Goal: Task Accomplishment & Management: Use online tool/utility

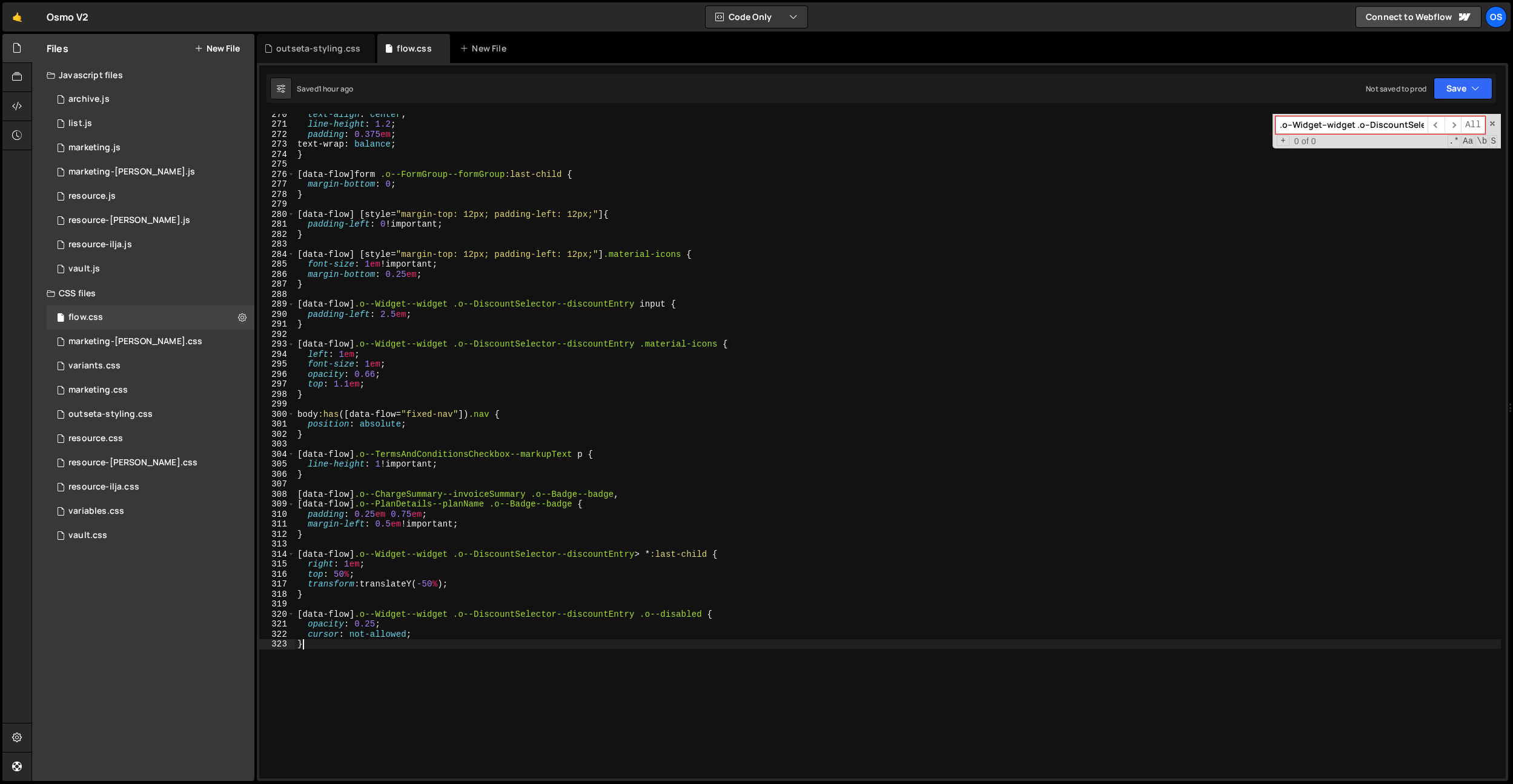
click at [361, 681] on div "text-align : center ; line-height : 1.2 ; padding : 0.375 em ; text-wrap : bala…" at bounding box center [898, 452] width 1206 height 684
type textarea "}"
type textarea "[data-flow] .o--Person-FirstNameLastName {}"
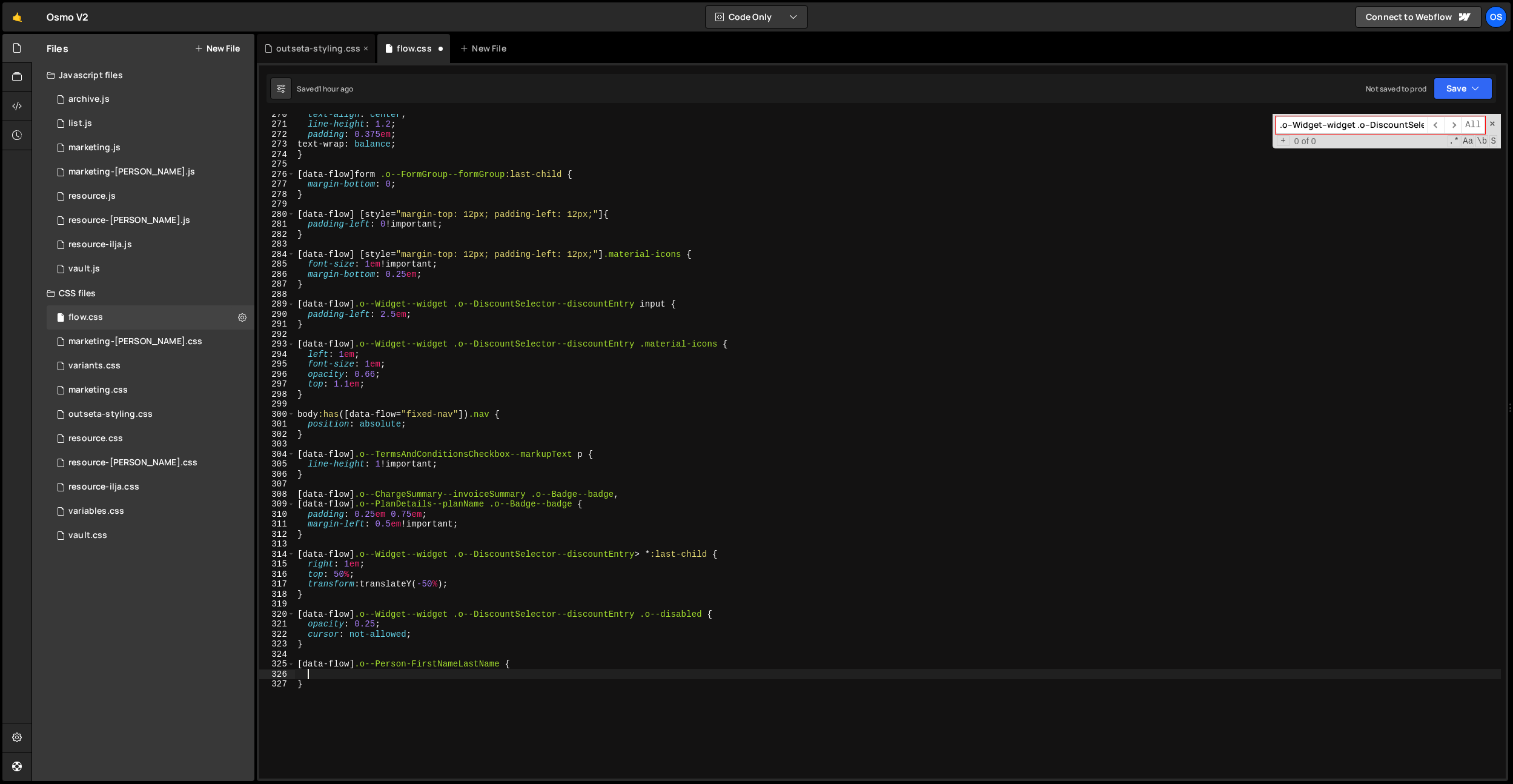
click at [319, 40] on div "outseta-styling.css" at bounding box center [315, 48] width 118 height 29
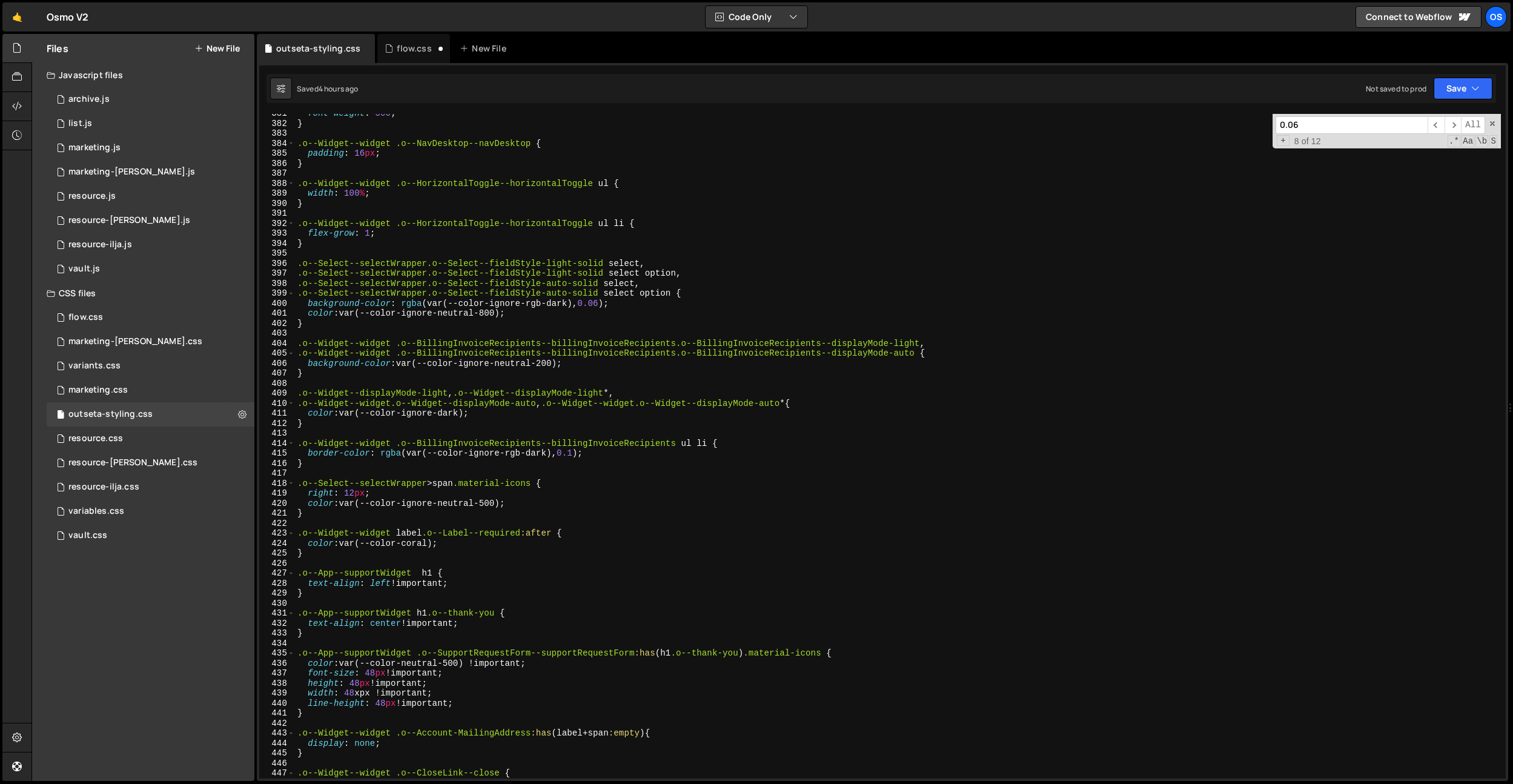
scroll to position [3174, 0]
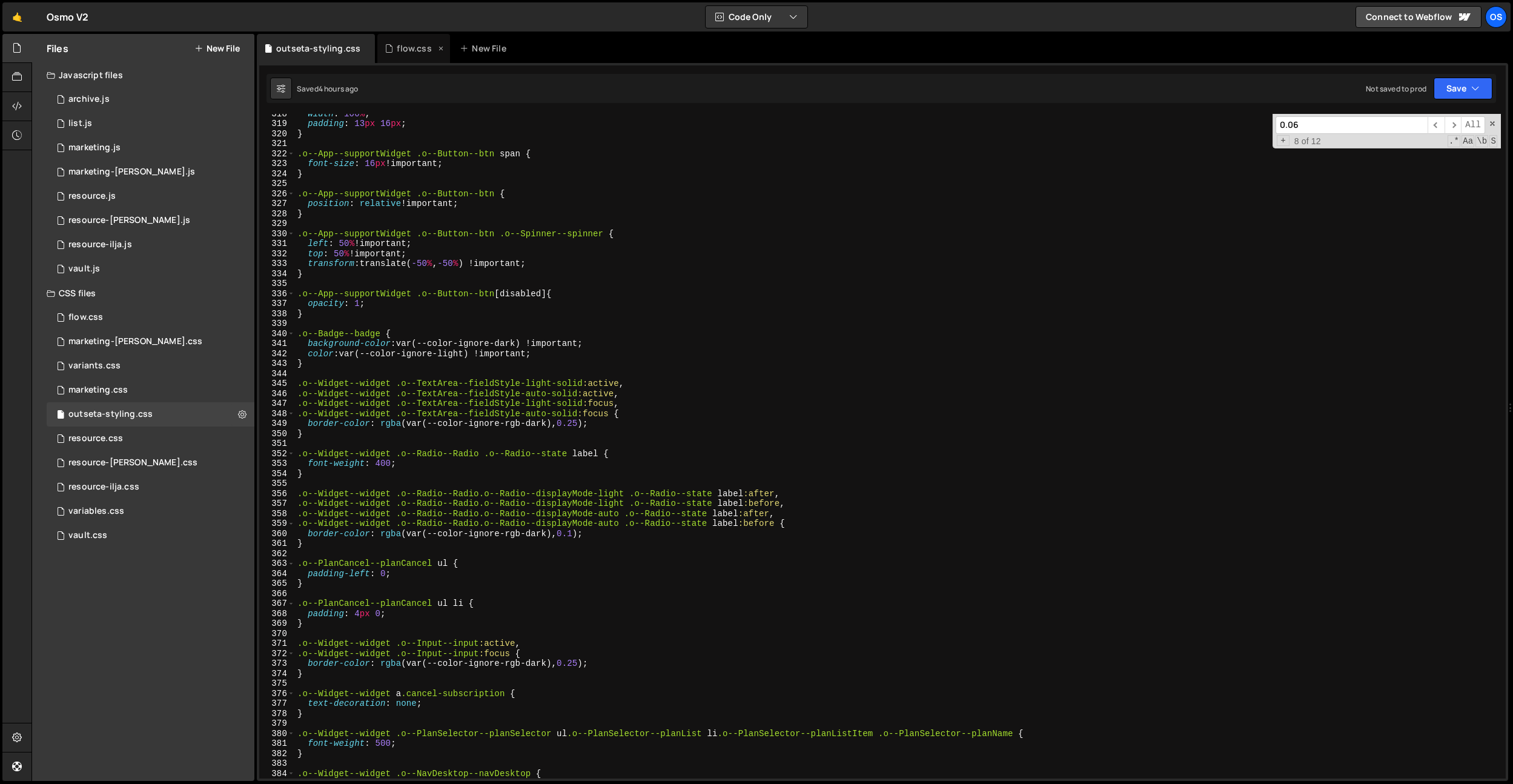
click at [405, 52] on div "flow.css" at bounding box center [413, 48] width 34 height 12
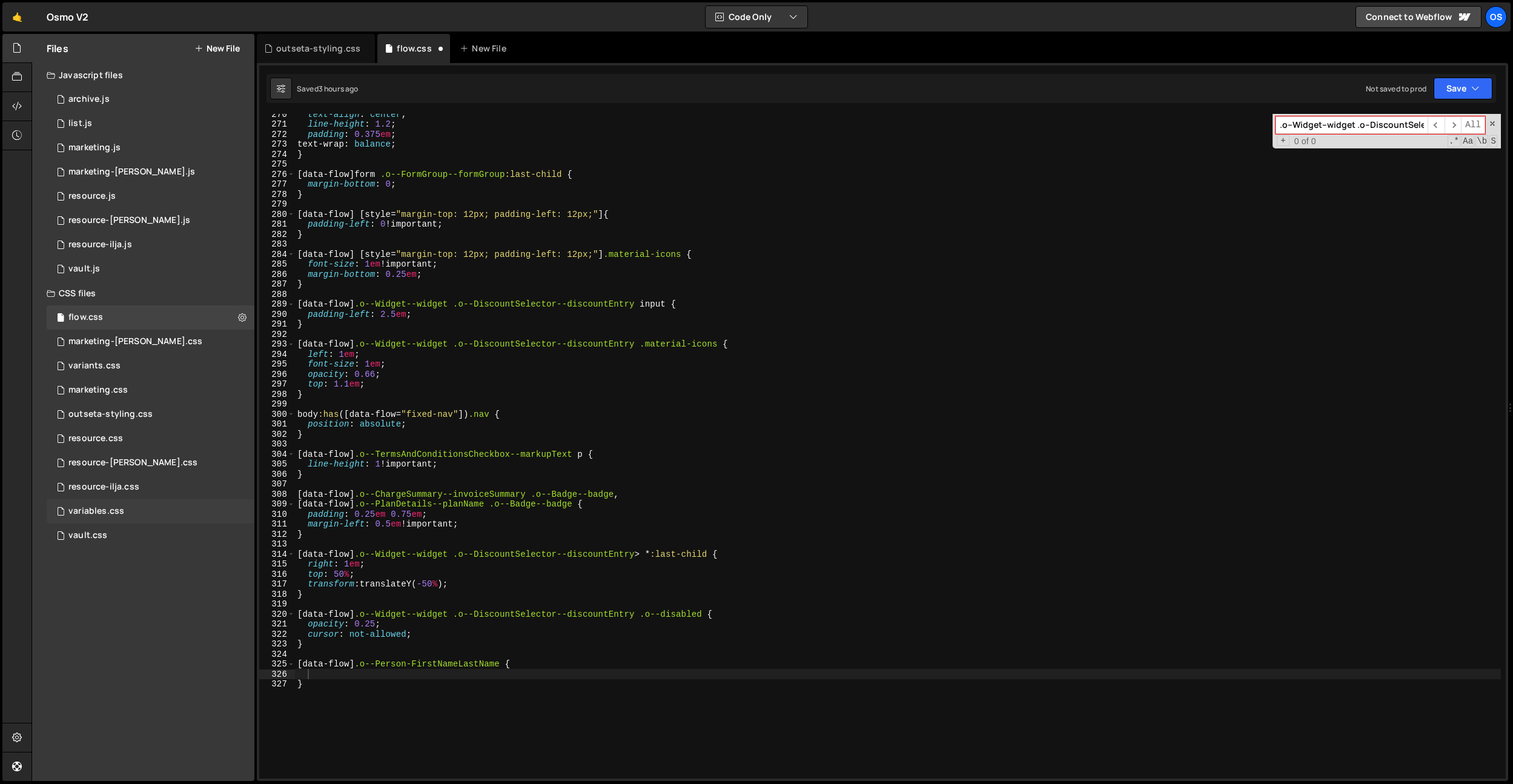
click at [103, 513] on div "variables.css" at bounding box center [96, 511] width 56 height 10
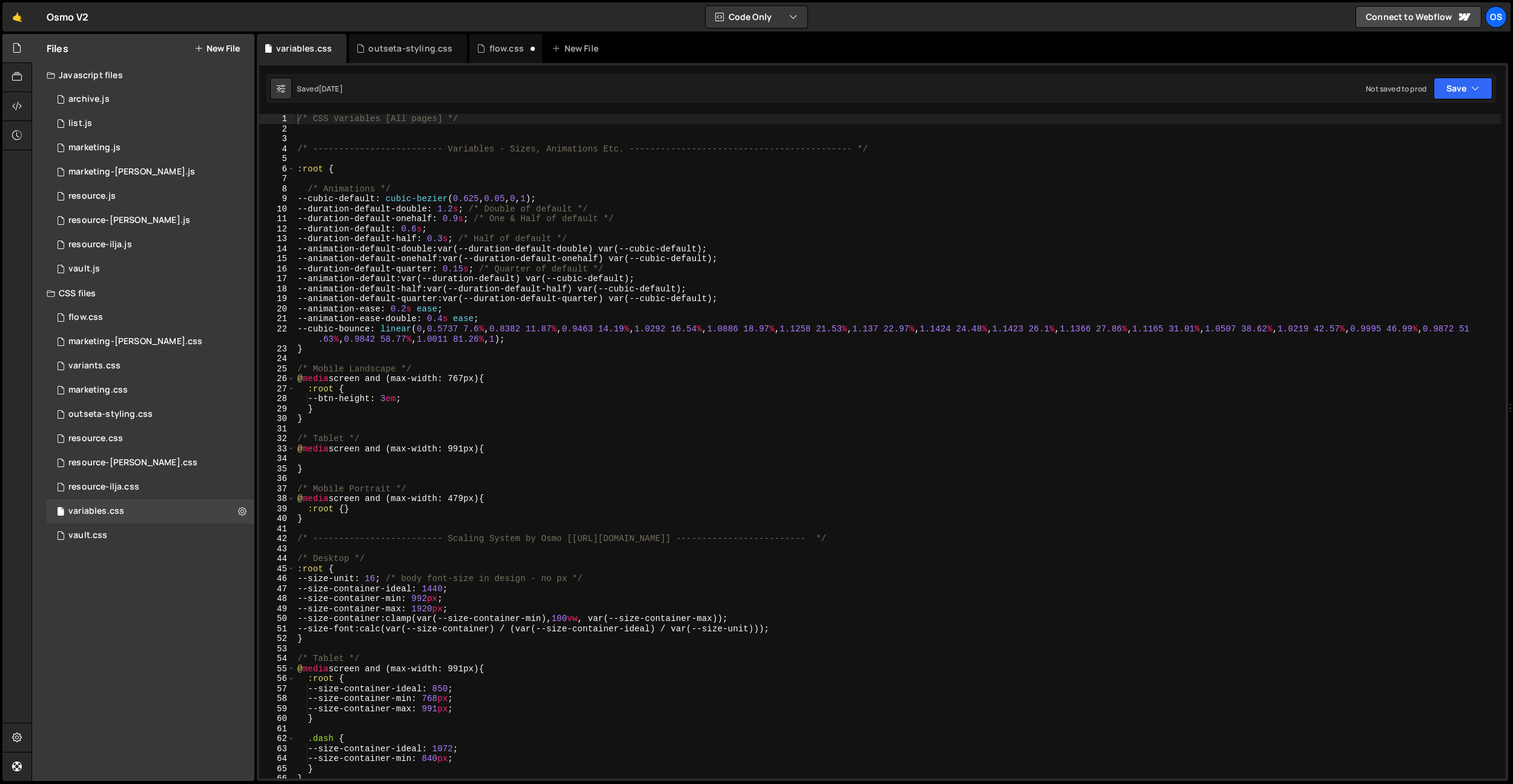
type textarea "@media screen and (max-width: 479px) {"
drag, startPoint x: 506, startPoint y: 496, endPoint x: 291, endPoint y: 499, distance: 215.0
click at [292, 500] on div "@media screen and (max-width: 479px) { 1 2 3 4 5 6 7 8 9 10 11 12 13 14 15 16 1…" at bounding box center [882, 445] width 1247 height 664
click at [505, 48] on div "flow.css" at bounding box center [506, 48] width 34 height 12
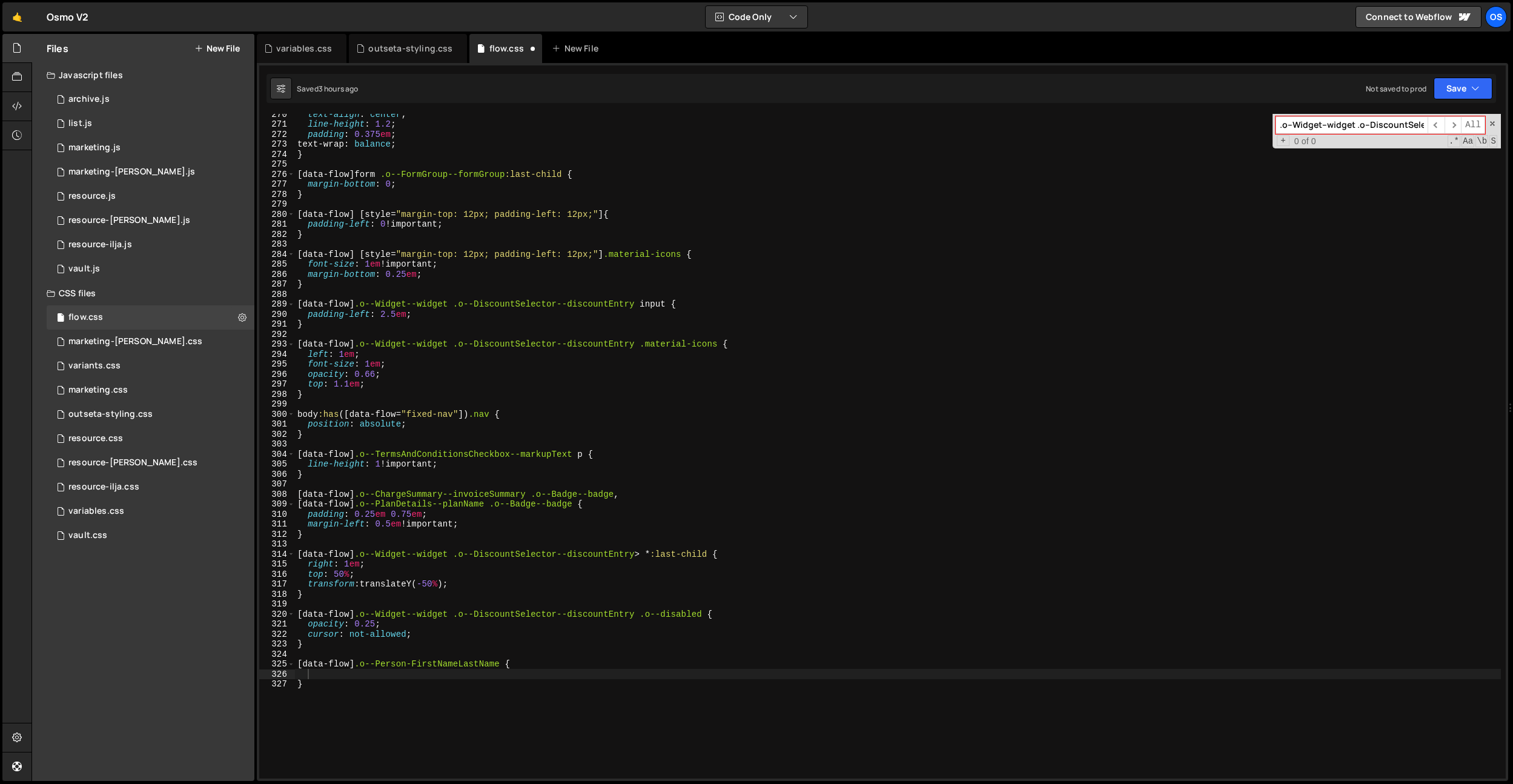
type textarea "}"
click at [394, 693] on div "text-align : center ; line-height : 1.2 ; padding : 0.375 em ; text-wrap : bala…" at bounding box center [898, 452] width 1206 height 684
click at [363, 654] on div "text-align : center ; line-height : 1.2 ; padding : 0.375 em ; text-wrap : bala…" at bounding box center [898, 452] width 1206 height 684
paste textarea "@media screen and (max-width: 479px) {"
click at [345, 699] on div "text-align : center ; line-height : 1.2 ; padding : 0.375 em ; text-wrap : bala…" at bounding box center [898, 452] width 1206 height 684
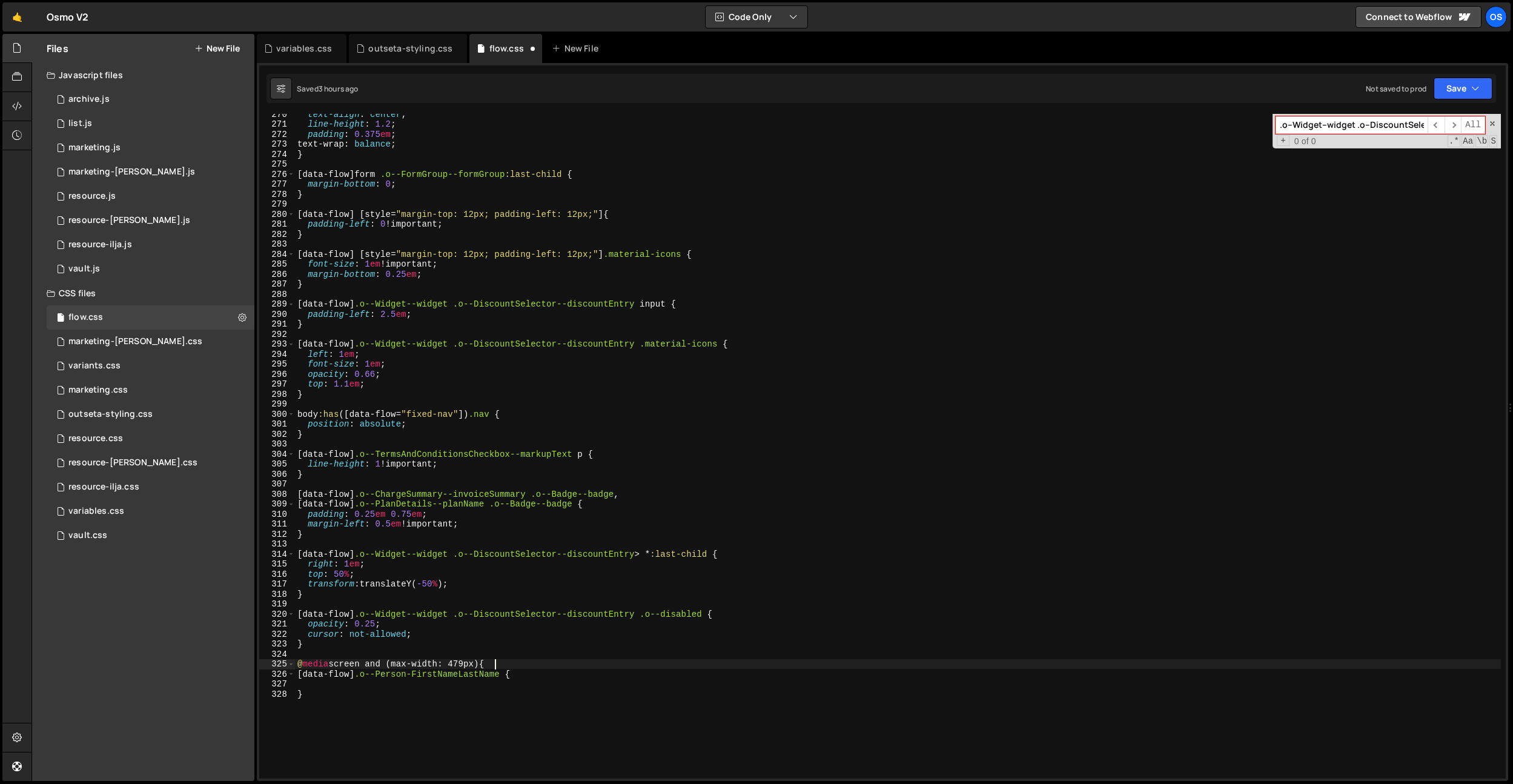
type textarea "}"
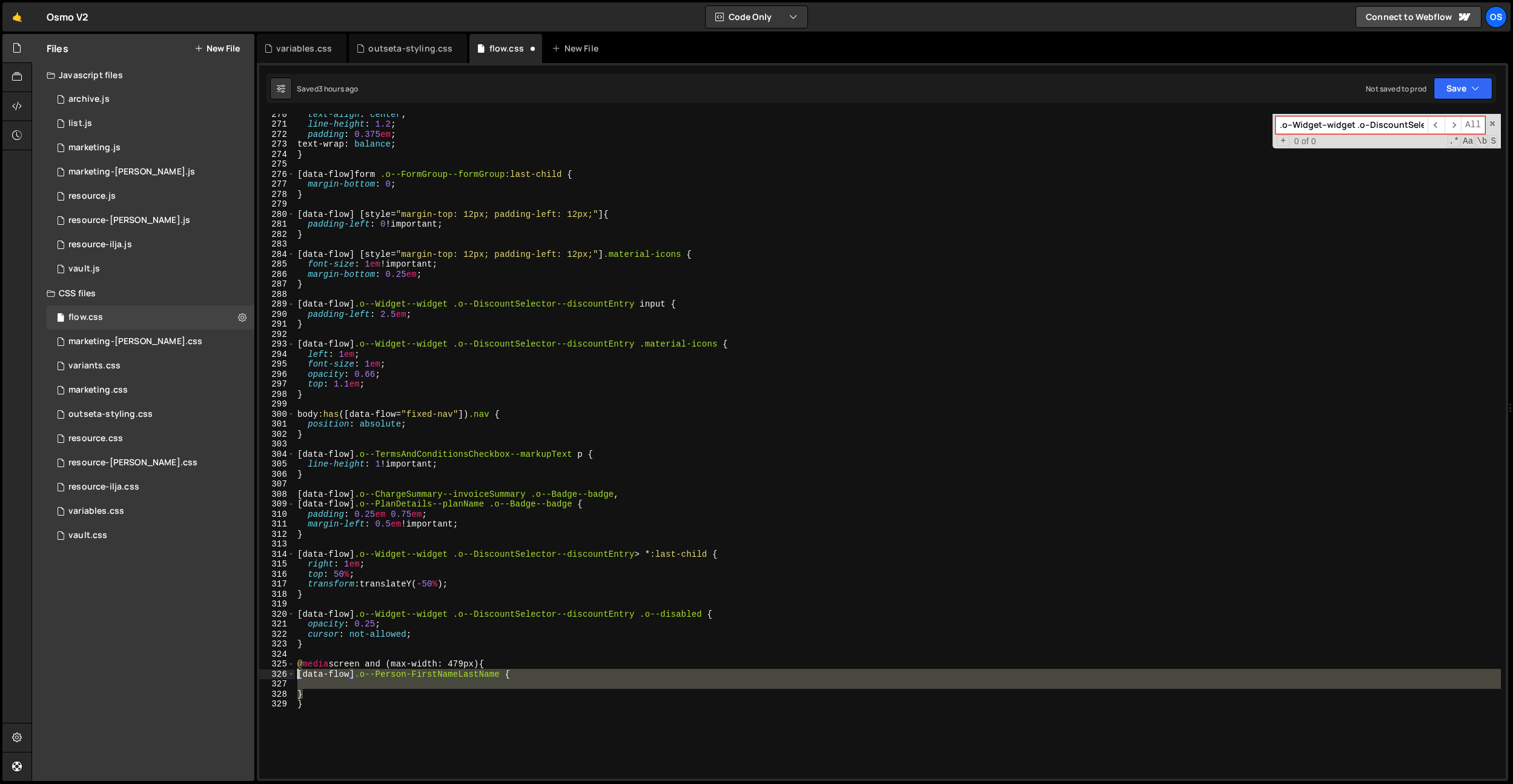
drag, startPoint x: 332, startPoint y: 694, endPoint x: 296, endPoint y: 675, distance: 40.7
click at [296, 675] on div "text-align : center ; line-height : 1.2 ; padding : 0.375 em ; text-wrap : bala…" at bounding box center [898, 452] width 1206 height 684
drag, startPoint x: 482, startPoint y: 648, endPoint x: 487, endPoint y: 668, distance: 20.6
click at [482, 648] on div "text-align : center ; line-height : 1.2 ; padding : 0.375 em ; text-wrap : bala…" at bounding box center [898, 452] width 1206 height 684
type textarea "}"
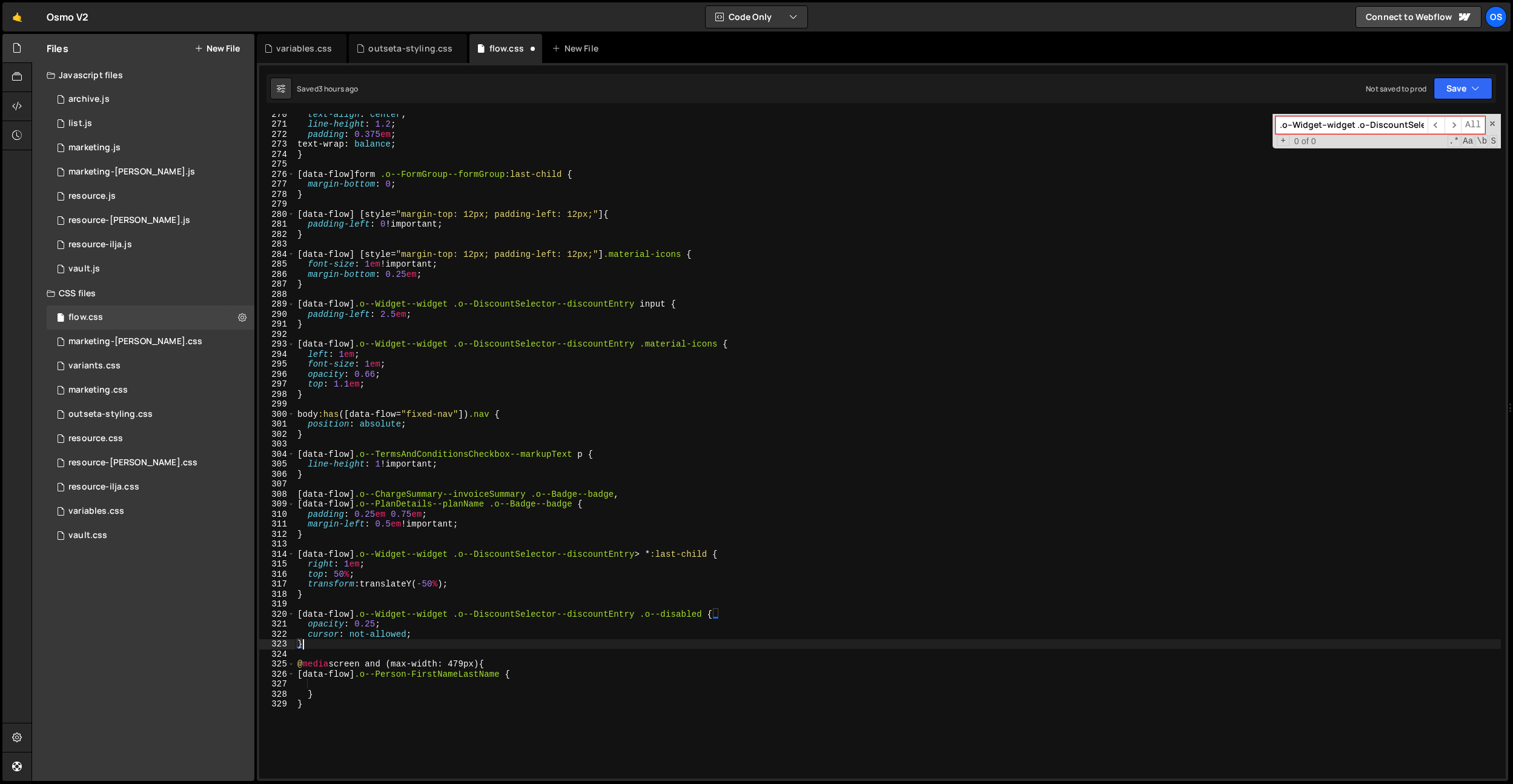
click at [481, 685] on div "text-align : center ; line-height : 1.2 ; padding : 0.375 em ; text-wrap : bala…" at bounding box center [898, 452] width 1206 height 684
paste textarea "flex-direction: column;"
click at [540, 668] on div "text-align : center ; line-height : 1.2 ; padding : 0.375 em ; text-wrap : bala…" at bounding box center [898, 452] width 1206 height 684
click at [549, 672] on div "text-align : center ; line-height : 1.2 ; padding : 0.375 em ; text-wrap : bala…" at bounding box center [898, 452] width 1206 height 684
type textarea "[data-flow] .o--Person-FirstNameLastName {"
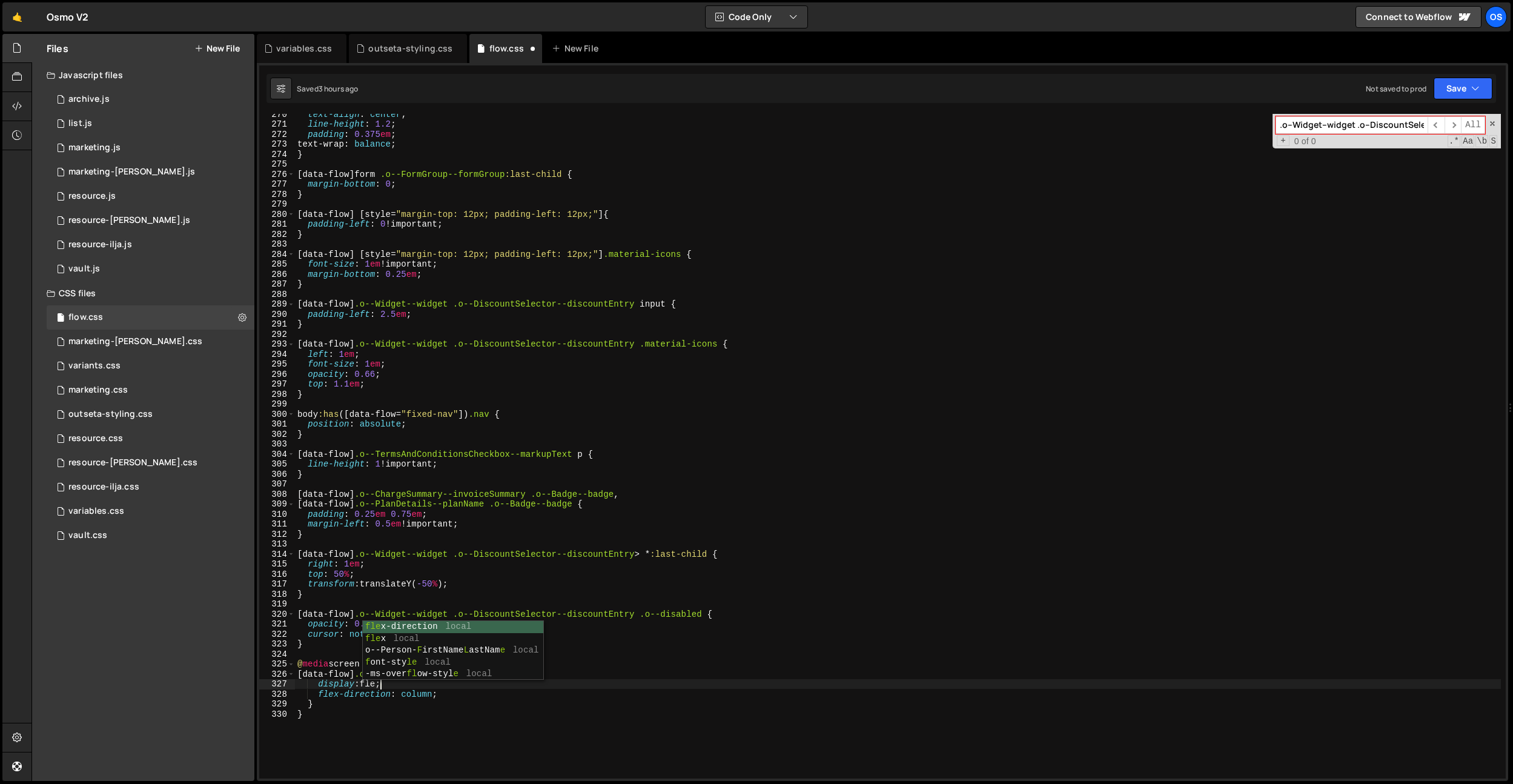
scroll to position [0, 5]
click at [514, 674] on div "text-align : center ; line-height : 1.2 ; padding : 0.375 em ; text-wrap : bala…" at bounding box center [898, 452] width 1206 height 684
paste textarea "o--Account-TaxIdTypeTaxId"
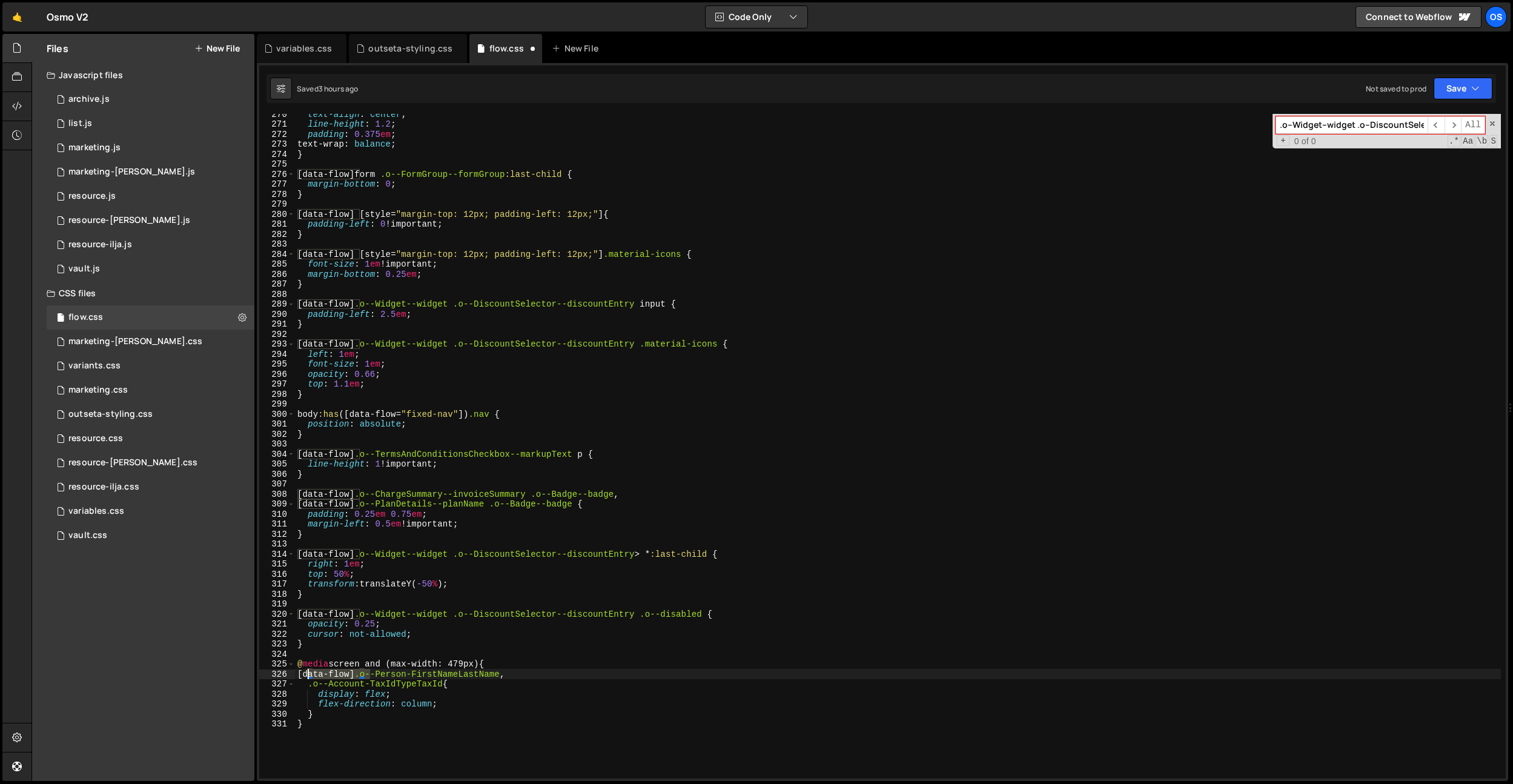
drag, startPoint x: 369, startPoint y: 675, endPoint x: 309, endPoint y: 676, distance: 60.0
click at [309, 676] on div "text-align : center ; line-height : 1.2 ; padding : 0.375 em ; text-wrap : bala…" at bounding box center [898, 452] width 1206 height 684
click at [307, 682] on div "text-align : center ; line-height : 1.2 ; padding : 0.375 em ; text-wrap : bala…" at bounding box center [898, 452] width 1206 height 684
paste textarea "[data-flow]"
click at [566, 704] on div "text-align : center ; line-height : 1.2 ; padding : 0.375 em ; text-wrap : bala…" at bounding box center [898, 452] width 1206 height 684
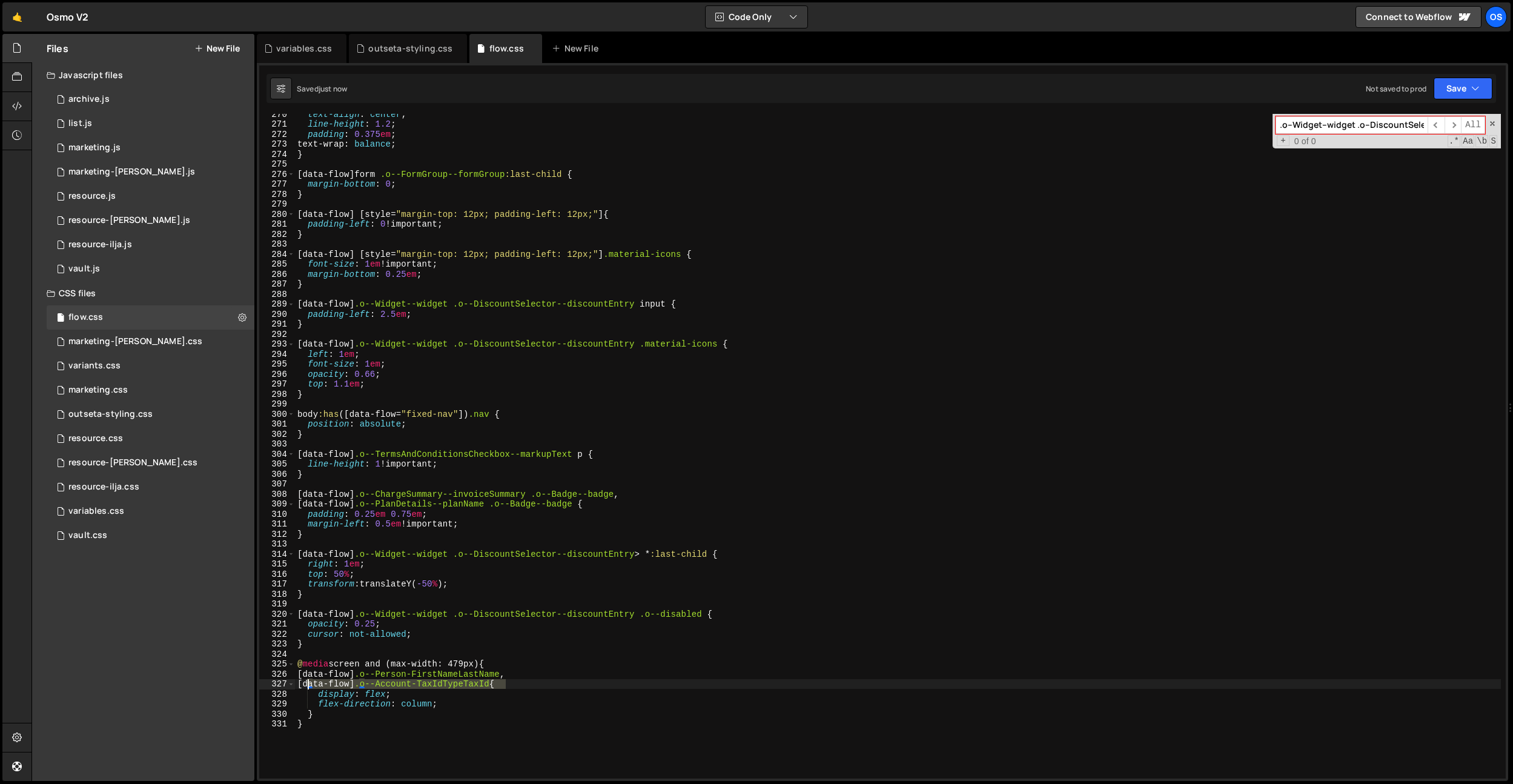
drag, startPoint x: 504, startPoint y: 688, endPoint x: 319, endPoint y: 711, distance: 186.4
click at [308, 686] on div "text-align : center ; line-height : 1.2 ; padding : 0.375 em ; text-wrap : bala…" at bounding box center [898, 452] width 1206 height 684
click at [319, 711] on div "text-align : center ; line-height : 1.2 ; padding : 0.375 em ; text-wrap : bala…" at bounding box center [898, 452] width 1206 height 684
type textarea "}"
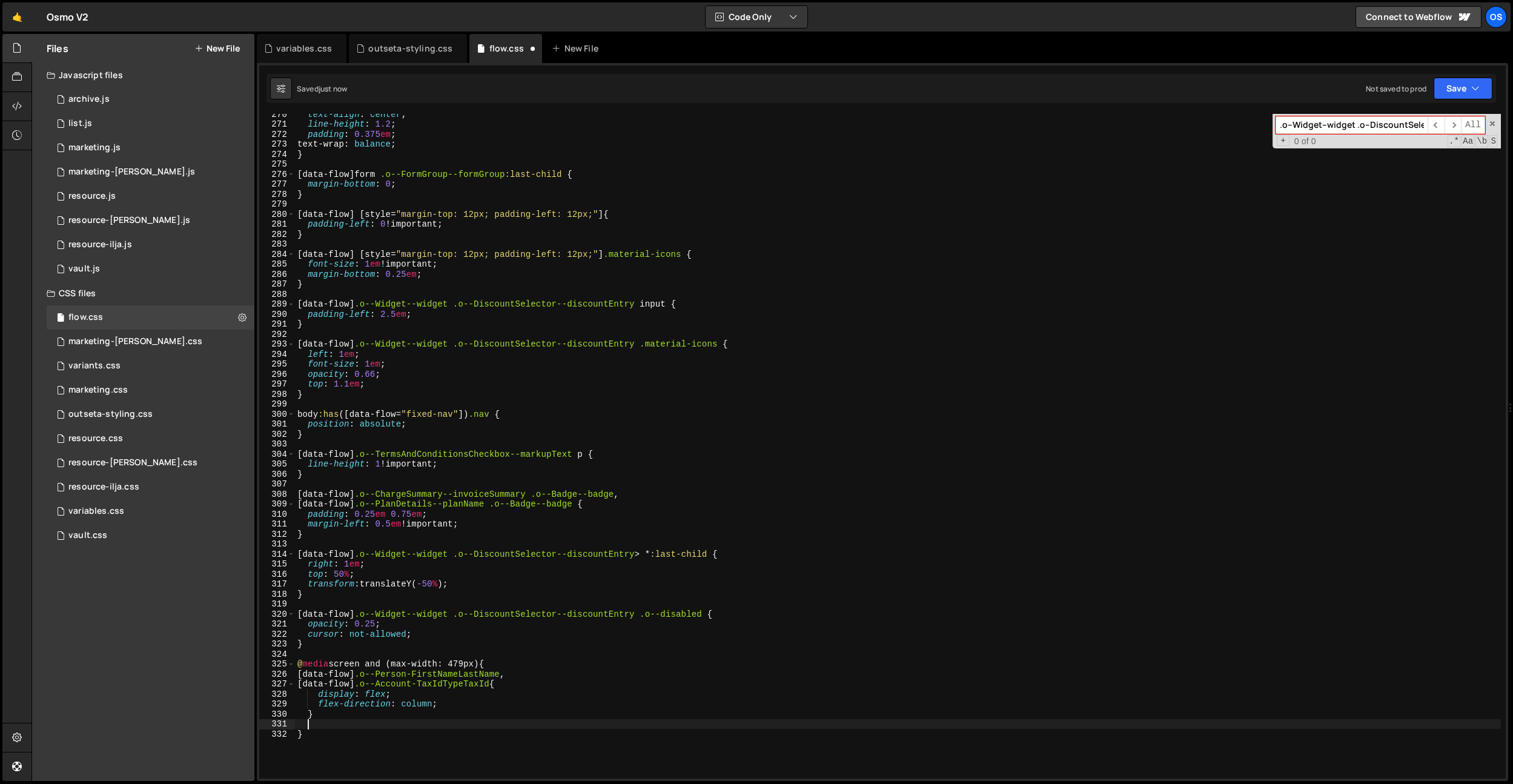
paste textarea "[data-flow] .o--Account-TaxIdTypeTaxId"
drag, startPoint x: 515, startPoint y: 673, endPoint x: 319, endPoint y: 712, distance: 199.8
click at [306, 675] on div "text-align : center ; line-height : 1.2 ; padding : 0.375 em ; text-wrap : bala…" at bounding box center [898, 452] width 1206 height 684
type textarea "[data-flow] .o--Person-FirstNameLastName,"
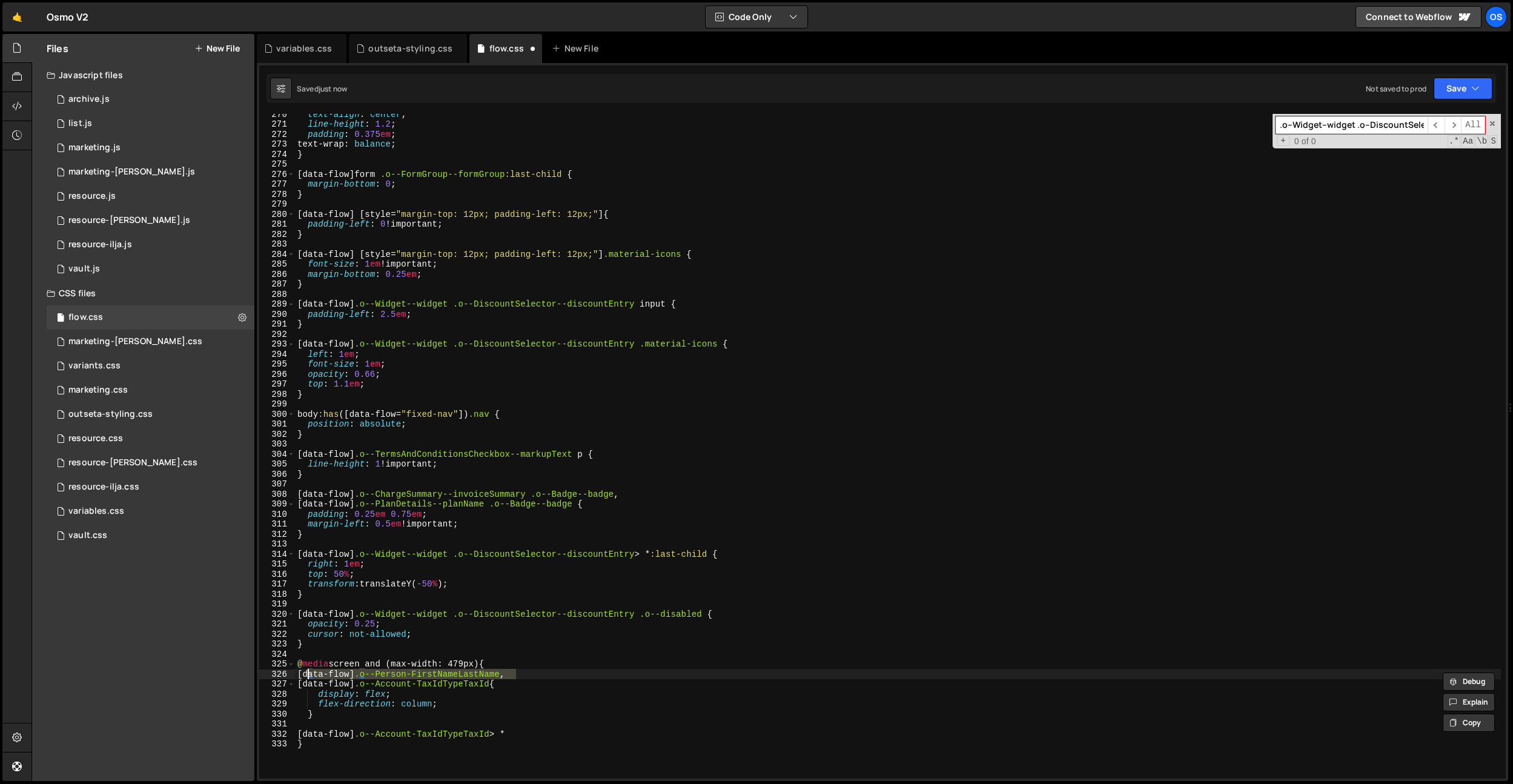
click at [321, 721] on div "text-align : center ; line-height : 1.2 ; padding : 0.375 em ; text-wrap : bala…" at bounding box center [898, 452] width 1206 height 684
paste textarea "[data-flow] .o--Person-FirstNameLastName"
type textarea "[data-flow] .o--Account-TaxIdTypeTaxId > * {}"
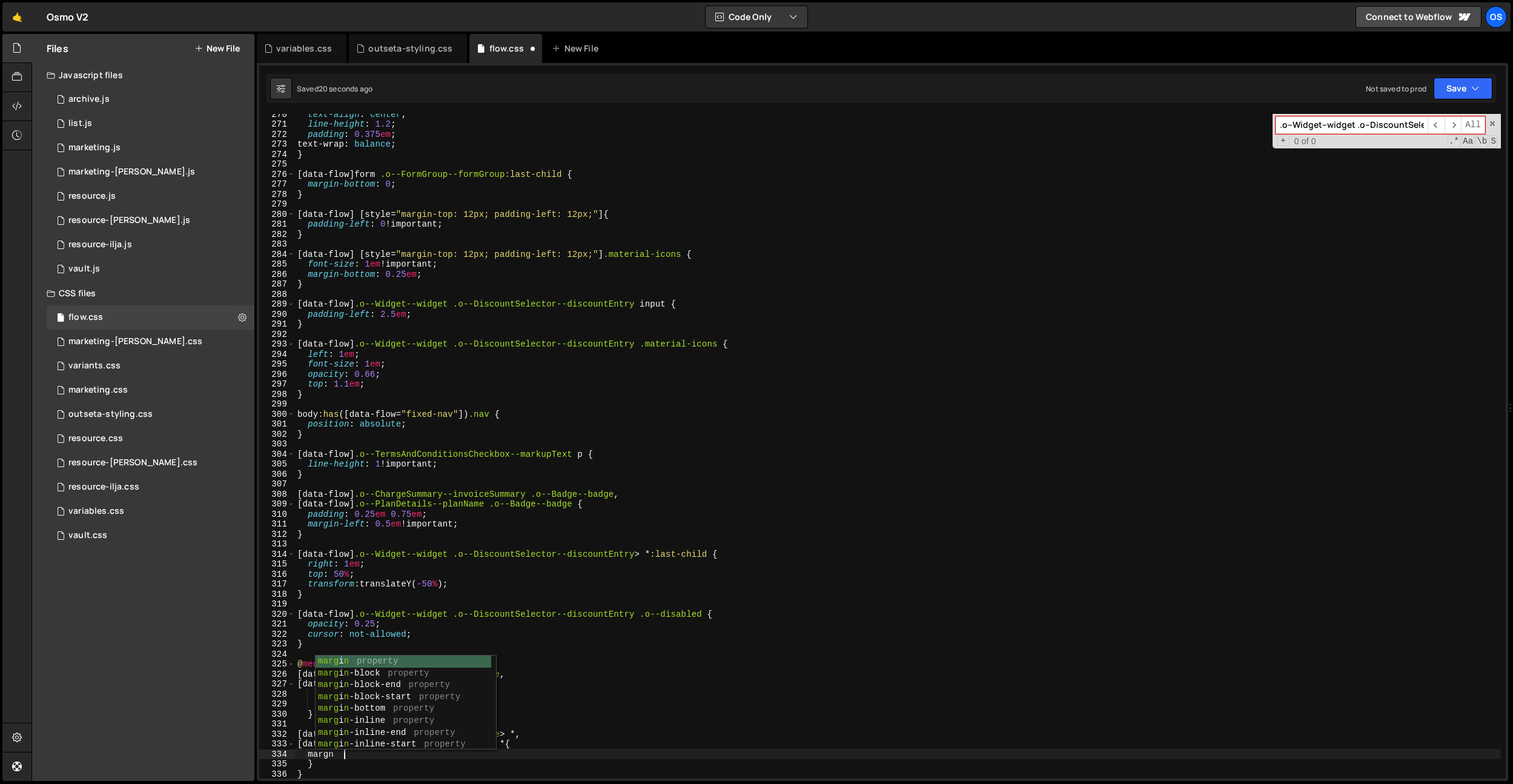
scroll to position [0, 3]
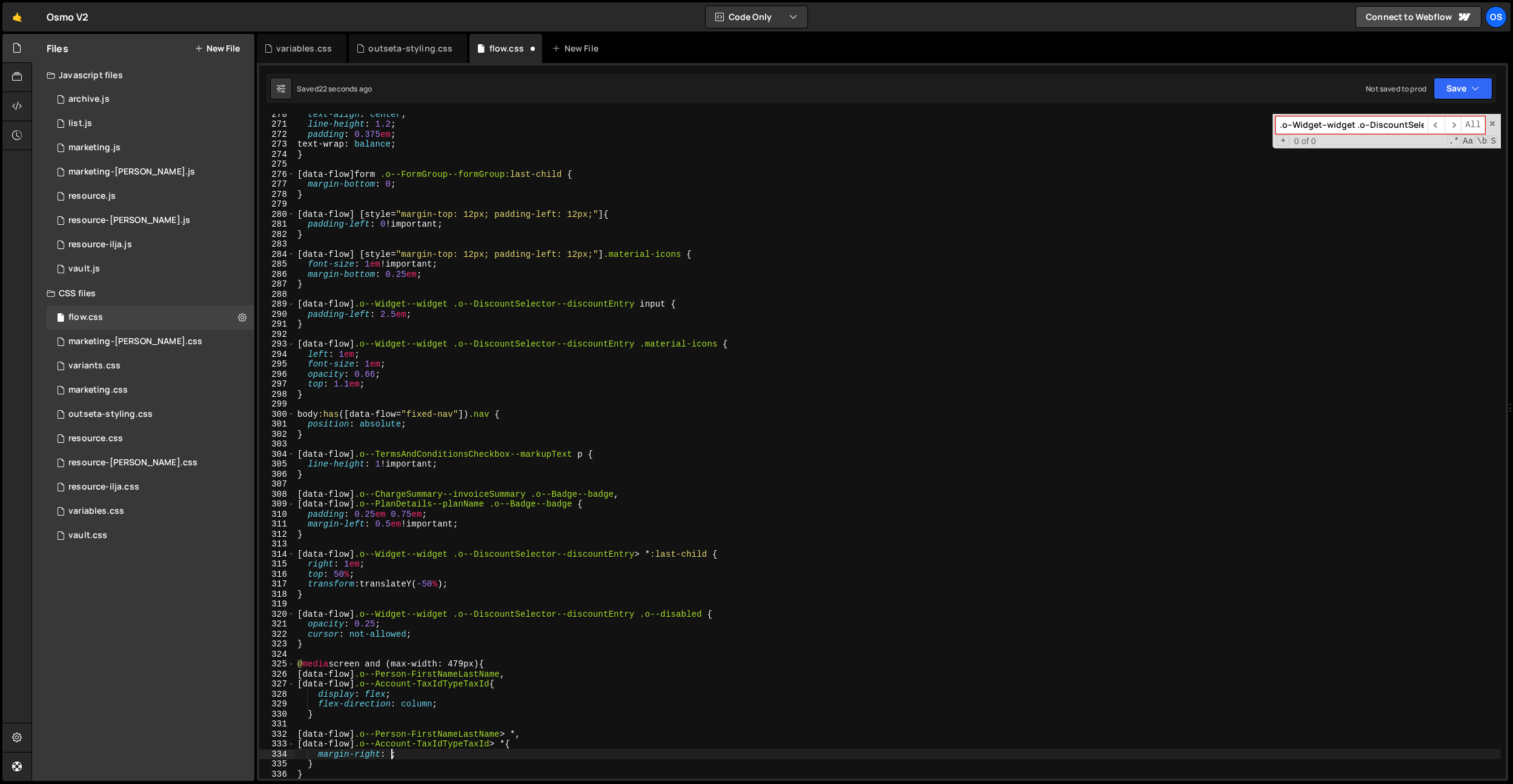
type textarea "margin-right: 0;"
click at [404, 751] on div "text-align : center ; line-height : 1.2 ; padding : 0.375 em ; text-wrap : bala…" at bounding box center [898, 452] width 1206 height 684
type textarea "margin-right: 0;"
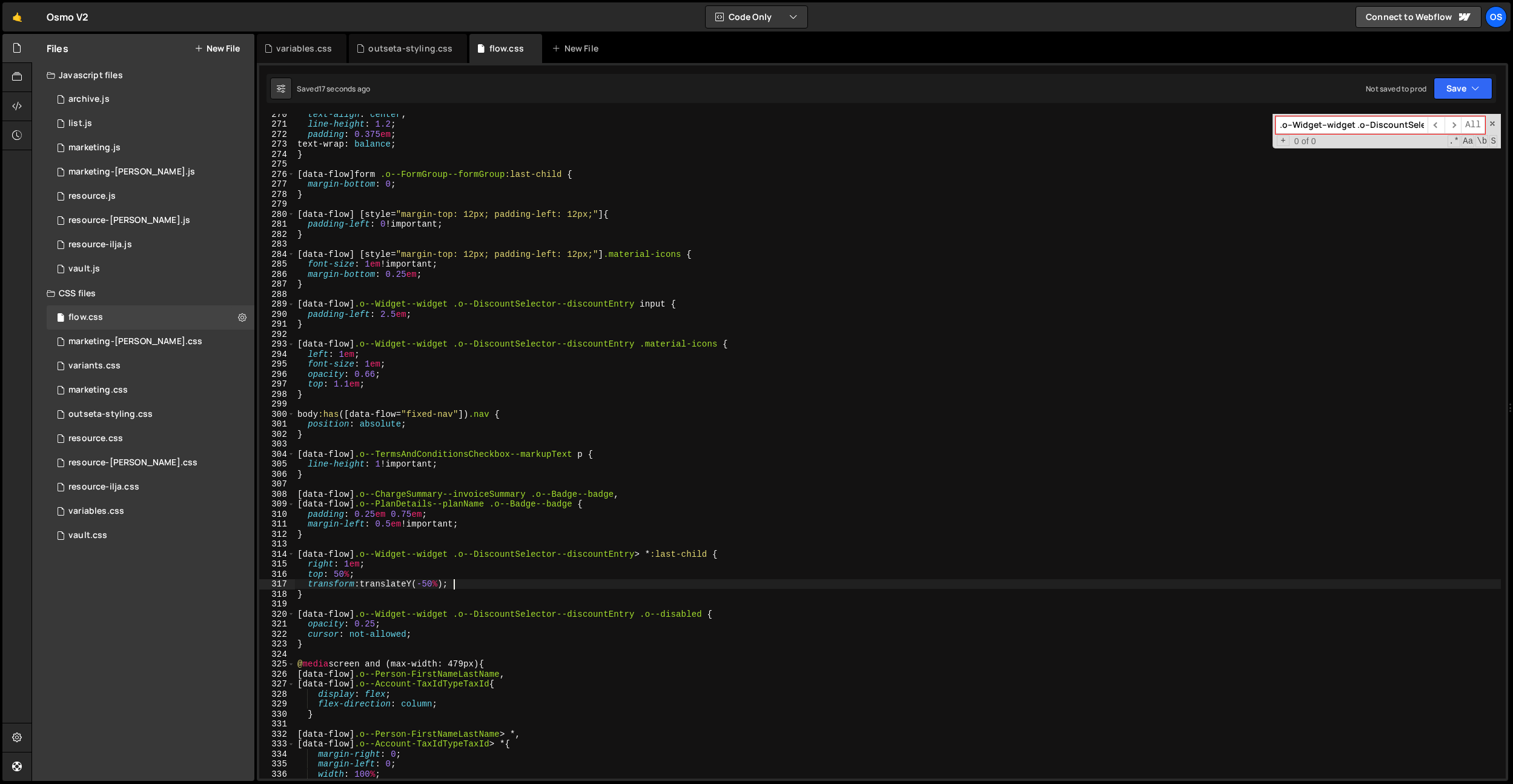
click at [509, 582] on div "text-align : center ; line-height : 1.2 ; padding : 0.375 em ; text-wrap : bala…" at bounding box center [898, 452] width 1206 height 684
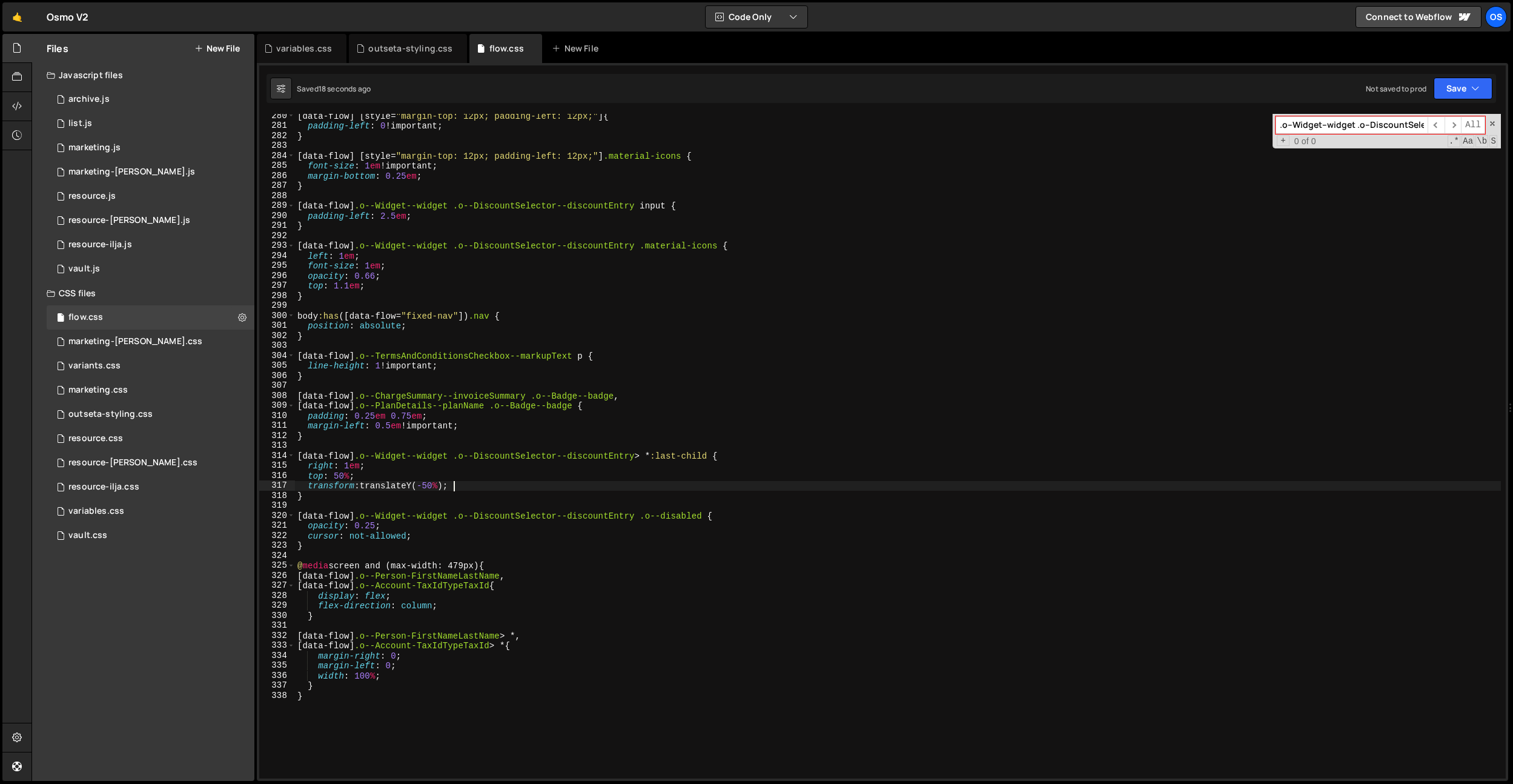
scroll to position [2803, 0]
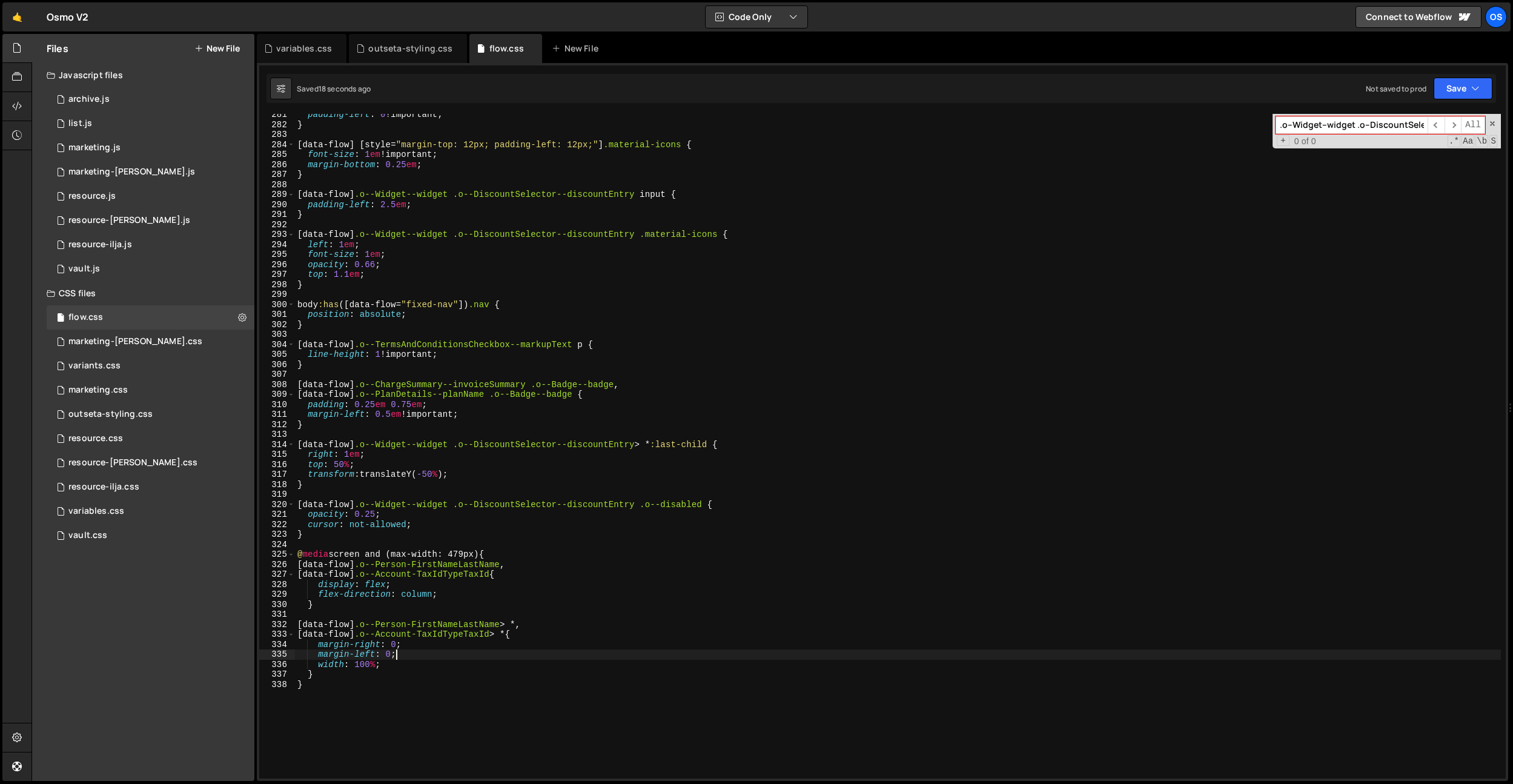
click at [406, 654] on div "padding-left : 0 !important ; } [ data-flow ] [ style = " margin-top: 12px; pad…" at bounding box center [898, 452] width 1206 height 684
click at [391, 656] on div "padding-left : 0 !important ; } [ data-flow ] [ style = " margin-top: 12px; pad…" at bounding box center [898, 452] width 1206 height 684
click at [396, 646] on div "padding-left : 0 !important ; } [ data-flow ] [ style = " margin-top: 12px; pad…" at bounding box center [898, 452] width 1206 height 684
click at [442, 598] on div "padding-left : 0 !important ; } [ data-flow ] [ style = " margin-top: 12px; pad…" at bounding box center [898, 452] width 1206 height 684
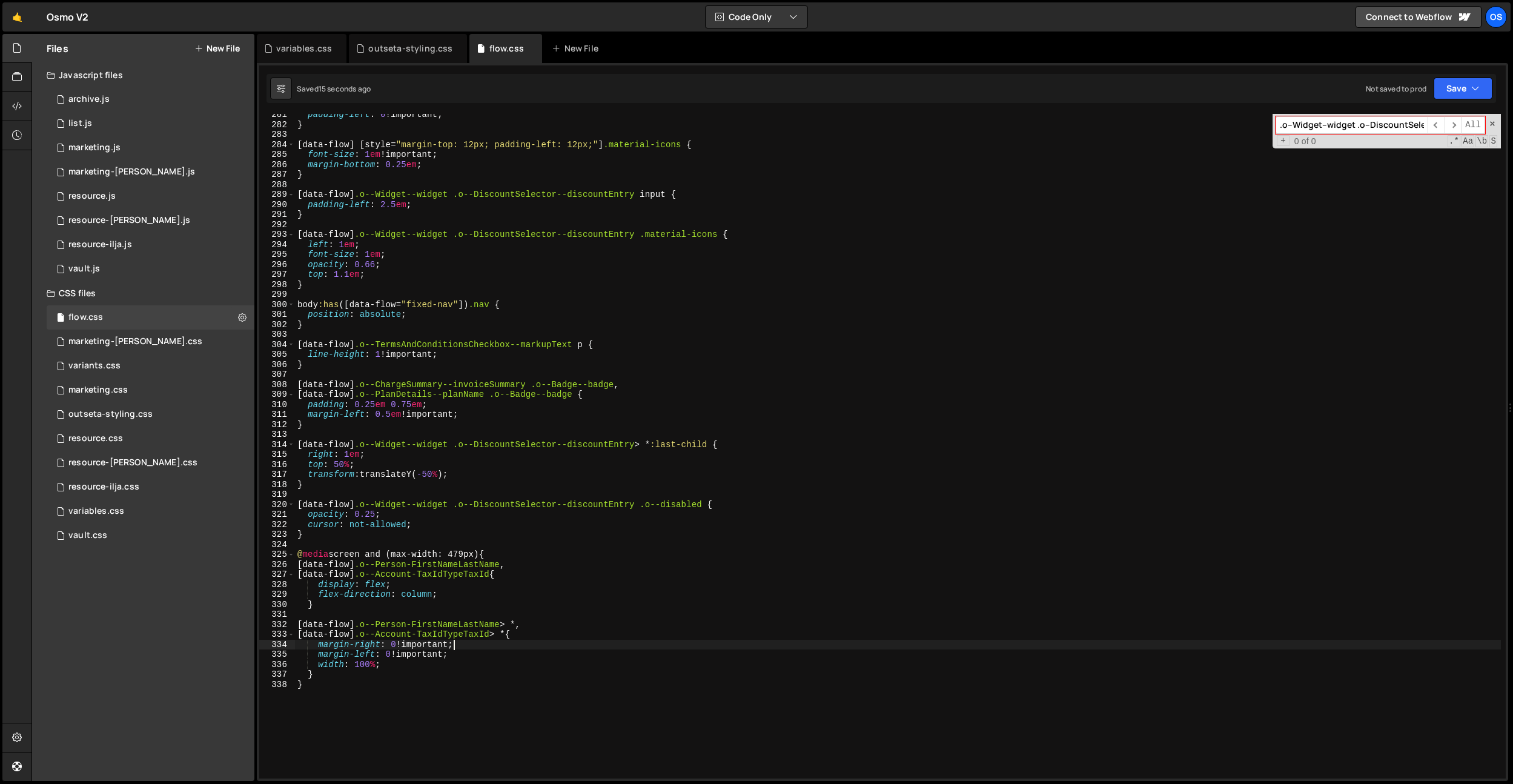
type textarea "flex-direction: column;"
click at [417, 255] on div "padding-left : 0 !important ; } [ data-flow ] [ style = " margin-top: 12px; pad…" at bounding box center [898, 452] width 1206 height 684
type textarea "font-size: 1em;"
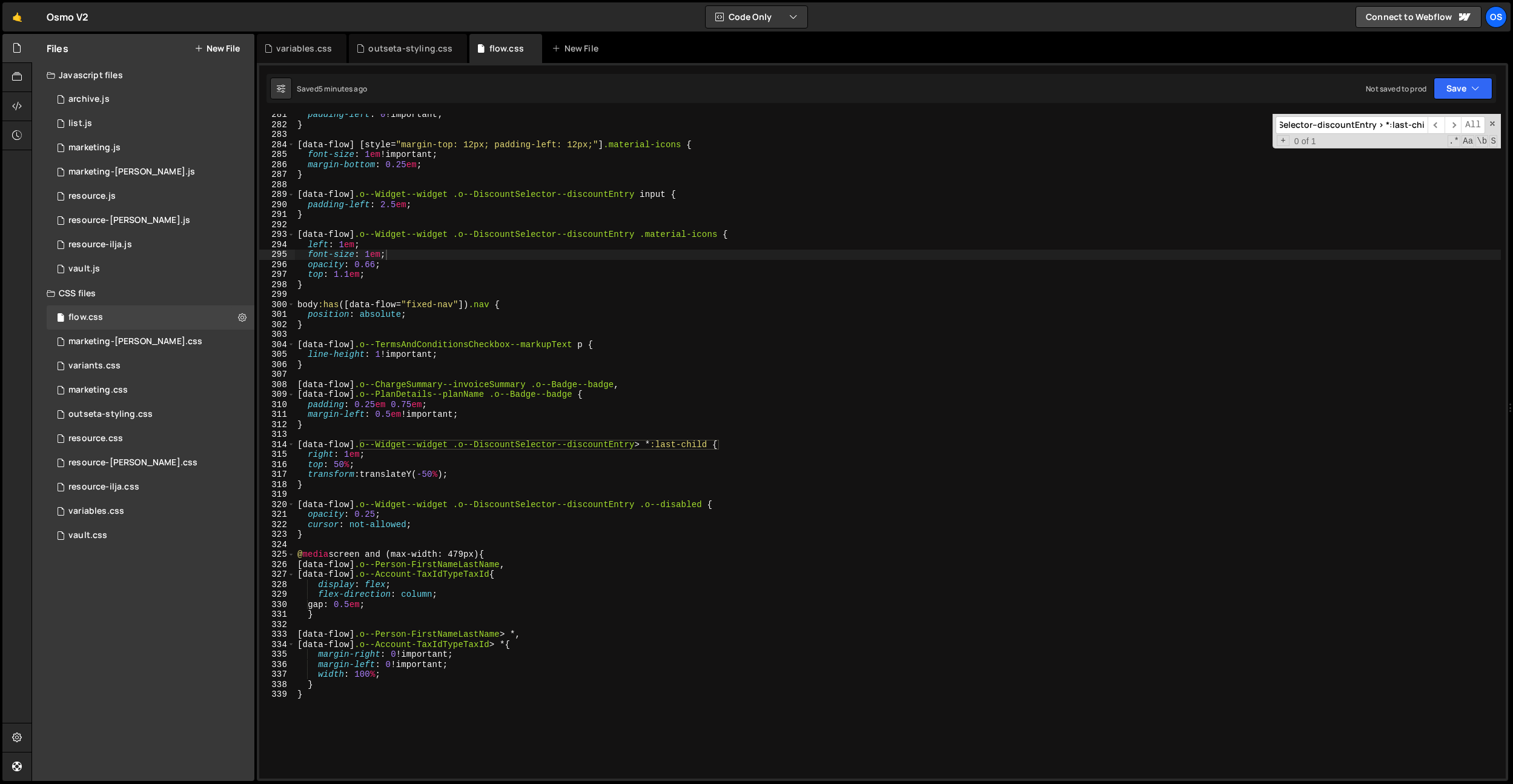
paste input "container"
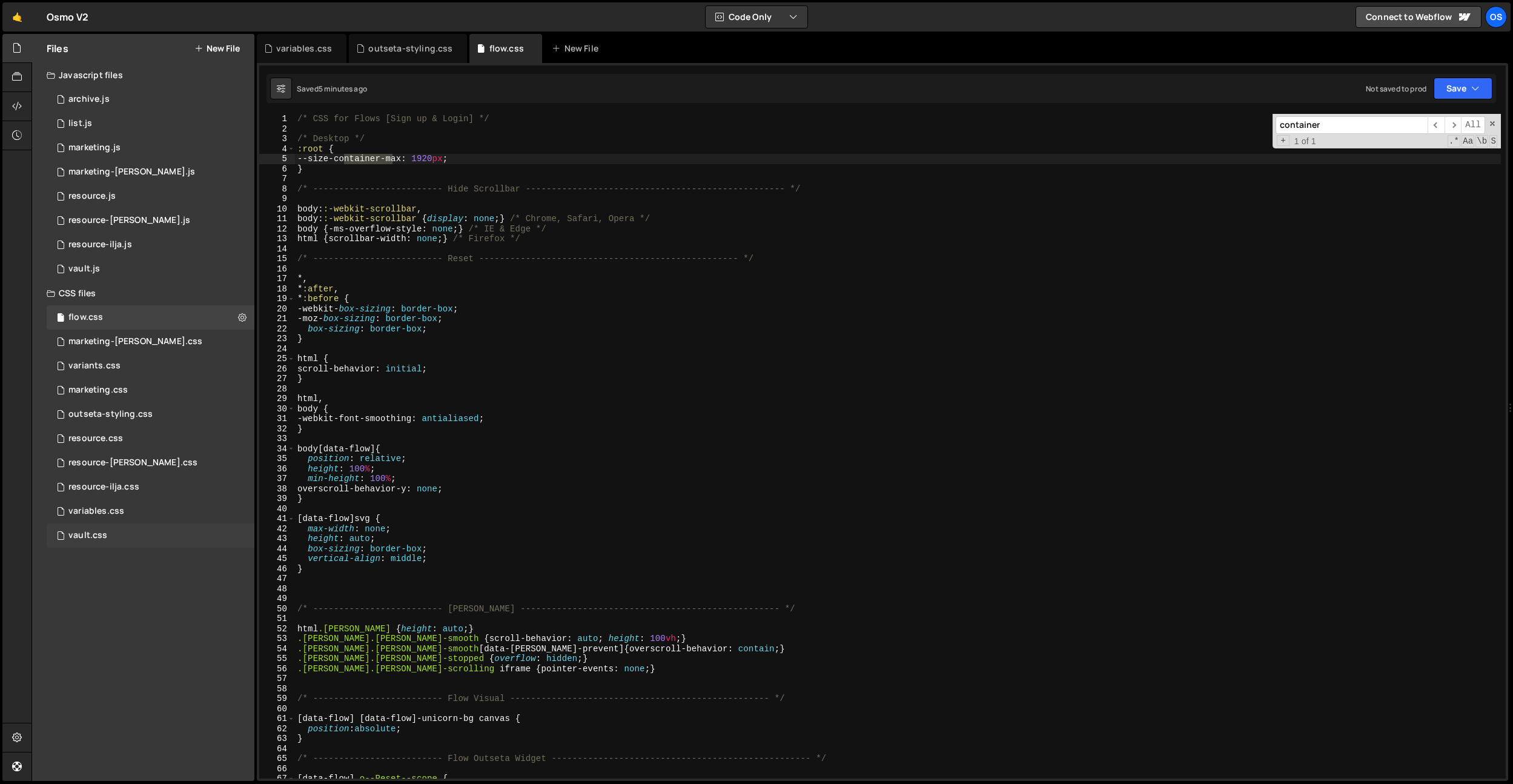
type input "container"
drag, startPoint x: 102, startPoint y: 530, endPoint x: 111, endPoint y: 528, distance: 9.2
click at [102, 530] on div "vault.css" at bounding box center [88, 536] width 39 height 10
type textarea "html,"
click at [487, 66] on div "1 Type cmd + s to save your Javascript file. הההההההההההההההההההההההההההההההההה…" at bounding box center [882, 66] width 1247 height 0
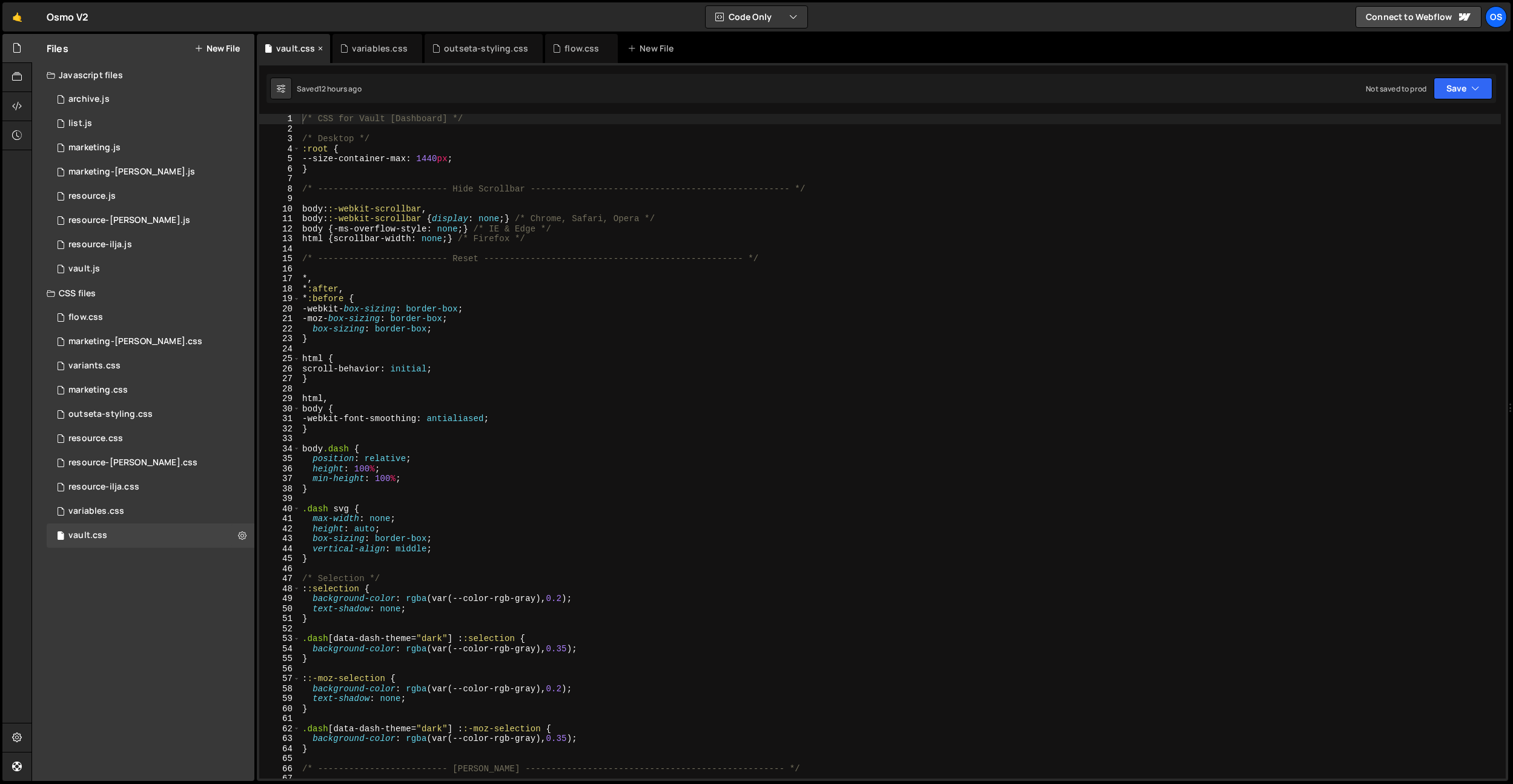
click at [320, 50] on icon at bounding box center [320, 48] width 9 height 12
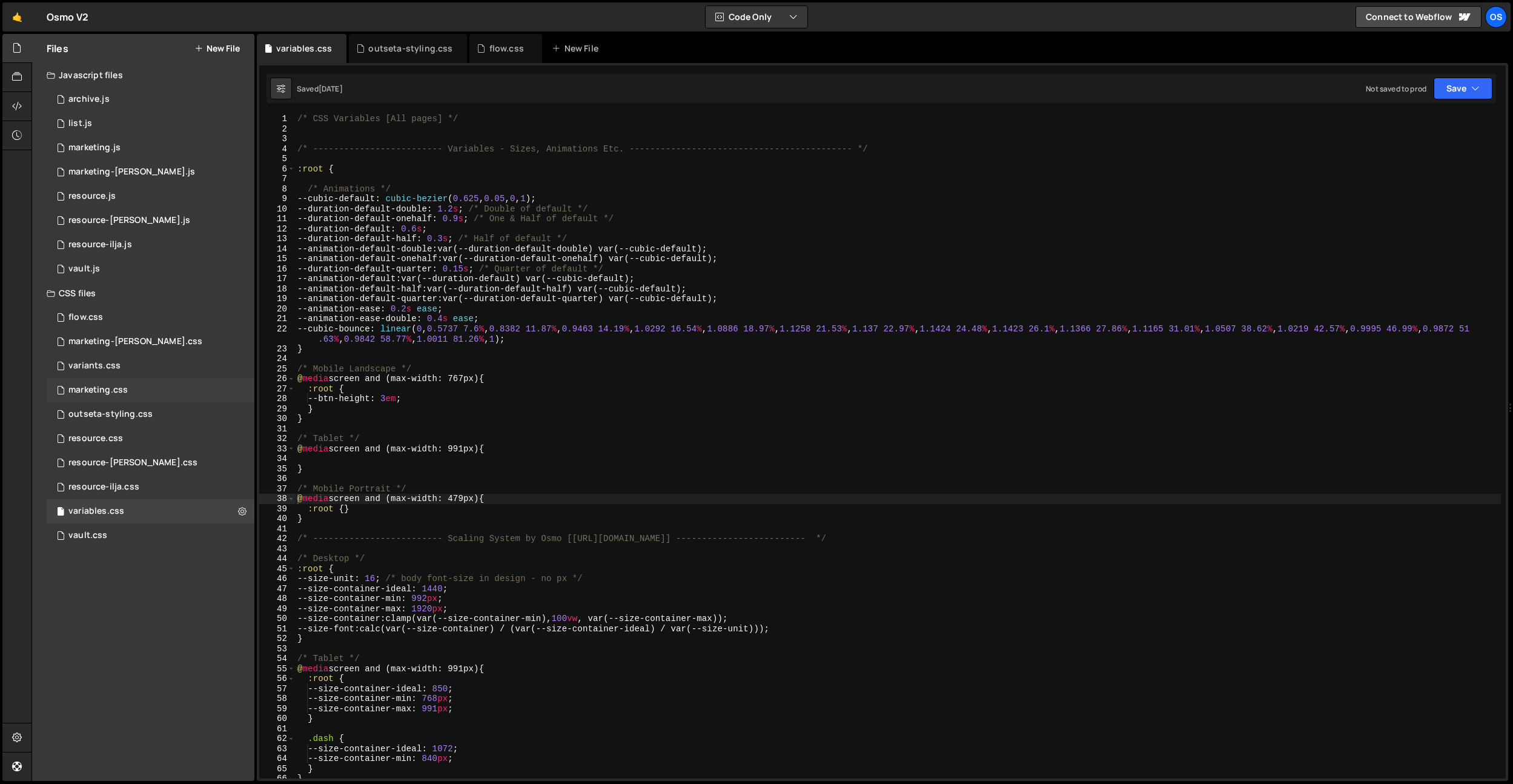
click at [120, 385] on div "marketing.css" at bounding box center [98, 390] width 60 height 10
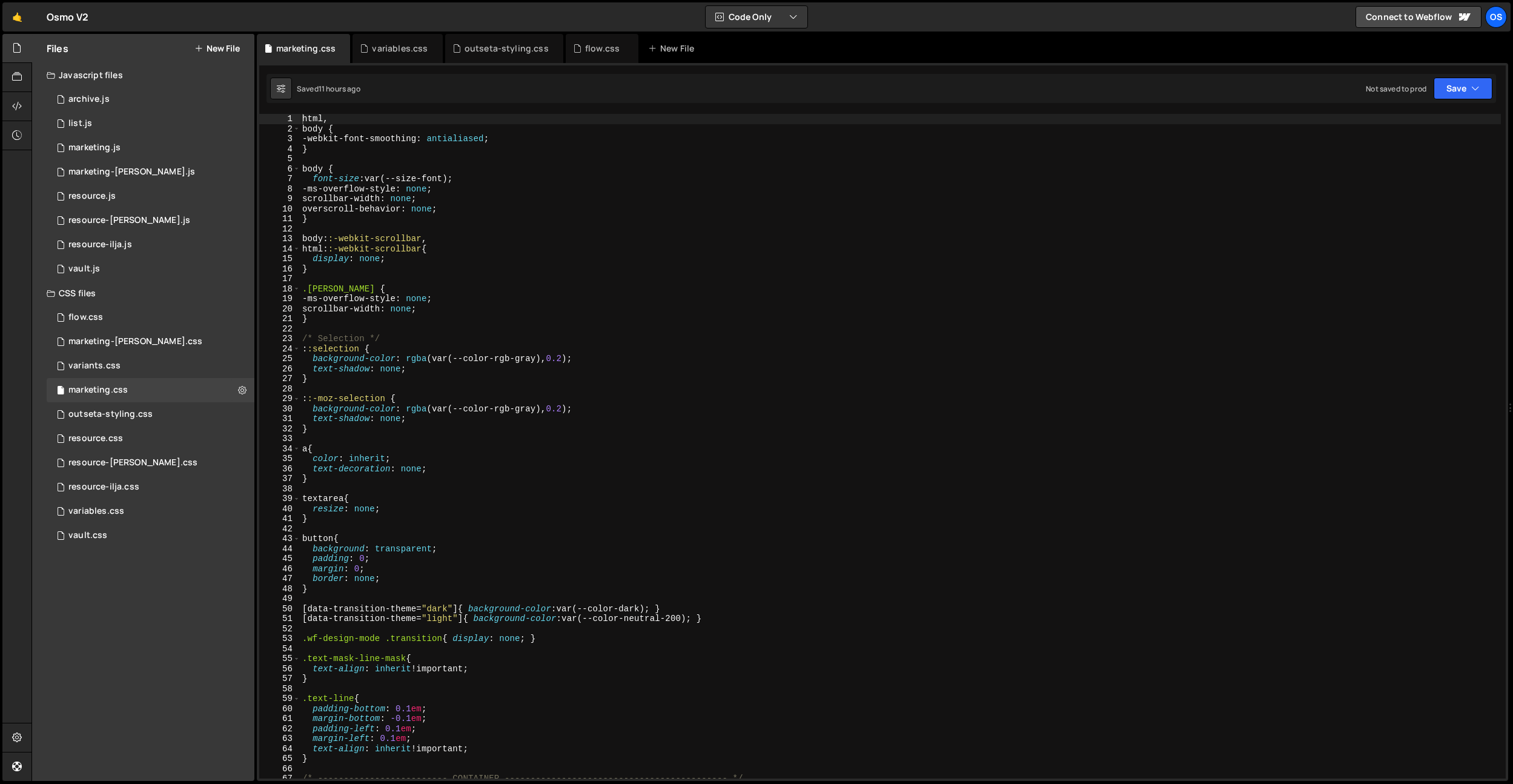
type textarea "text-shadow: none;"
click at [403, 368] on div "html , body { -webkit-font-smoothing : antialiased ; } body { font-size : var(-…" at bounding box center [900, 456] width 1201 height 684
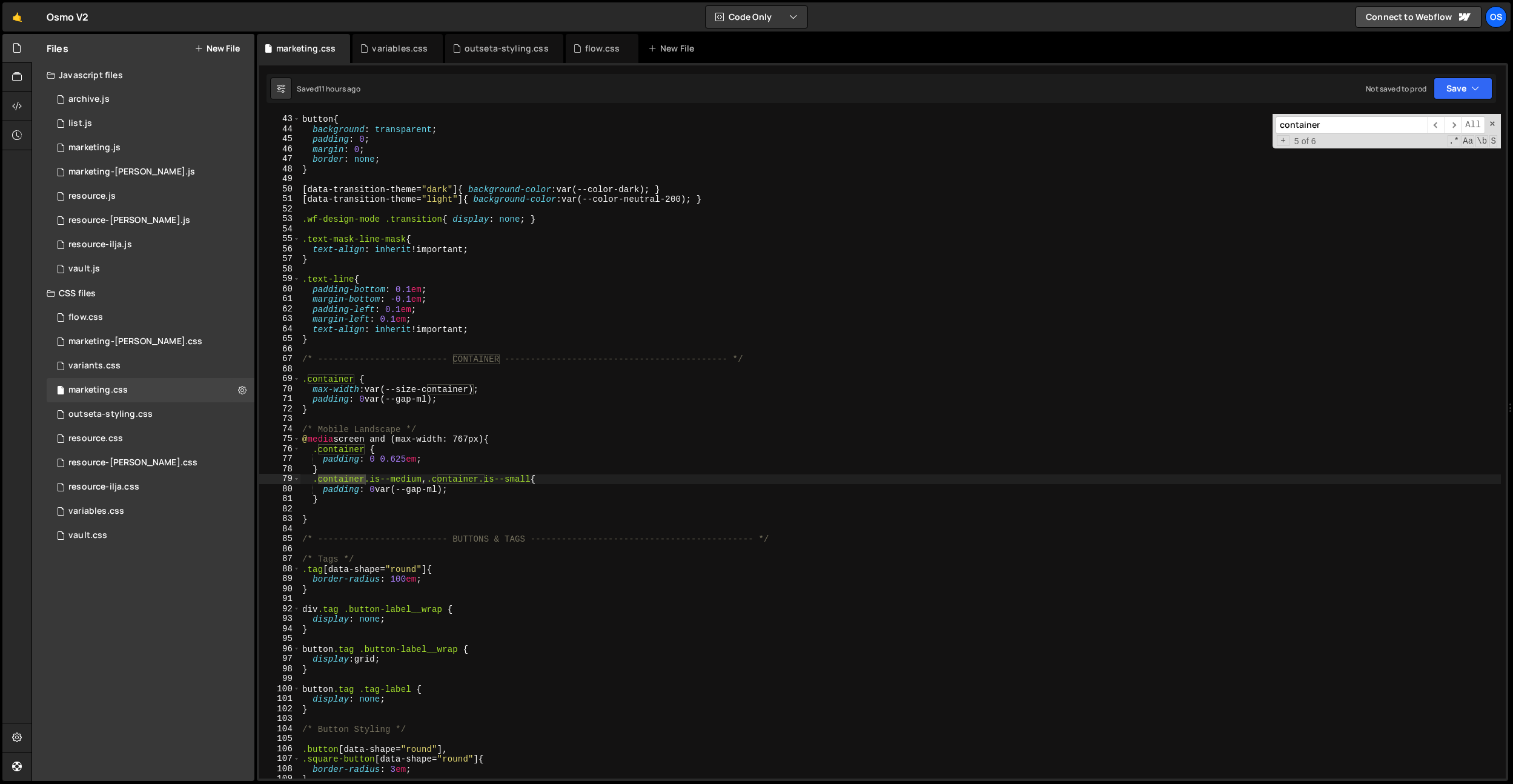
scroll to position [418, 0]
type input "container"
click at [507, 416] on div "button { background : transparent ; padding : 0 ; margin : 0 ; border : none ; …" at bounding box center [900, 447] width 1201 height 684
click at [515, 438] on div "button { background : transparent ; padding : 0 ; margin : 0 ; border : none ; …" at bounding box center [900, 447] width 1201 height 684
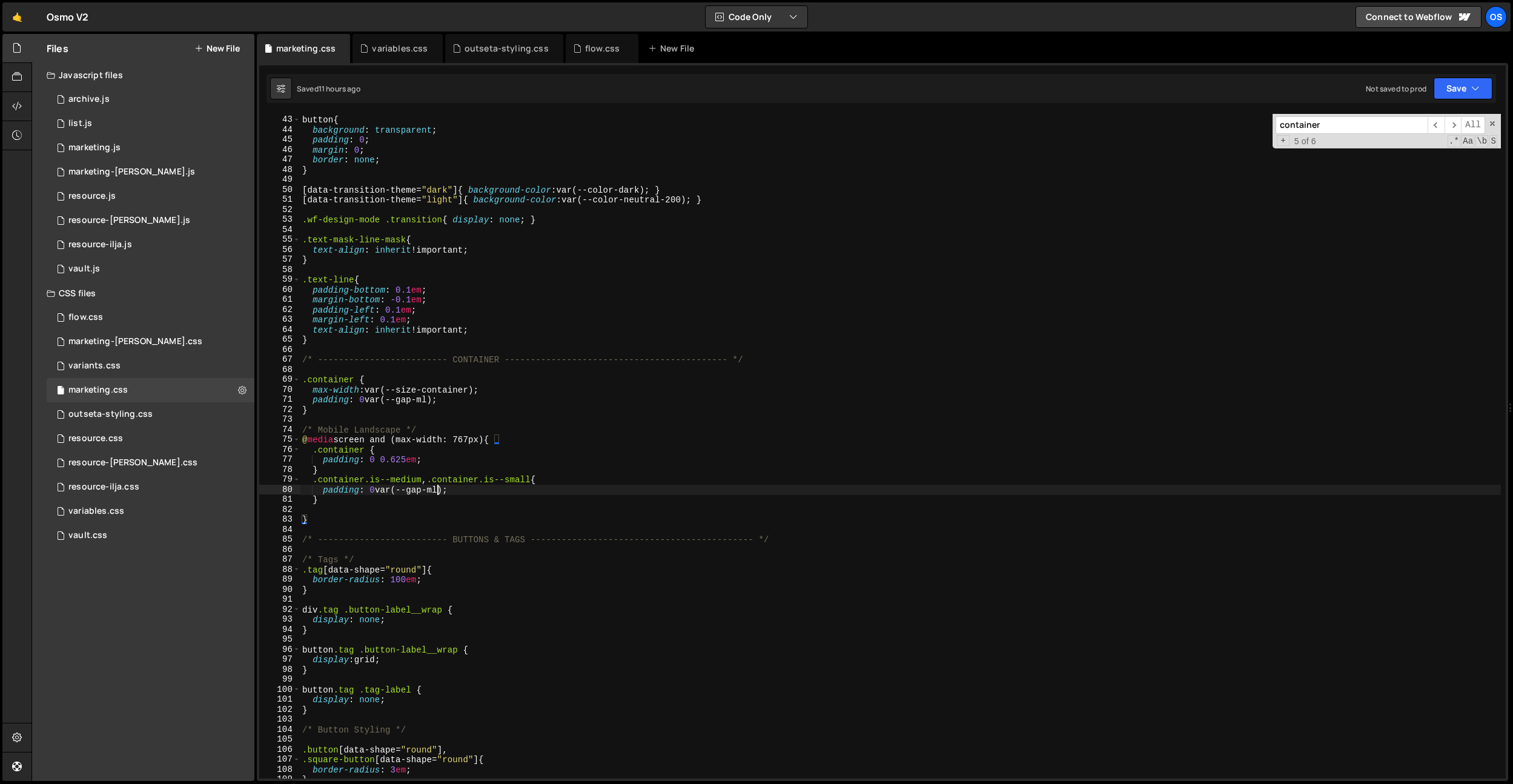
click at [436, 487] on div "button { background : transparent ; padding : 0 ; margin : 0 ; border : none ; …" at bounding box center [900, 447] width 1201 height 684
click at [645, 329] on div "button { background : transparent ; padding : 0 ; margin : 0 ; border : none ; …" at bounding box center [900, 447] width 1201 height 684
click at [141, 150] on div "0 marketing.js 0" at bounding box center [150, 148] width 207 height 24
type textarea ".text-mask-line-mask{"
click at [515, 66] on div "1 Type cmd + s to save your Javascript file. הההההההההההההההההההההההההההההההההה…" at bounding box center [882, 66] width 1247 height 0
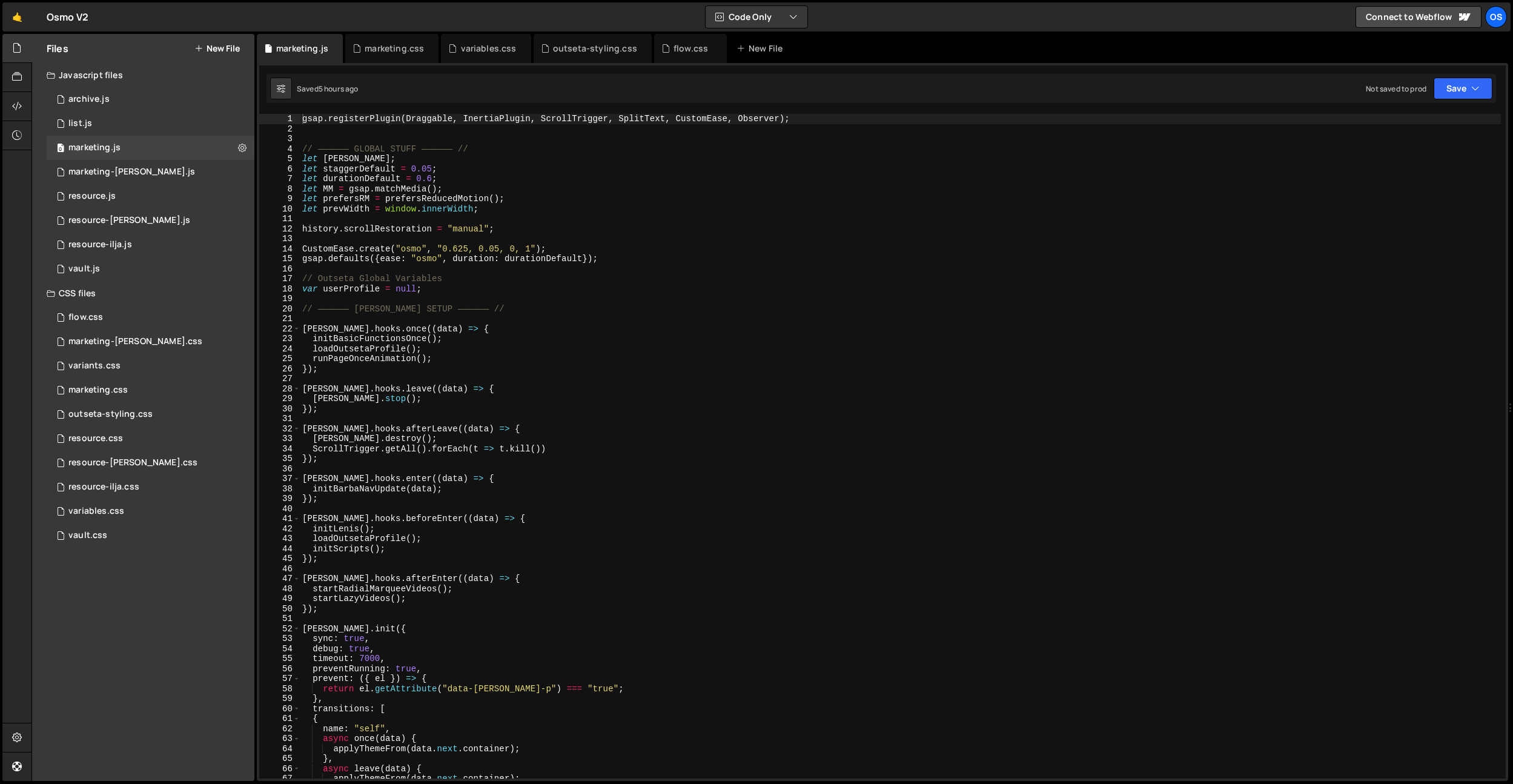
click at [544, 264] on div "gsap . registerPlugin ( Draggable , InertiaPlugin , ScrollTrigger , SplitText ,…" at bounding box center [900, 456] width 1201 height 684
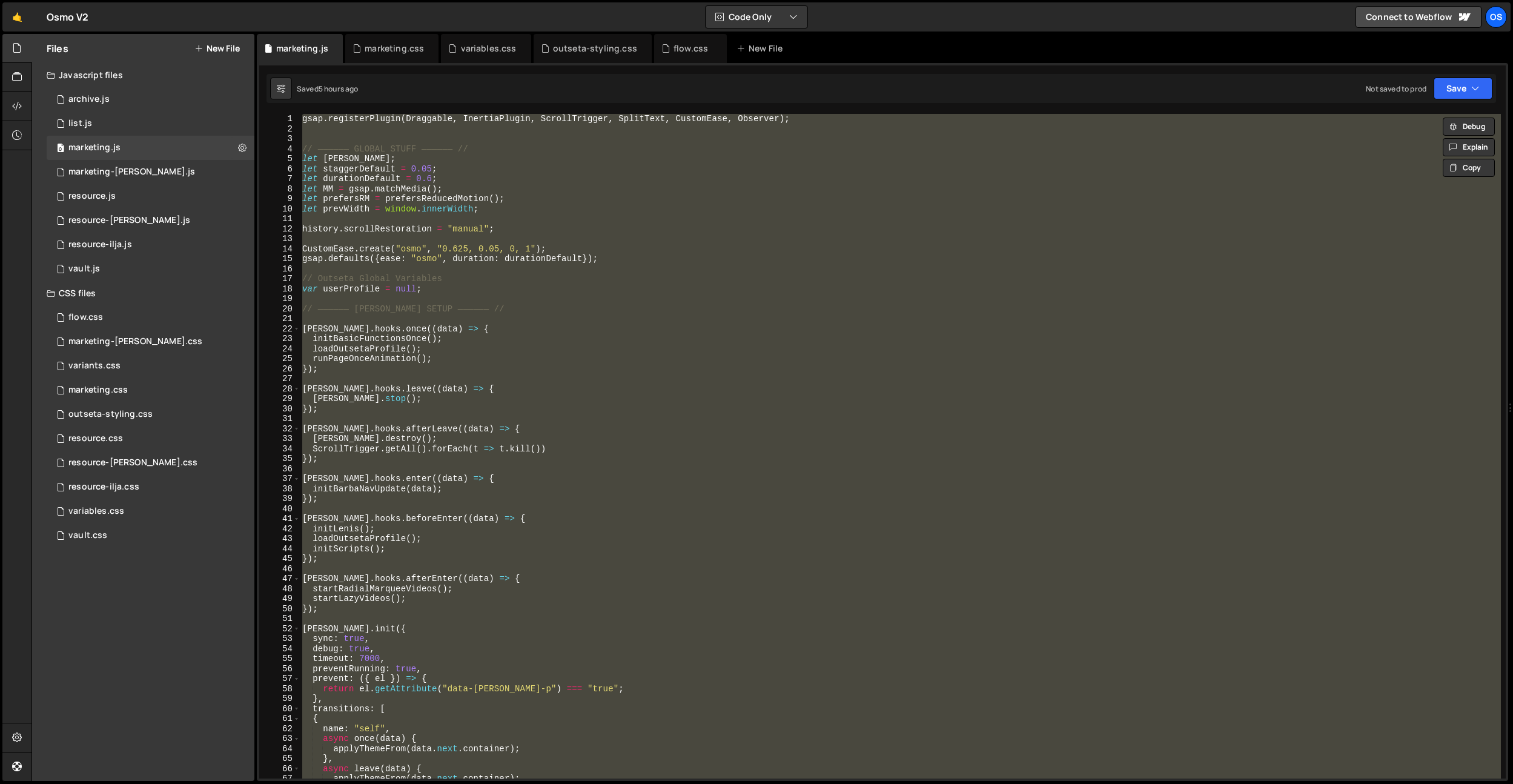
click at [456, 284] on div "gsap . registerPlugin ( Draggable , InertiaPlugin , ScrollTrigger , SplitText ,…" at bounding box center [900, 445] width 1201 height 664
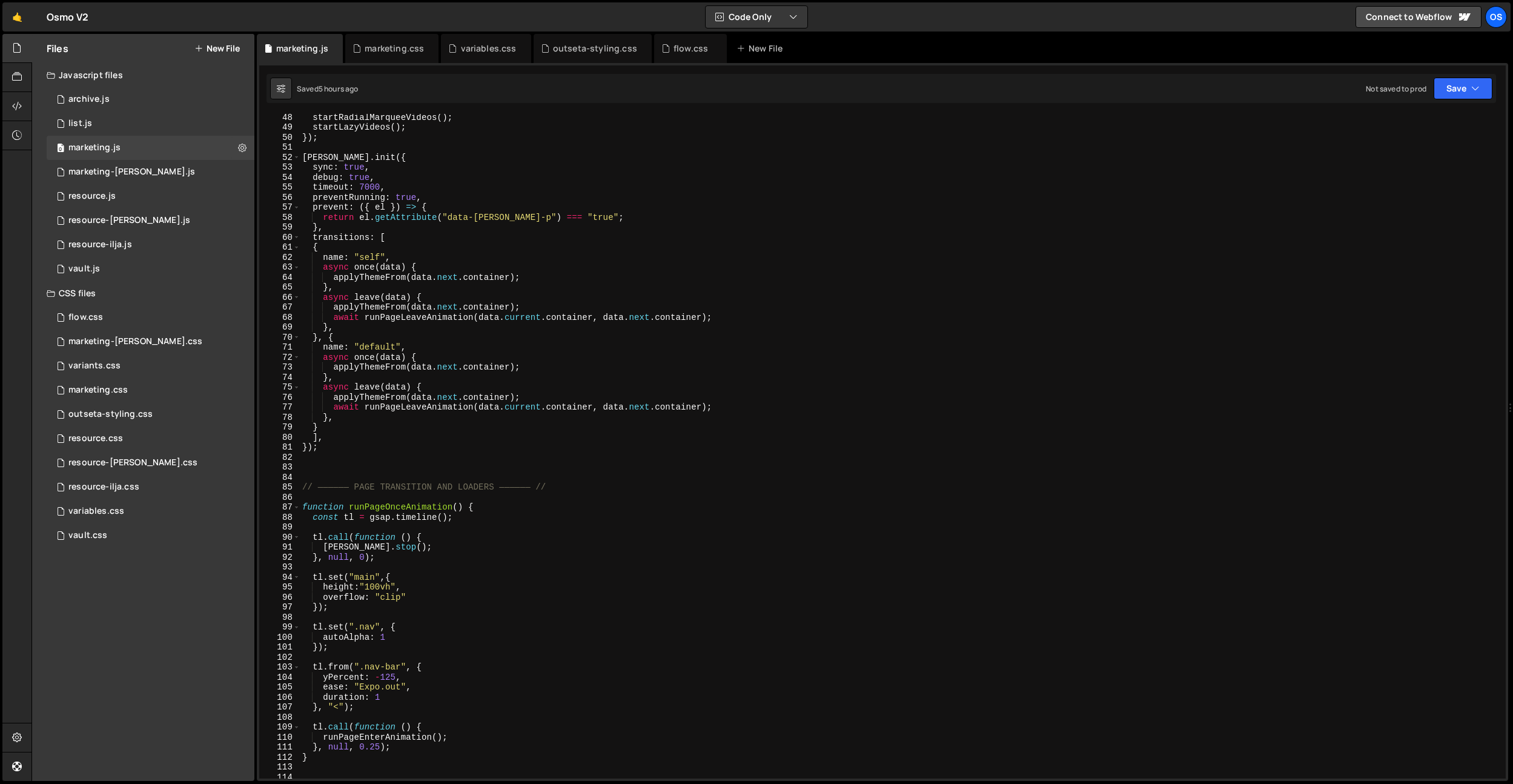
scroll to position [428, 0]
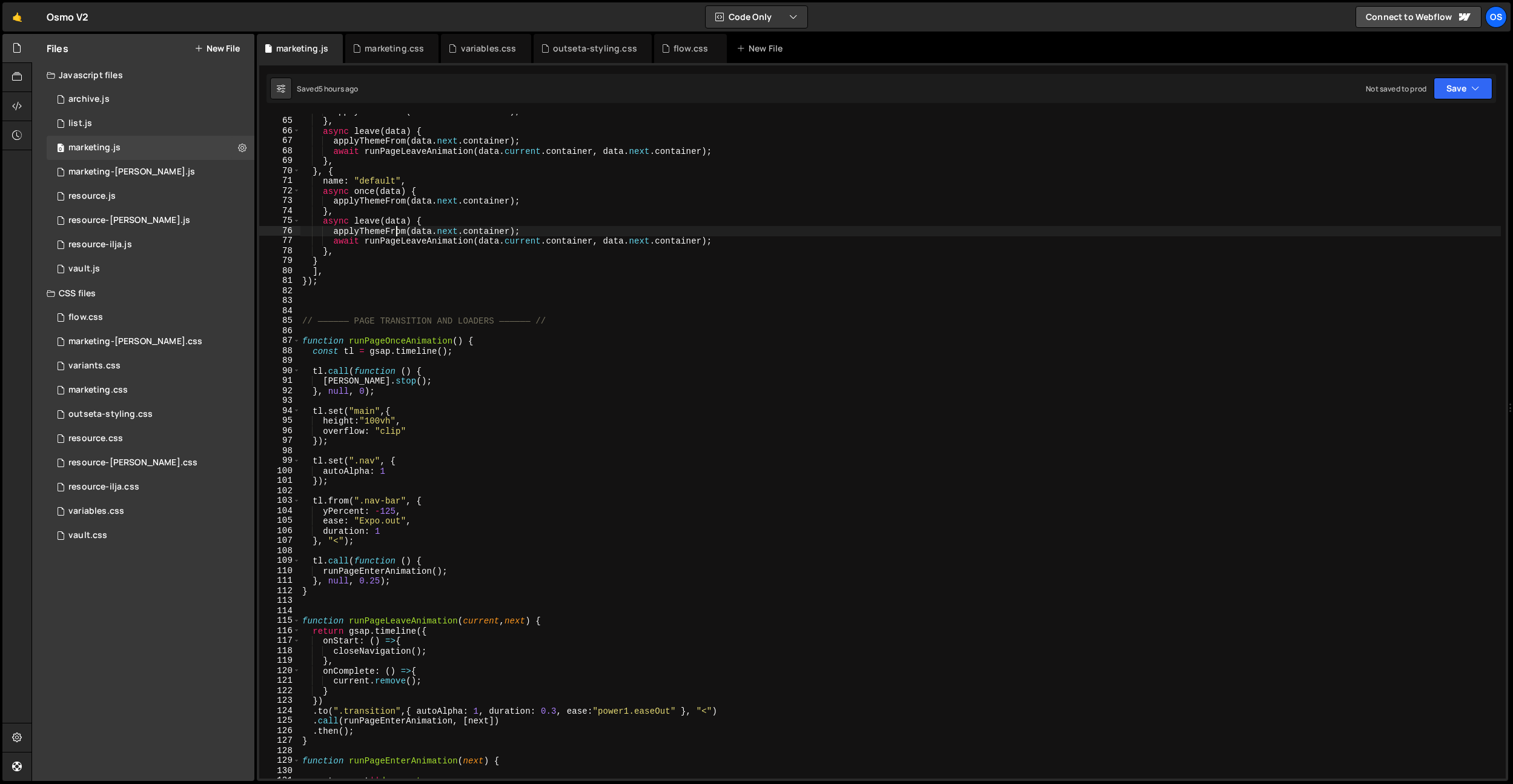
click at [396, 234] on div "applyThemeFrom ( data . next . container ) ; } , async leave ( data ) { applyTh…" at bounding box center [900, 448] width 1201 height 684
type textarea "applyThemeFrom(data.next.container);"
click at [396, 234] on div "applyThemeFrom ( data . next . container ) ; } , async leave ( data ) { applyTh…" at bounding box center [900, 448] width 1201 height 684
click at [453, 306] on div "applyThemeFrom ( data . next . container ) ; } , async leave ( data ) { applyTh…" at bounding box center [900, 448] width 1201 height 684
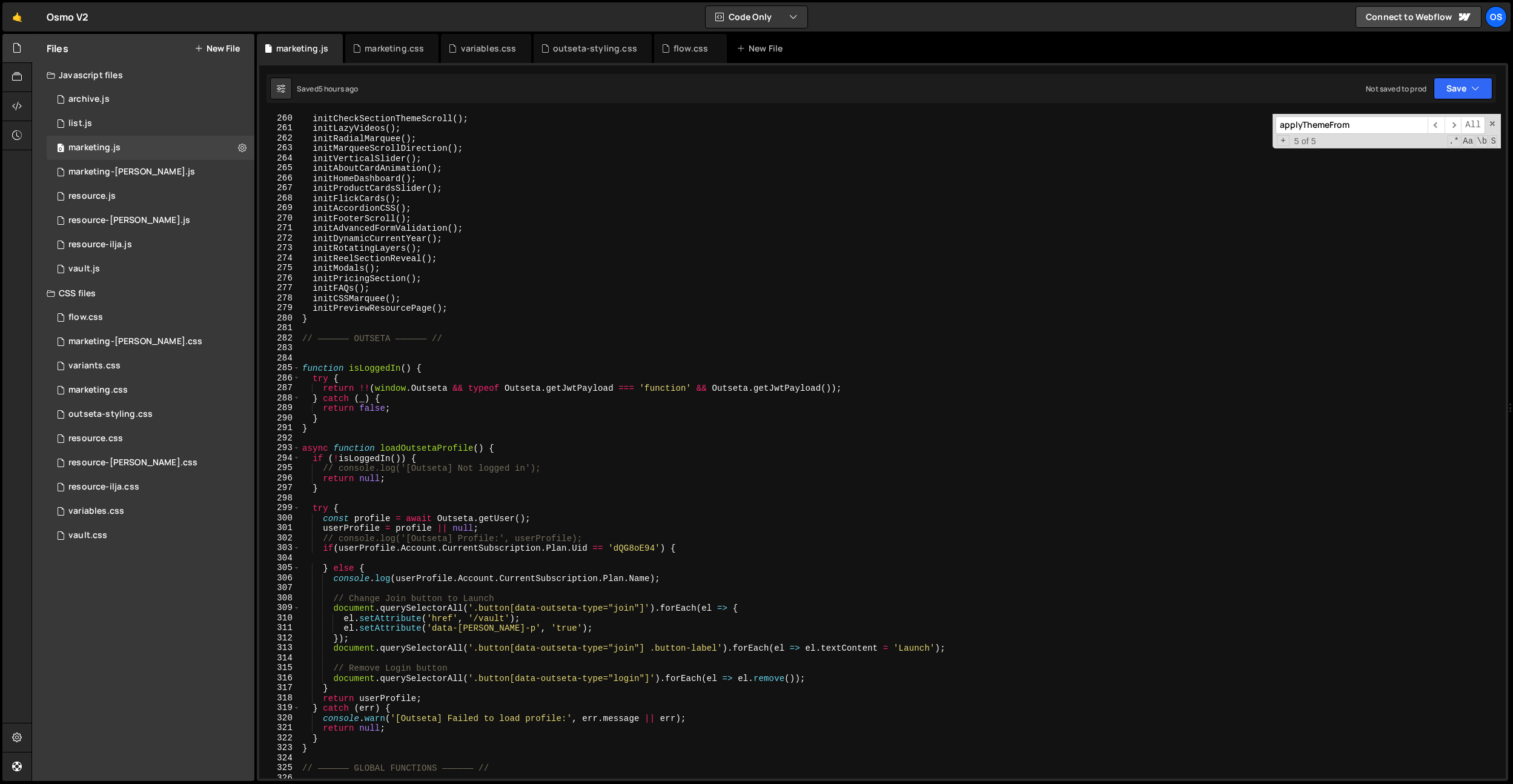
scroll to position [1584, 0]
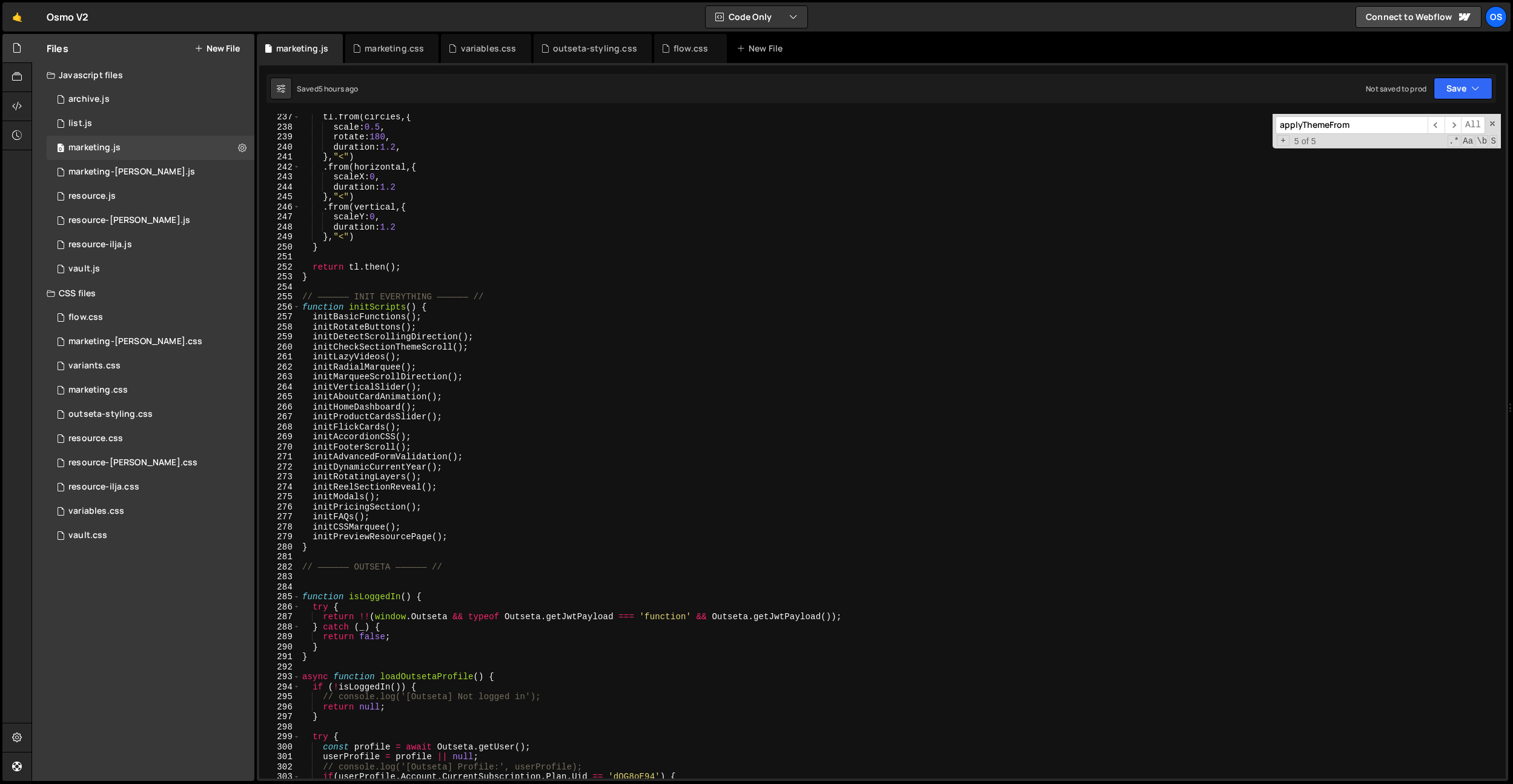
type input "applyThemeFrom"
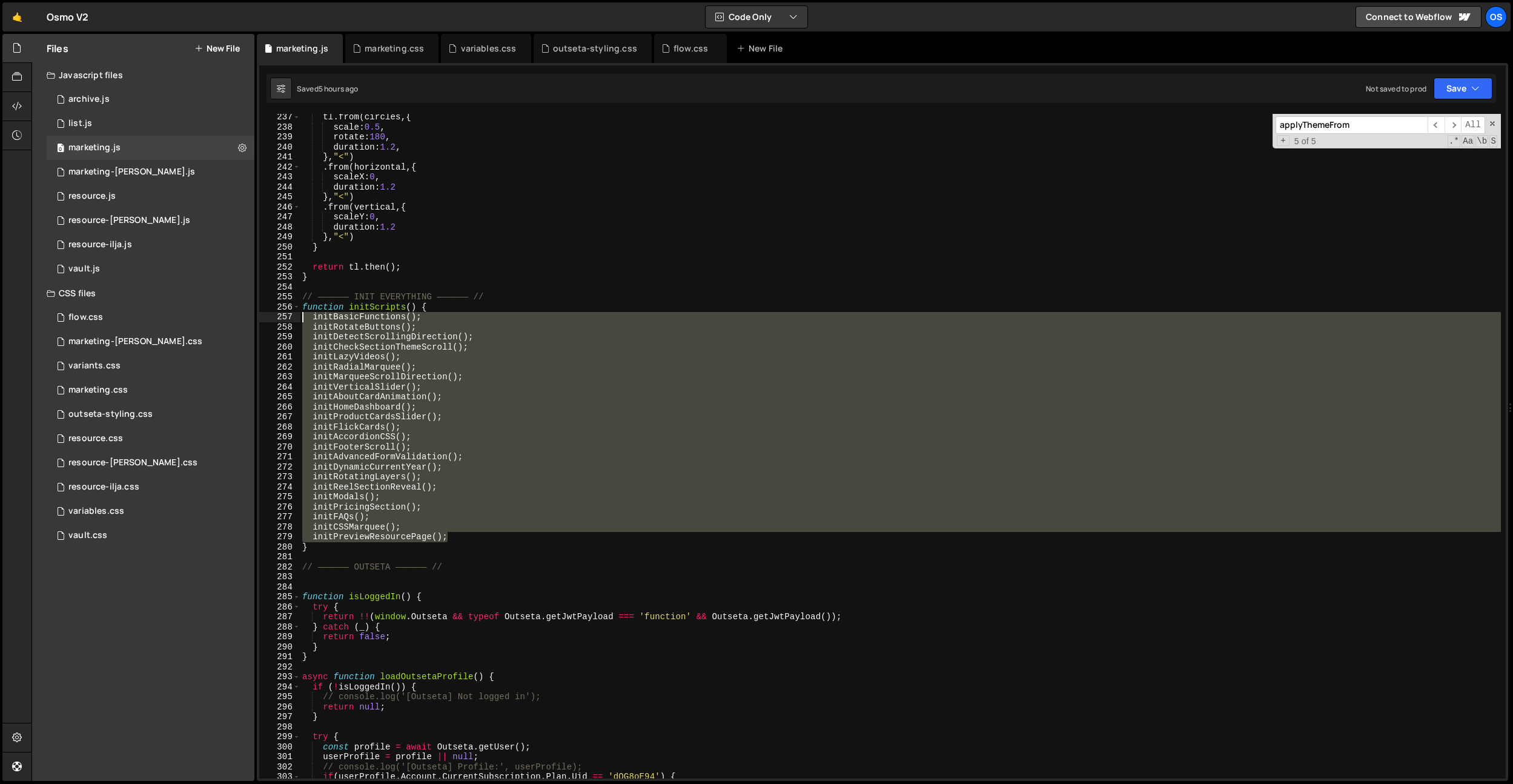
drag, startPoint x: 459, startPoint y: 536, endPoint x: 280, endPoint y: 318, distance: 282.1
click at [280, 318] on div "initPreviewResourcePage(); 237 238 239 240 241 242 243 244 245 246 247 248 249 …" at bounding box center [882, 445] width 1247 height 664
type textarea "// initBasicFunctions(); // initRotateButtons();"
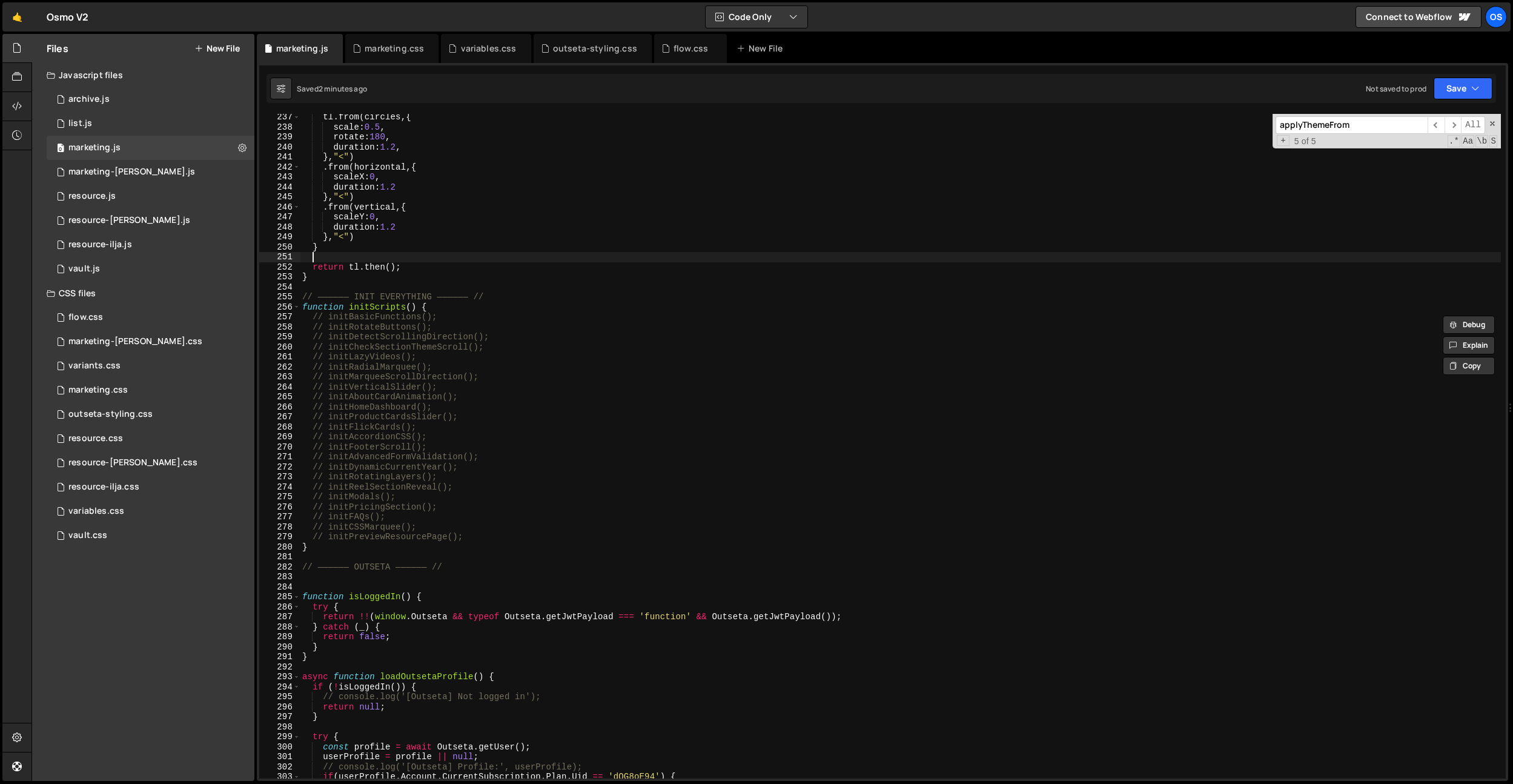
click at [527, 259] on div "tl . from ( circles , { scale : 0.5 , rotate : 180 , duration : 1.2 , } , "<" )…" at bounding box center [900, 454] width 1201 height 684
click at [480, 538] on div "tl . from ( circles , { scale : 0.5 , rotate : 180 , duration : 1.2 , } , "<" )…" at bounding box center [900, 454] width 1201 height 684
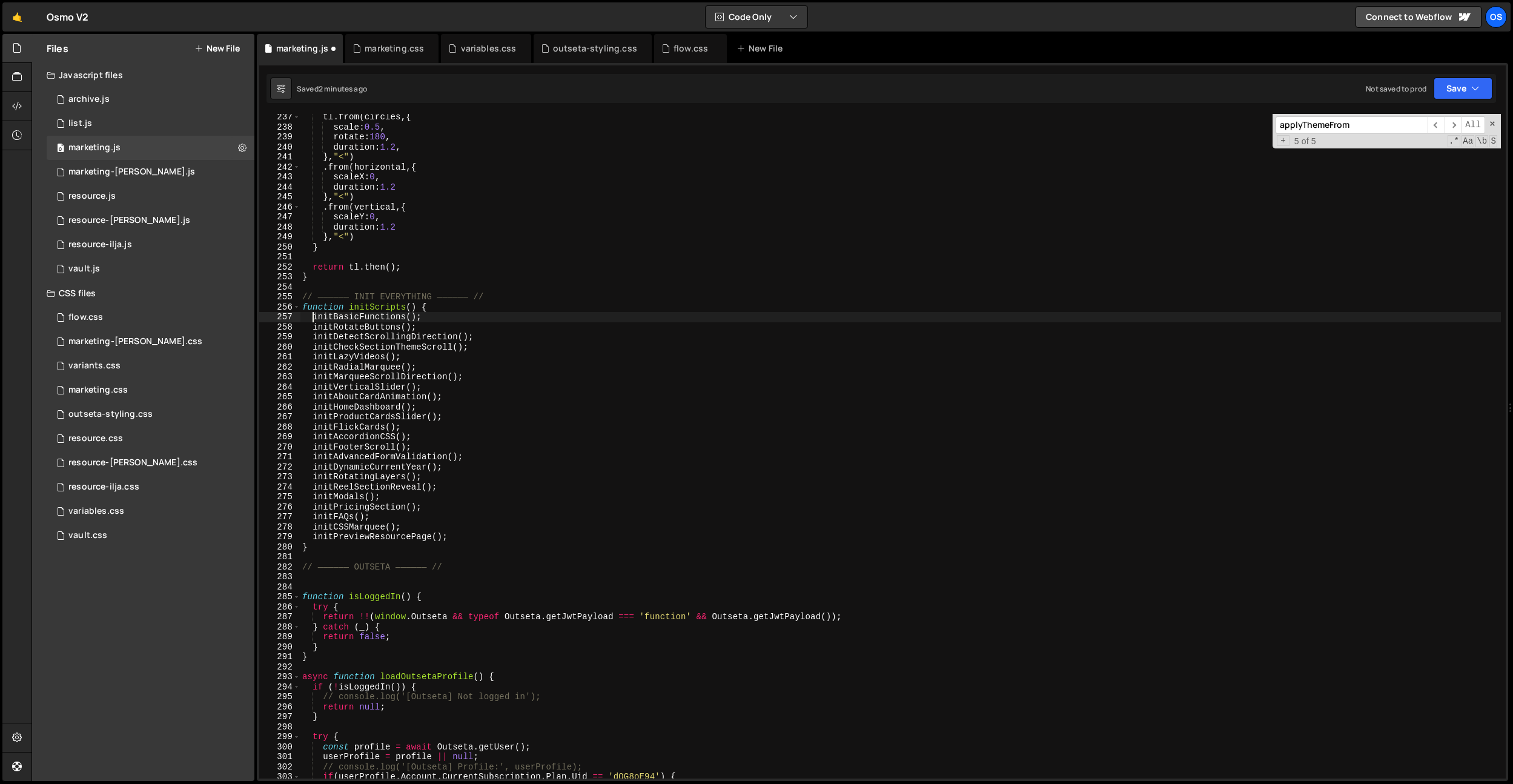
click at [380, 303] on div "tl . from ( circles , { scale : 0.5 , rotate : 180 , duration : 1.2 , } , "<" )…" at bounding box center [900, 454] width 1201 height 684
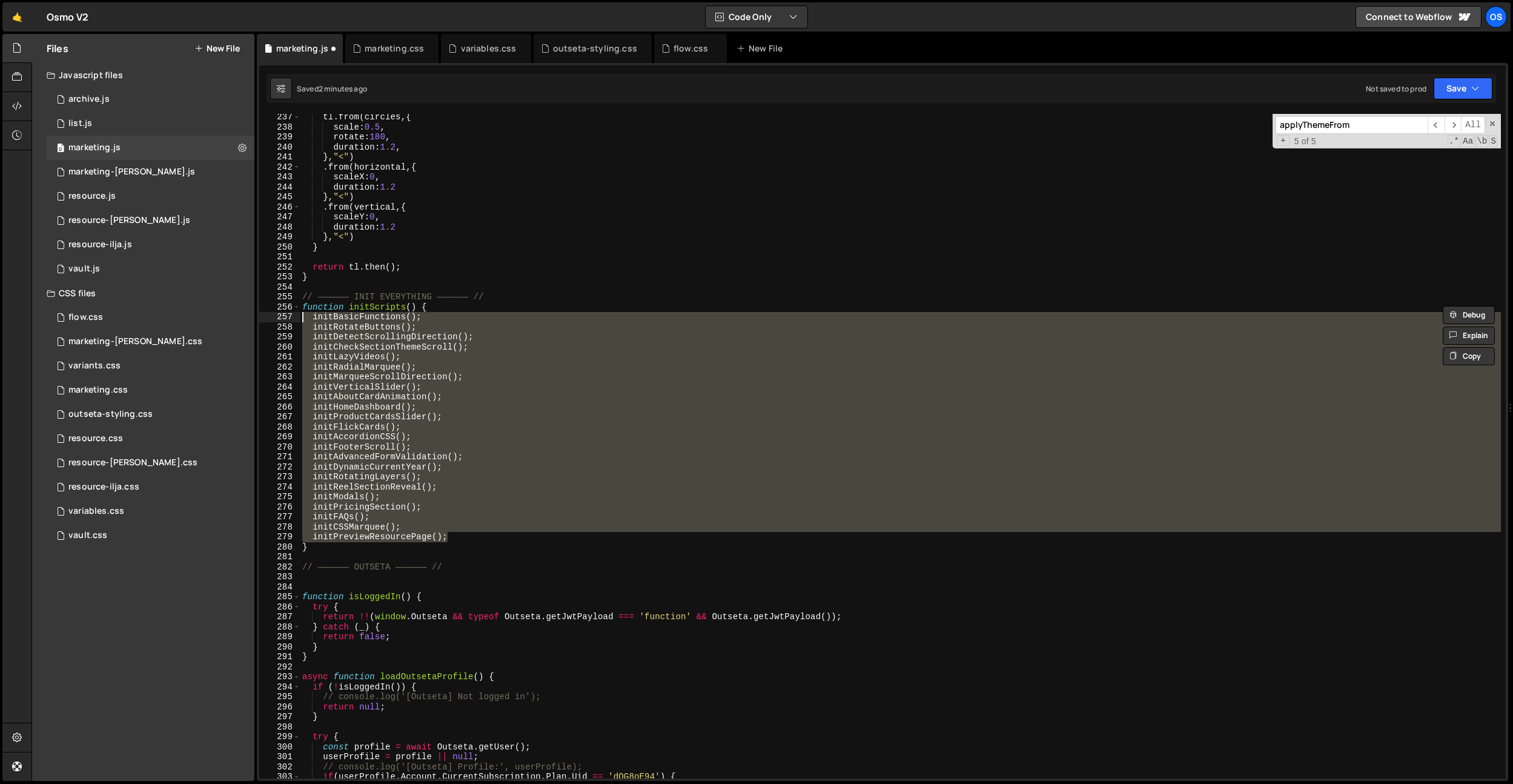
drag, startPoint x: 473, startPoint y: 538, endPoint x: 305, endPoint y: 320, distance: 275.2
click at [305, 315] on div "tl . from ( circles , { scale : 0.5 , rotate : 180 , duration : 1.2 , } , "<" )…" at bounding box center [900, 454] width 1201 height 684
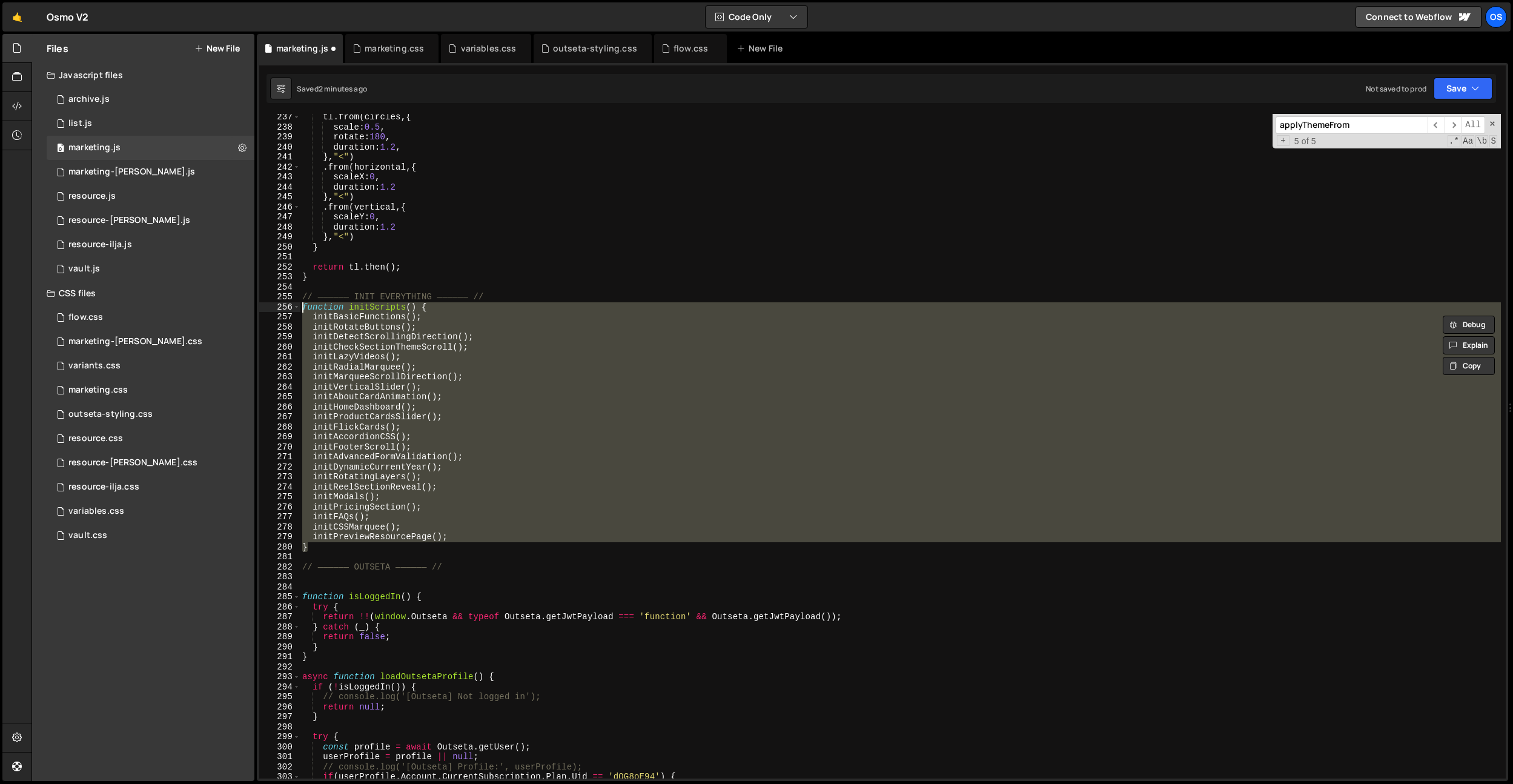
drag, startPoint x: 316, startPoint y: 530, endPoint x: 289, endPoint y: 311, distance: 220.7
click at [289, 311] on div "initBasicFunctions(); initRotateButtons(); 237 238 239 240 241 242 243 244 245 …" at bounding box center [882, 445] width 1247 height 664
click at [450, 481] on div "tl . from ( circles , { scale : 0.5 , rotate : 180 , duration : 1.2 , } , "<" )…" at bounding box center [900, 445] width 1201 height 664
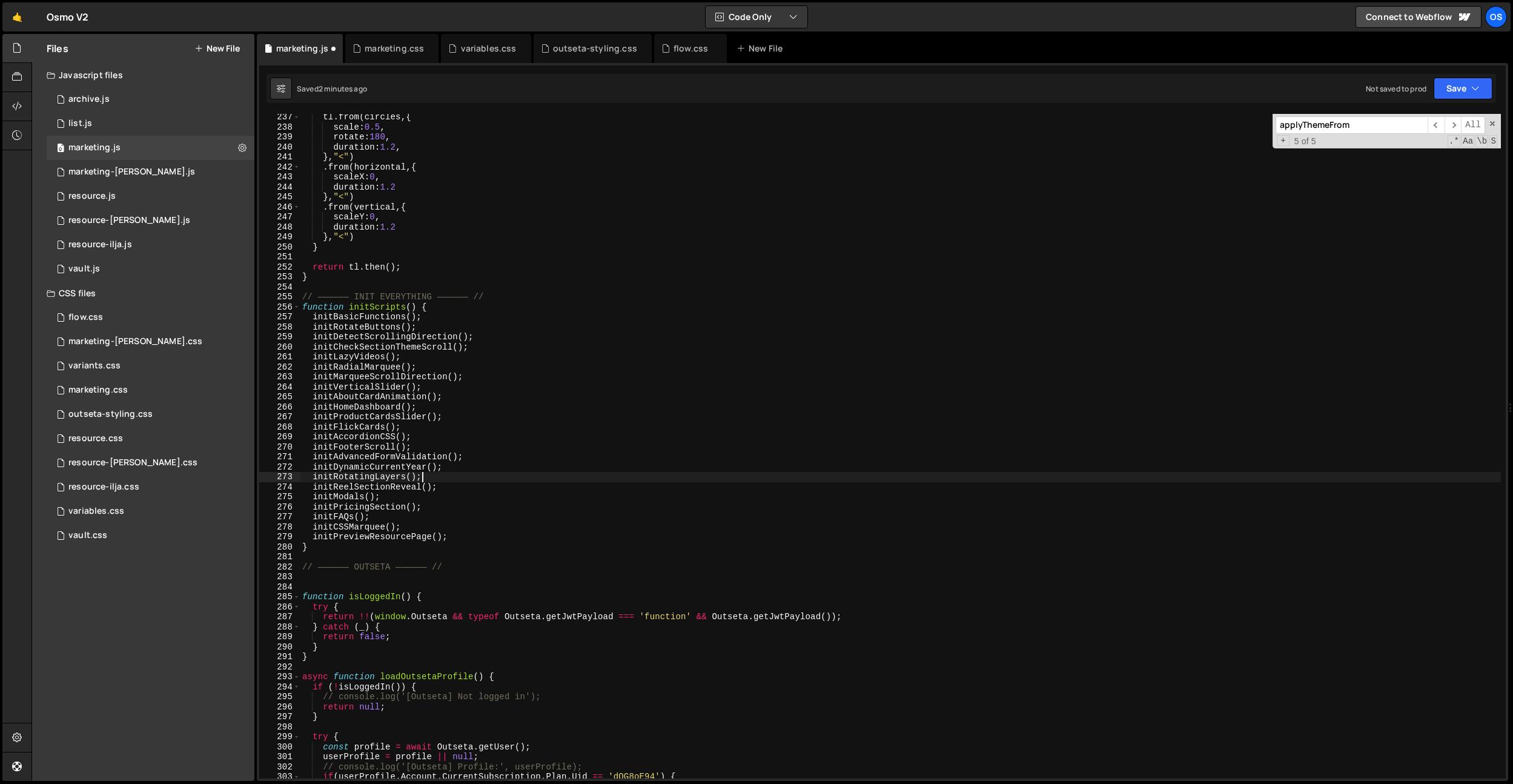
click at [350, 359] on div "tl . from ( circles , { scale : 0.5 , rotate : 180 , duration : 1.2 , } , "<" )…" at bounding box center [900, 454] width 1201 height 684
click at [349, 371] on div "tl . from ( circles , { scale : 0.5 , rotate : 180 , duration : 1.2 , } , "<" )…" at bounding box center [900, 454] width 1201 height 684
drag, startPoint x: 473, startPoint y: 390, endPoint x: 298, endPoint y: 387, distance: 175.0
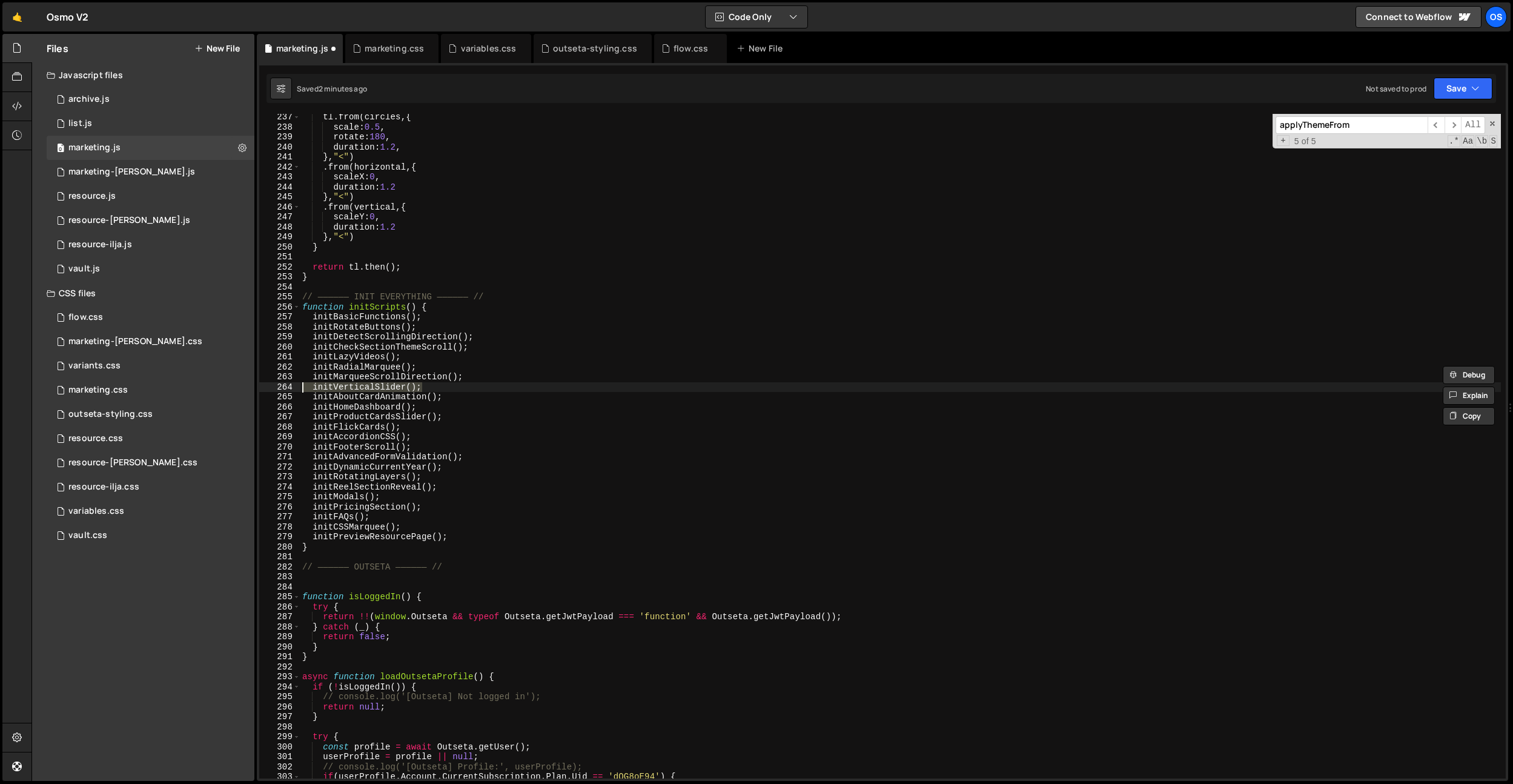
click at [298, 387] on div "initRadialMarquee(); 237 238 239 240 241 242 243 244 245 246 247 248 249 250 25…" at bounding box center [882, 445] width 1247 height 664
drag, startPoint x: 489, startPoint y: 393, endPoint x: 271, endPoint y: 398, distance: 218.1
click at [271, 398] on div "// initVerticalSlider(); 237 238 239 240 241 242 243 244 245 246 247 248 249 25…" at bounding box center [882, 445] width 1247 height 664
drag, startPoint x: 432, startPoint y: 409, endPoint x: 286, endPoint y: 404, distance: 146.1
click at [286, 404] on div "// initAboutCardAnimation(); 237 238 239 240 241 242 243 244 245 246 247 248 24…" at bounding box center [882, 445] width 1247 height 664
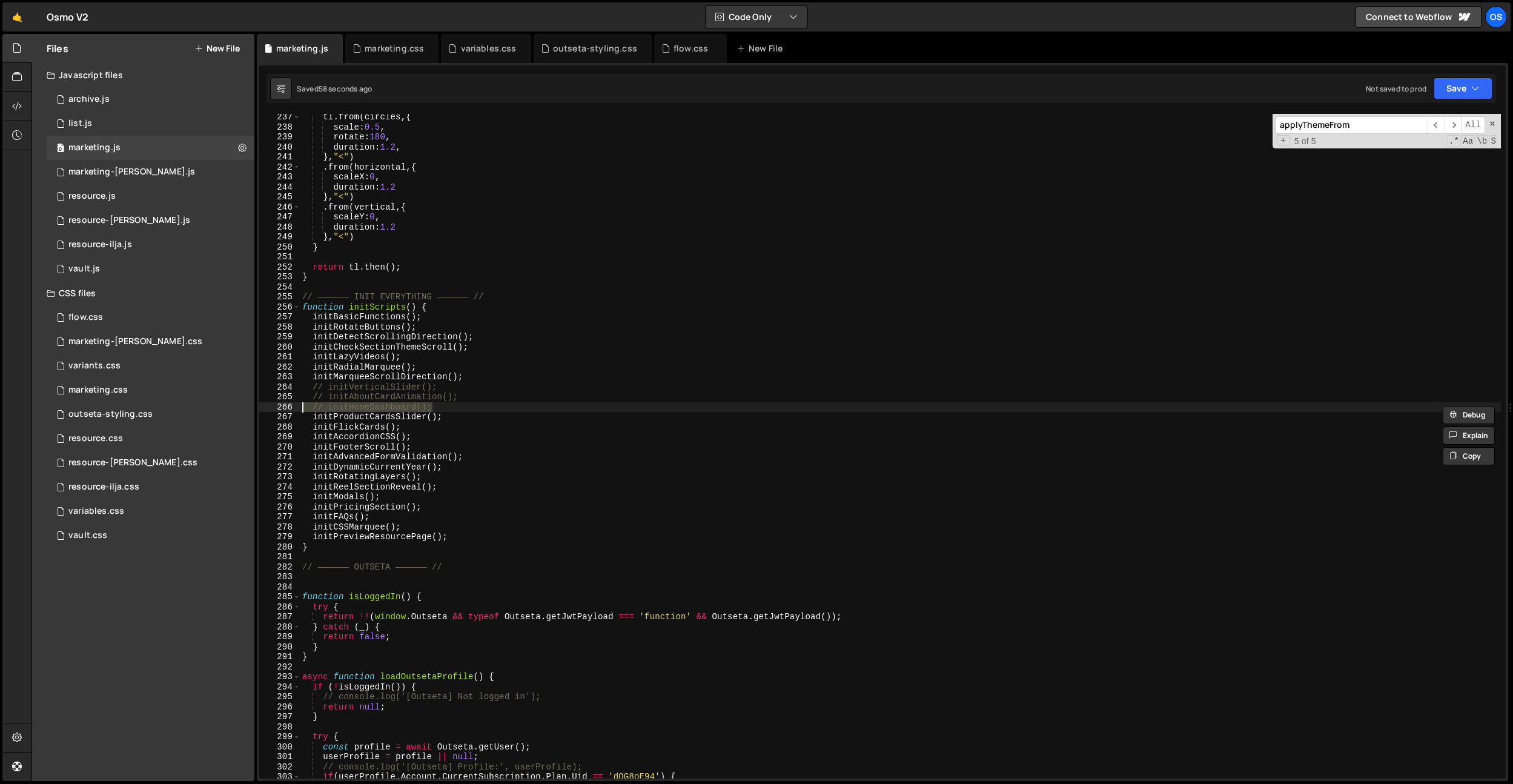
click at [469, 423] on div "tl . from ( circles , { scale : 0.5 , rotate : 180 , duration : 1.2 , } , "<" )…" at bounding box center [900, 454] width 1201 height 684
drag, startPoint x: 464, startPoint y: 410, endPoint x: 220, endPoint y: 402, distance: 244.1
click at [220, 402] on div "Files New File Javascript files 0 archive.js 0 0 list.js 0 0 marketing.js 0 0 0…" at bounding box center [772, 408] width 1481 height 747
drag, startPoint x: 469, startPoint y: 387, endPoint x: 274, endPoint y: 388, distance: 195.0
click at [274, 388] on div "initHomeDashboard(); 237 238 239 240 241 242 243 244 245 246 247 248 249 250 25…" at bounding box center [882, 445] width 1247 height 664
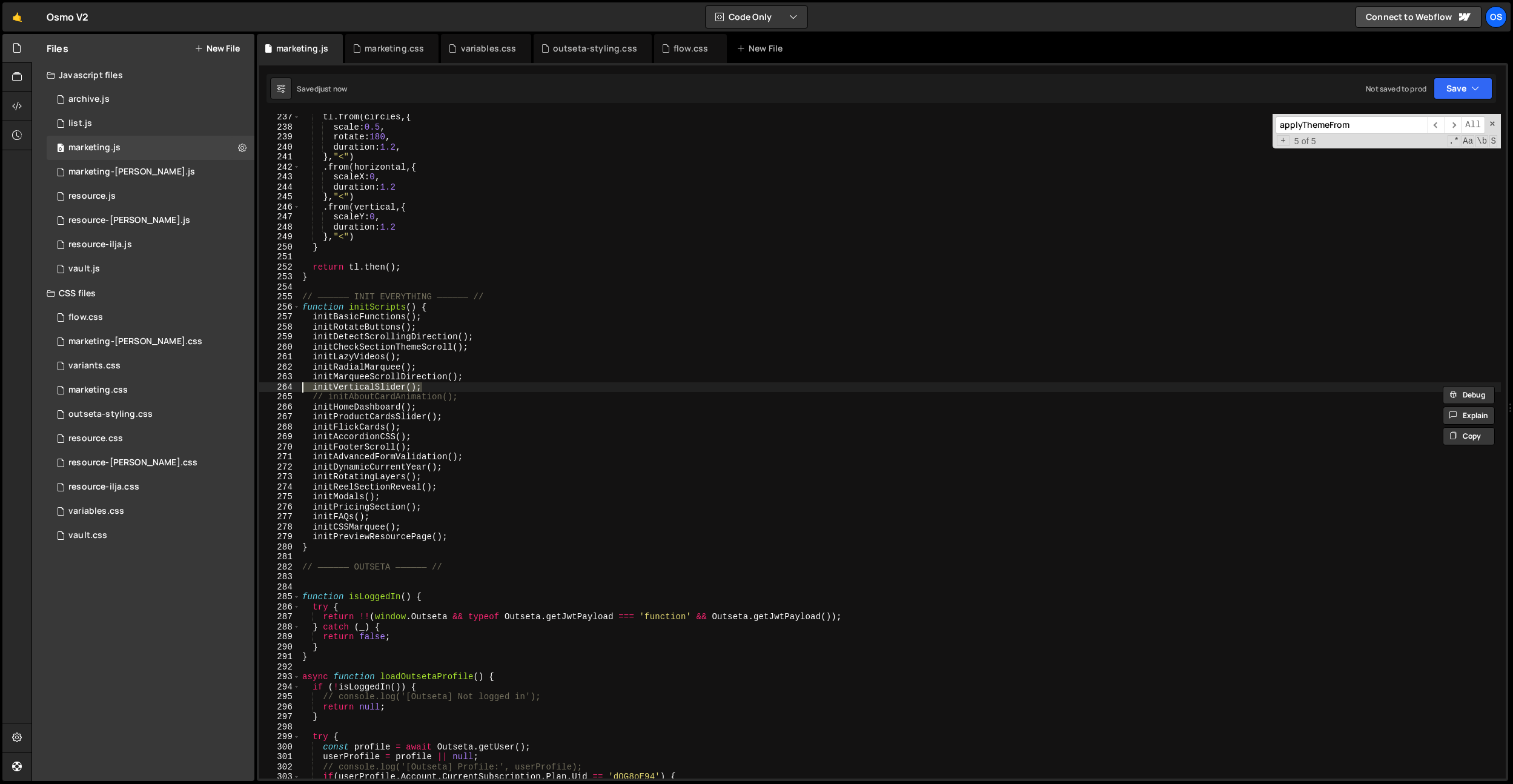
click at [421, 401] on div "tl . from ( circles , { scale : 0.5 , rotate : 180 , duration : 1.2 , } , "<" )…" at bounding box center [900, 454] width 1201 height 684
click at [486, 433] on div "tl . from ( circles , { scale : 0.5 , rotate : 180 , duration : 1.2 , } , "<" )…" at bounding box center [900, 454] width 1201 height 684
type textarea "initAccordionCSS();"
paste input "initAboutCardAnimation"
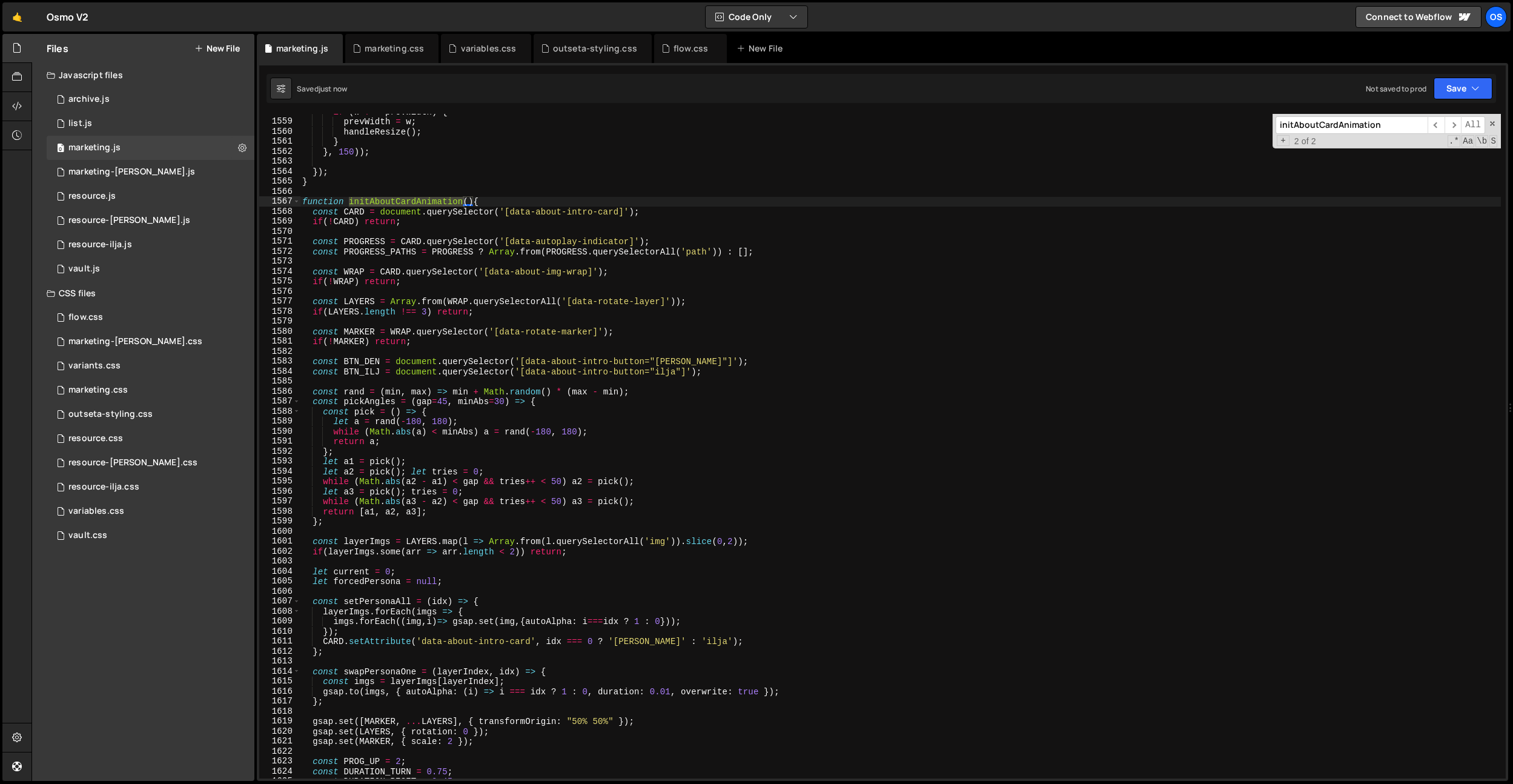
scroll to position [10539, 0]
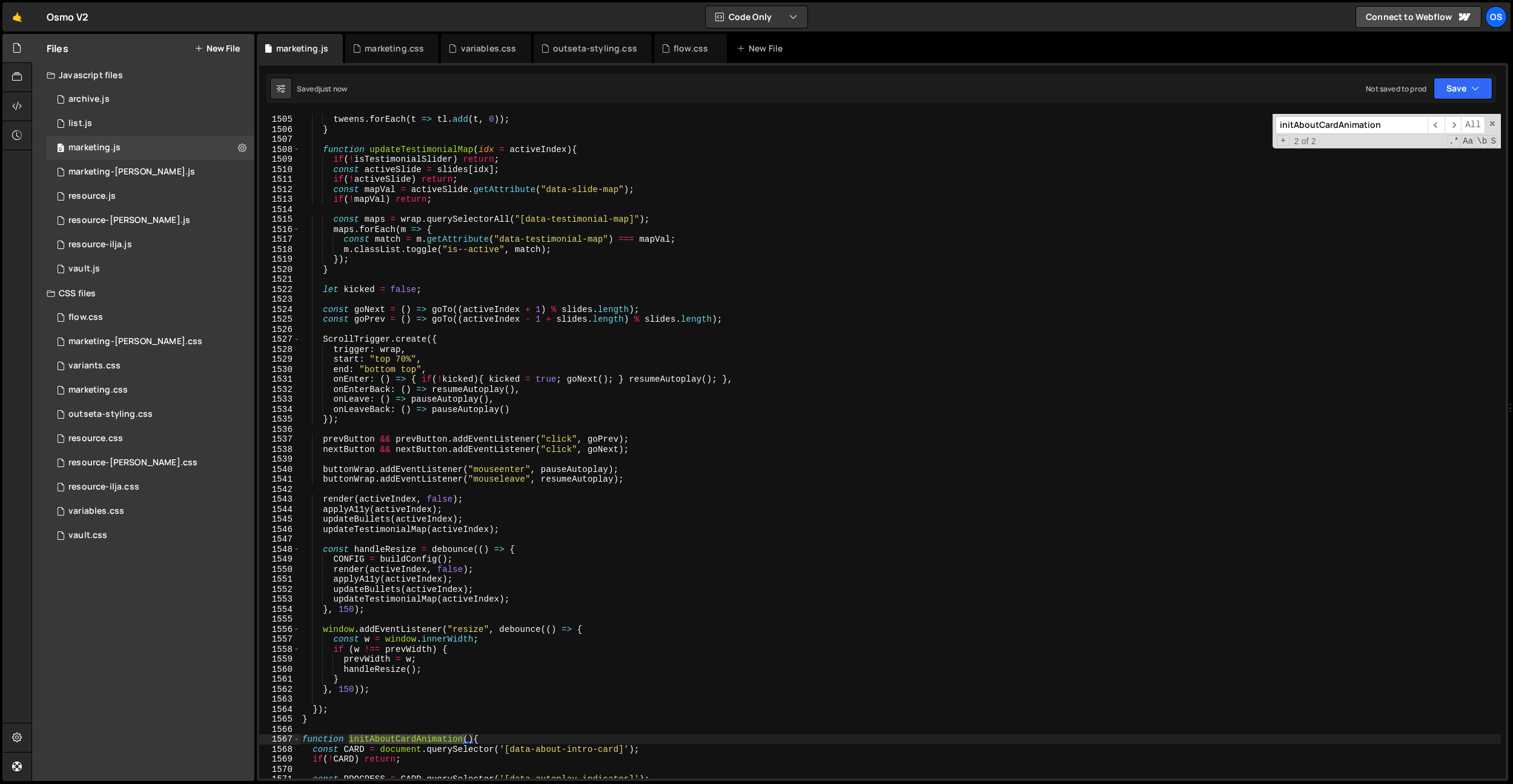
type input "initAboutCardAnimation"
click at [480, 438] on div "}) ; tweens . forEach ( t => tl . add ( t , 0 )) ; } function updateTestimonial…" at bounding box center [900, 446] width 1201 height 684
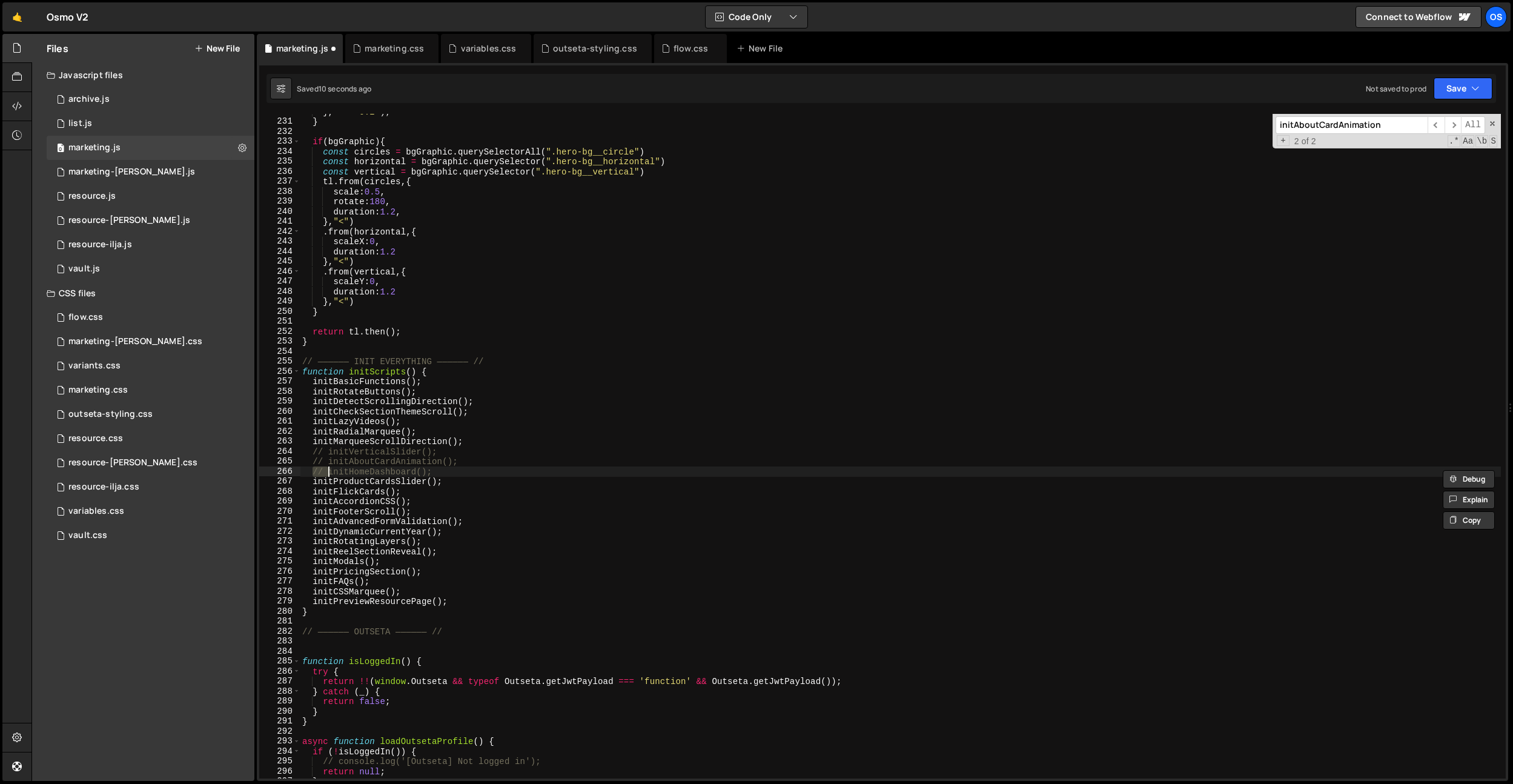
click at [480, 438] on div "} , "<+=0.2" ) ; } if ( bgGraphic ) { const circles = bgGraphic . querySelector…" at bounding box center [900, 449] width 1201 height 684
click at [388, 472] on div "} , "<+=0.2" ) ; } if ( bgGraphic ) { const circles = bgGraphic . querySelector…" at bounding box center [900, 449] width 1201 height 684
type textarea "// initHomeDashboard();"
drag, startPoint x: 388, startPoint y: 472, endPoint x: 546, endPoint y: 467, distance: 158.1
click at [389, 472] on div "} , "<+=0.2" ) ; } if ( bgGraphic ) { const circles = bgGraphic . querySelector…" at bounding box center [900, 449] width 1201 height 684
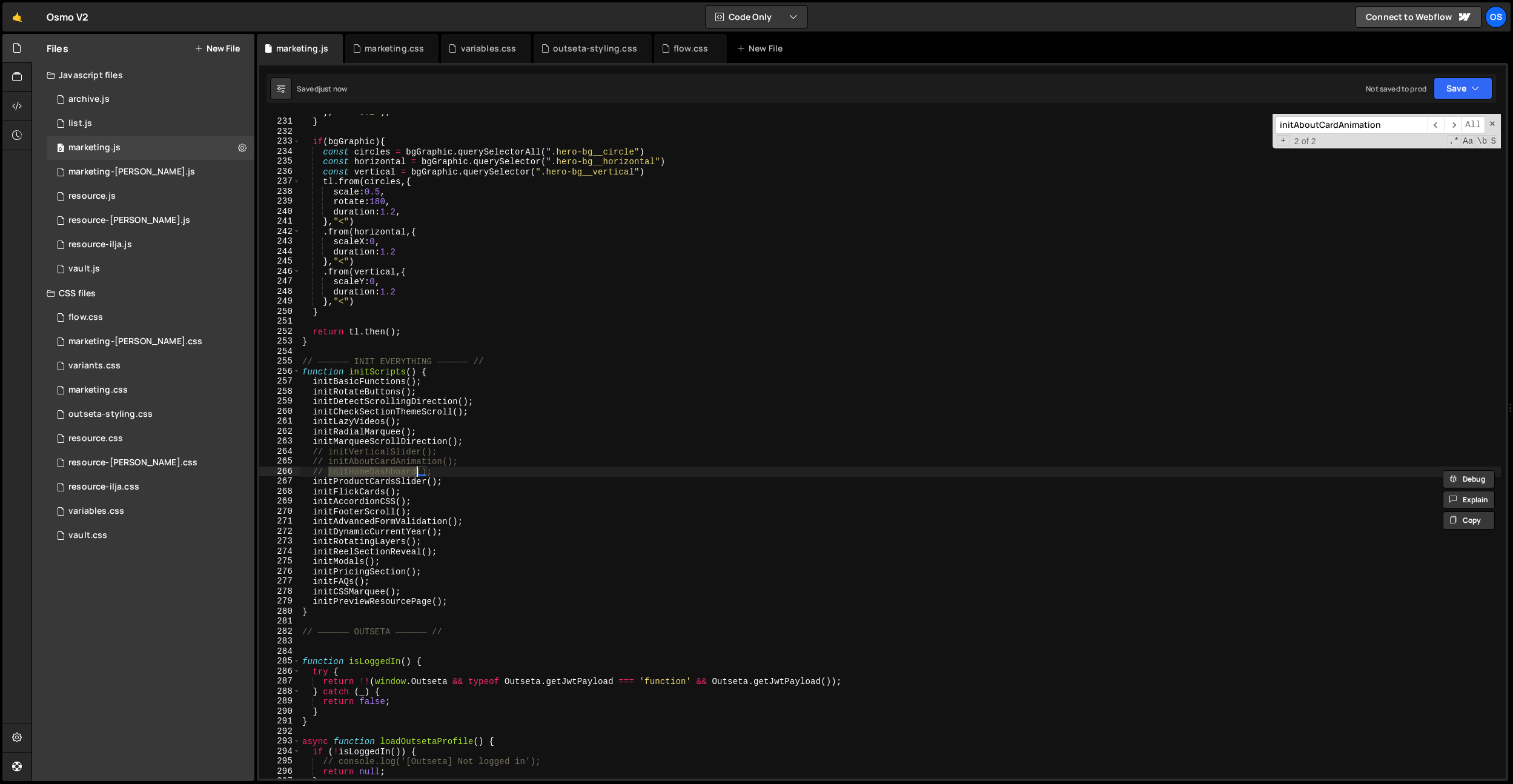
click at [576, 466] on div "} , "<+=0.2" ) ; } if ( bgGraphic ) { const circles = bgGraphic . querySelector…" at bounding box center [900, 449] width 1201 height 684
paste input "HomeDashboard"
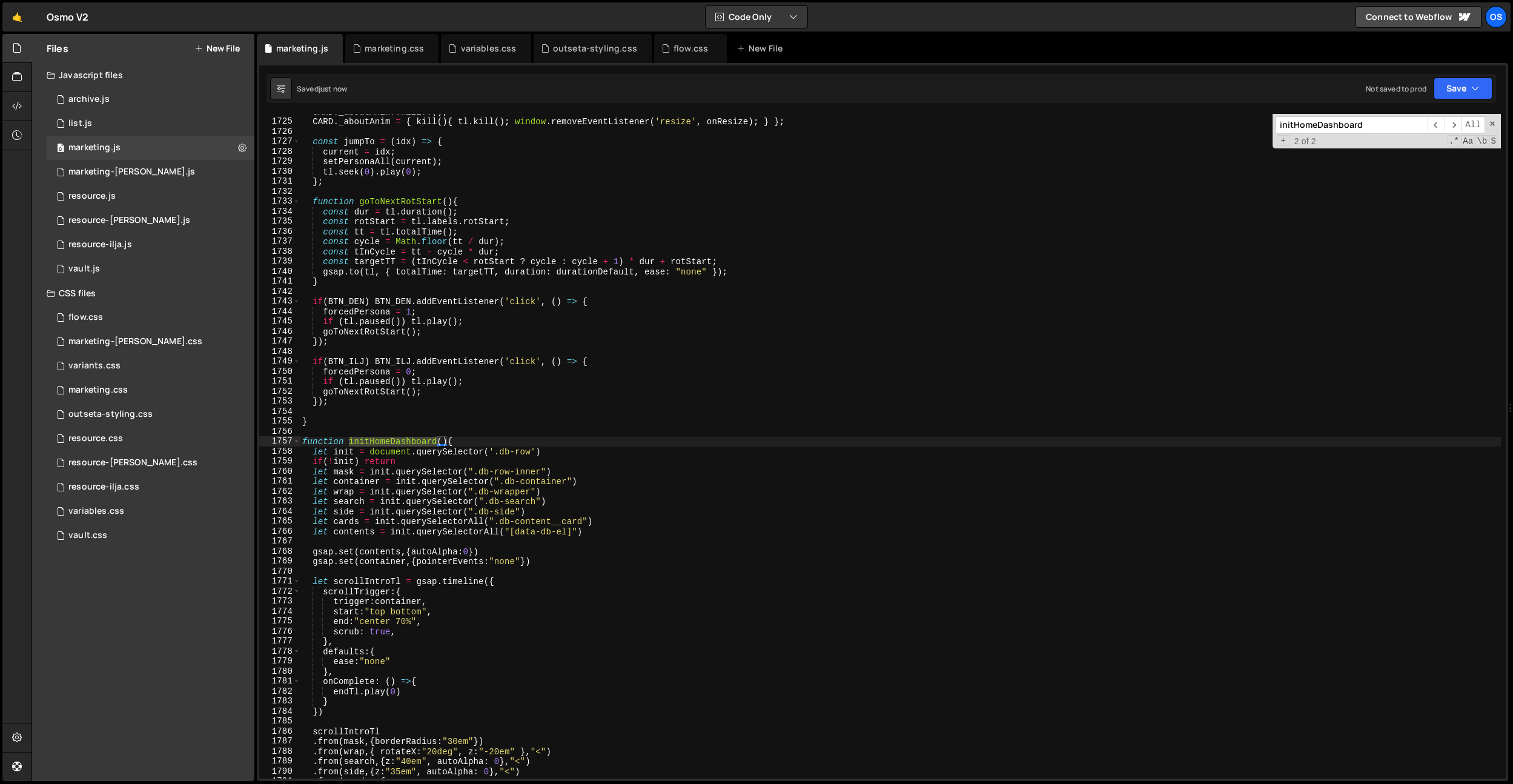
scroll to position [11562, 0]
type input "initHomeDashboard"
type textarea "function initHomeDashboard(){"
click at [391, 440] on div "CARD . _aboutAnim ?. kill ?. ( ) ; CARD . _aboutAnim = { kill ( ) { tl . kill (…" at bounding box center [900, 445] width 1201 height 664
drag, startPoint x: 391, startPoint y: 440, endPoint x: 428, endPoint y: 430, distance: 38.3
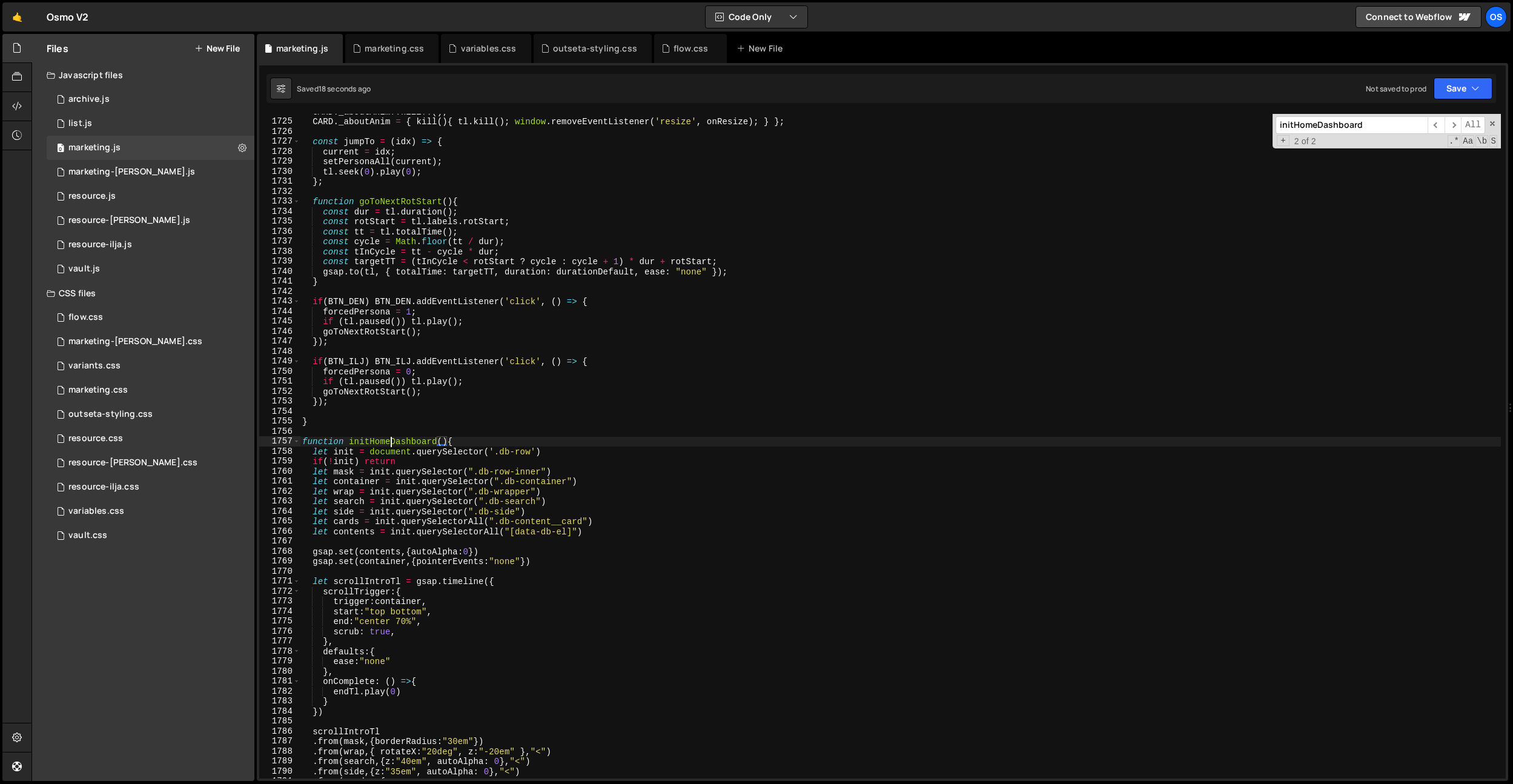
click at [391, 440] on div "CARD . _aboutAnim ?. kill ?. ( ) ; CARD . _aboutAnim = { kill ( ) { tl . kill (…" at bounding box center [900, 449] width 1201 height 684
click at [431, 430] on div "CARD . _aboutAnim ?. kill ?. ( ) ; CARD . _aboutAnim = { kill ( ) { tl . kill (…" at bounding box center [900, 449] width 1201 height 684
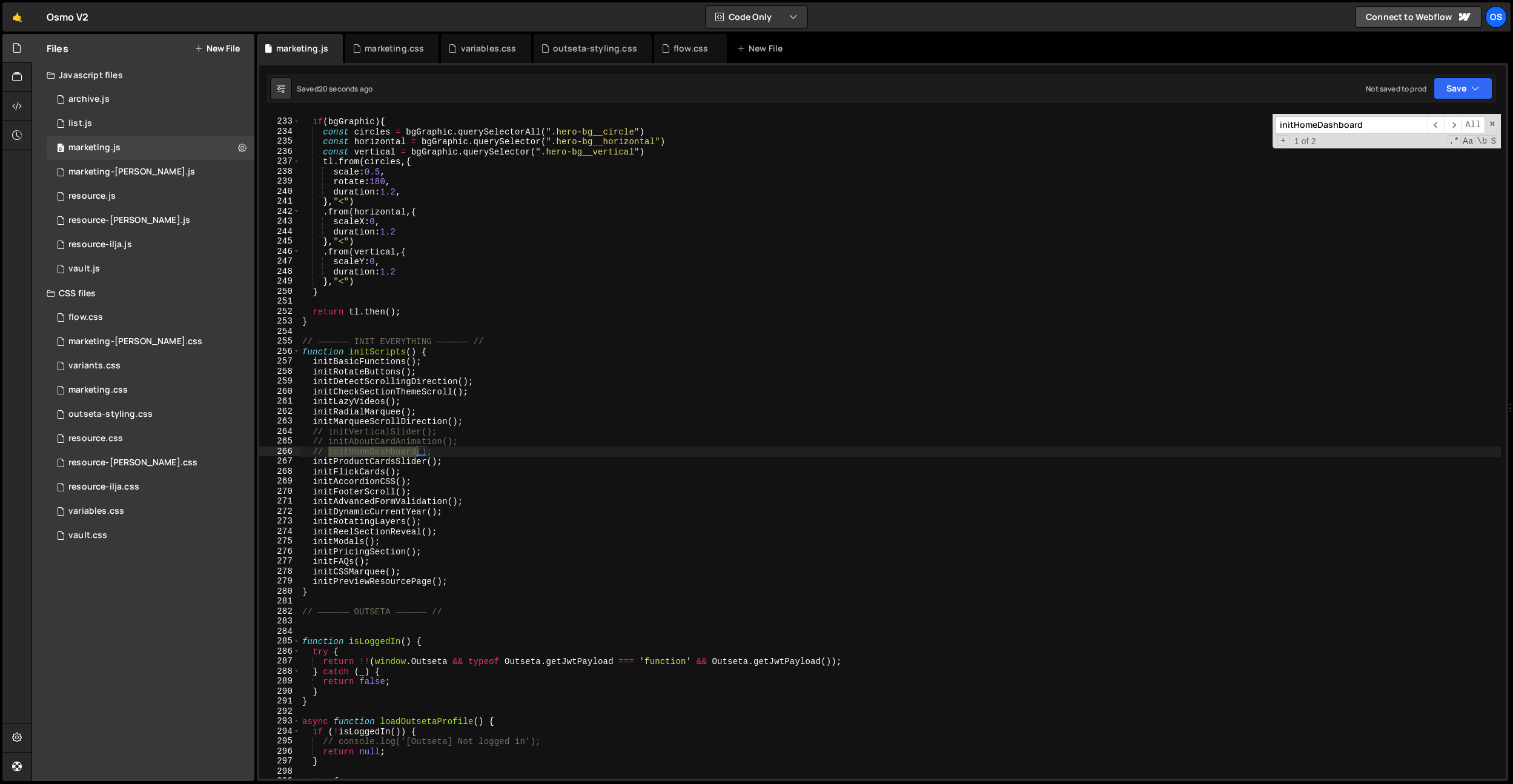
scroll to position [1554, 0]
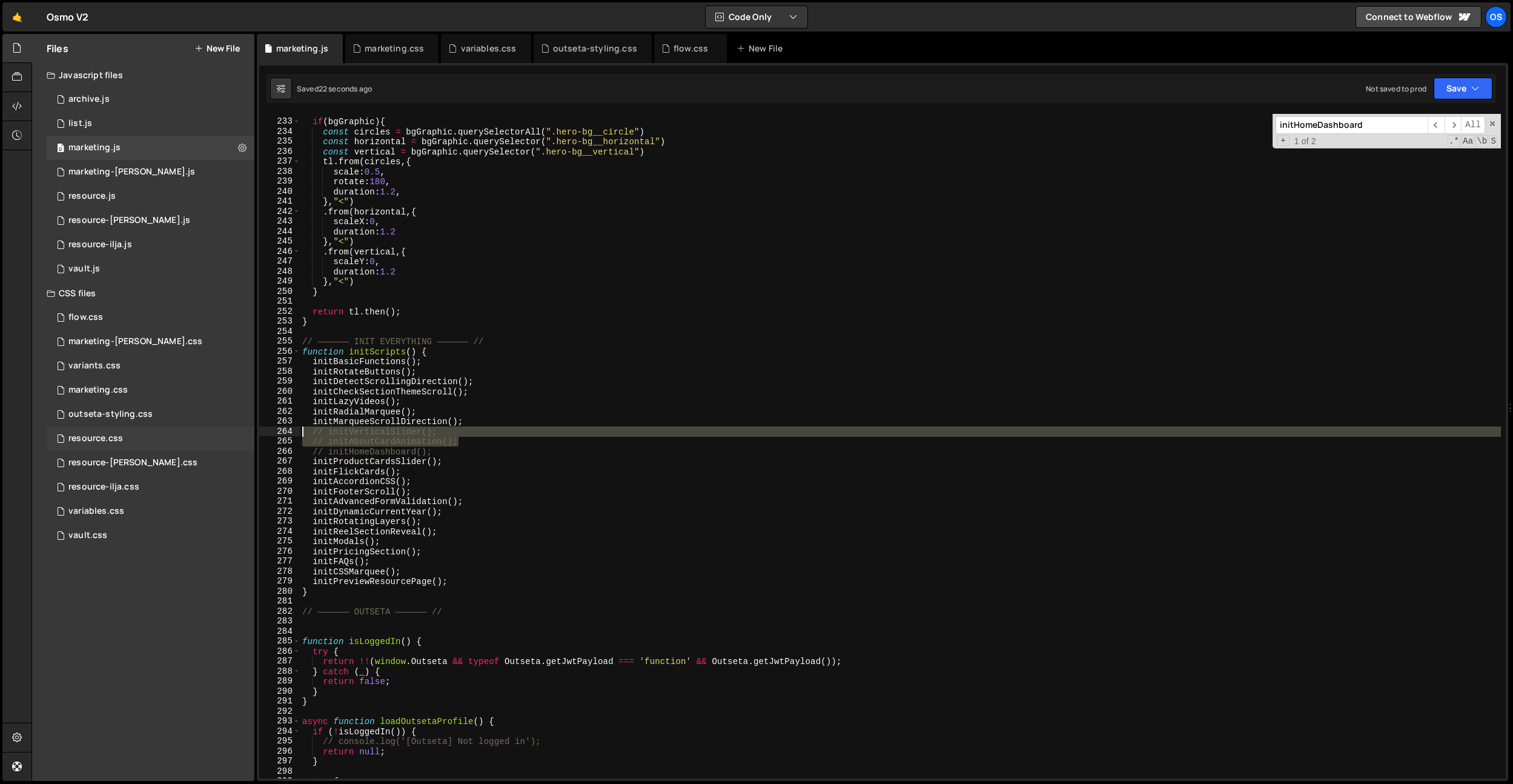
drag, startPoint x: 469, startPoint y: 443, endPoint x: 246, endPoint y: 434, distance: 223.2
click at [246, 434] on div "Files New File Javascript files 0 archive.js 0 0 list.js 0 0 marketing.js 0 0 0…" at bounding box center [772, 408] width 1481 height 747
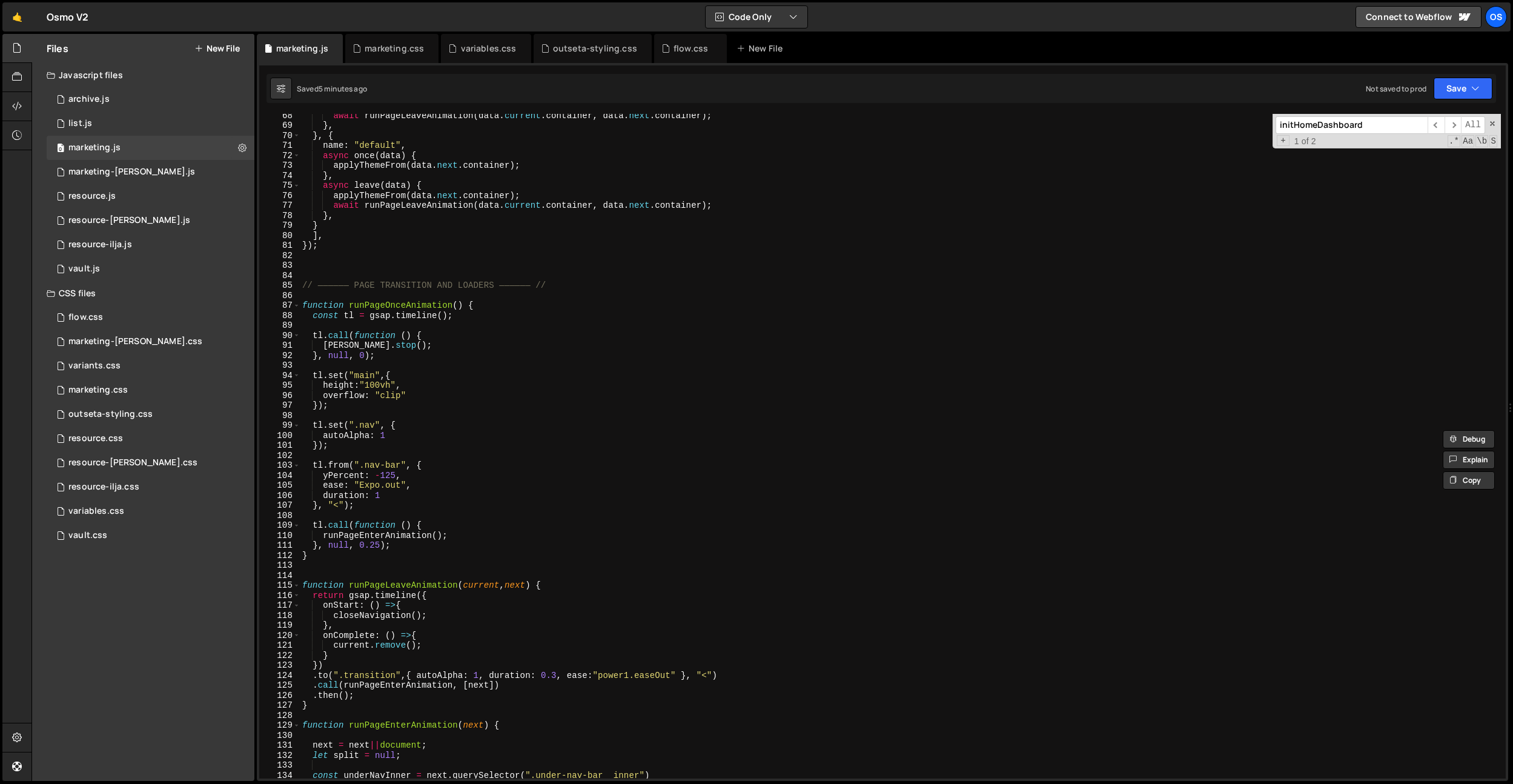
click at [404, 288] on div "await runPageLeaveAnimation ( data . current . container , data . next . contai…" at bounding box center [900, 452] width 1201 height 684
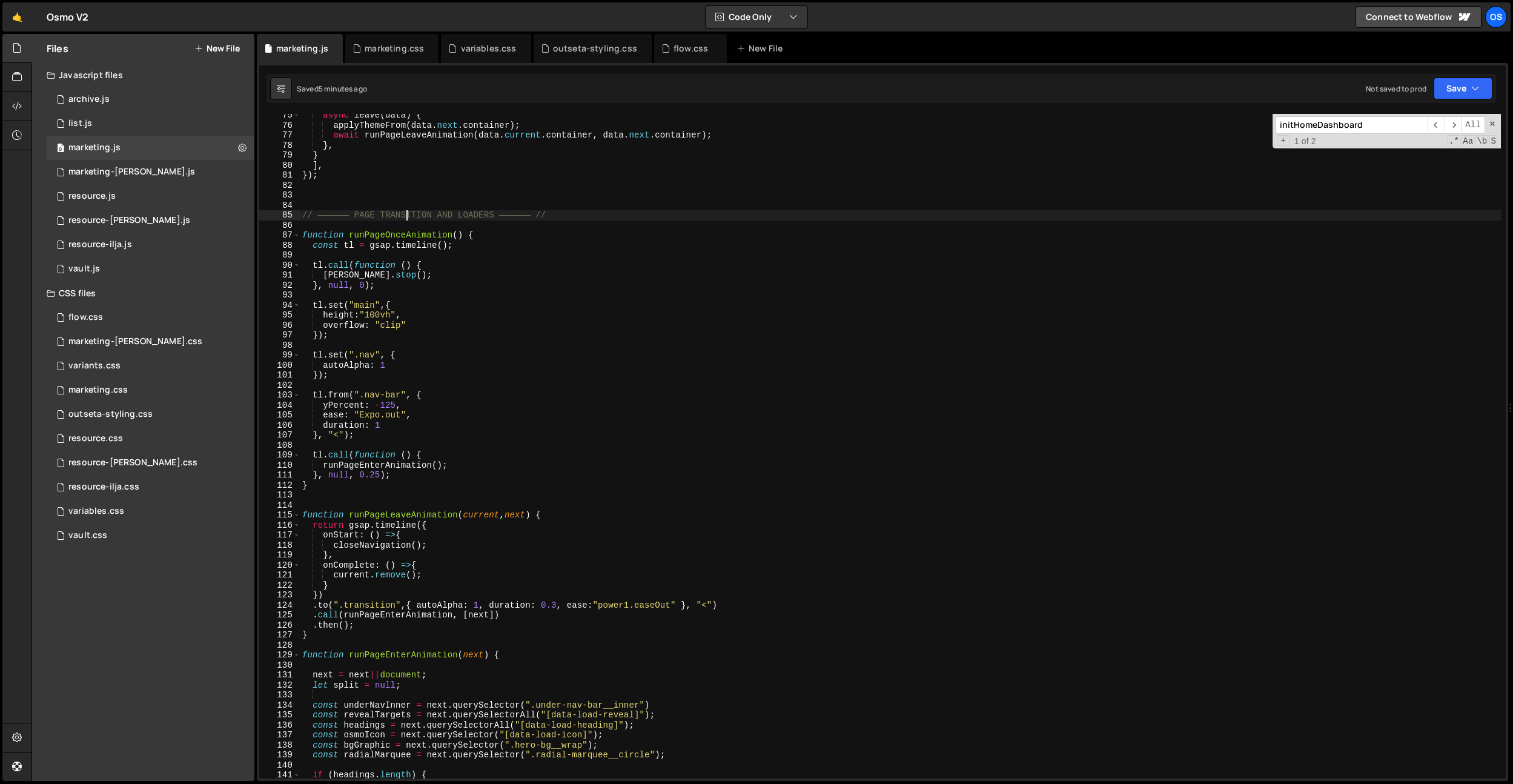
scroll to position [591, 0]
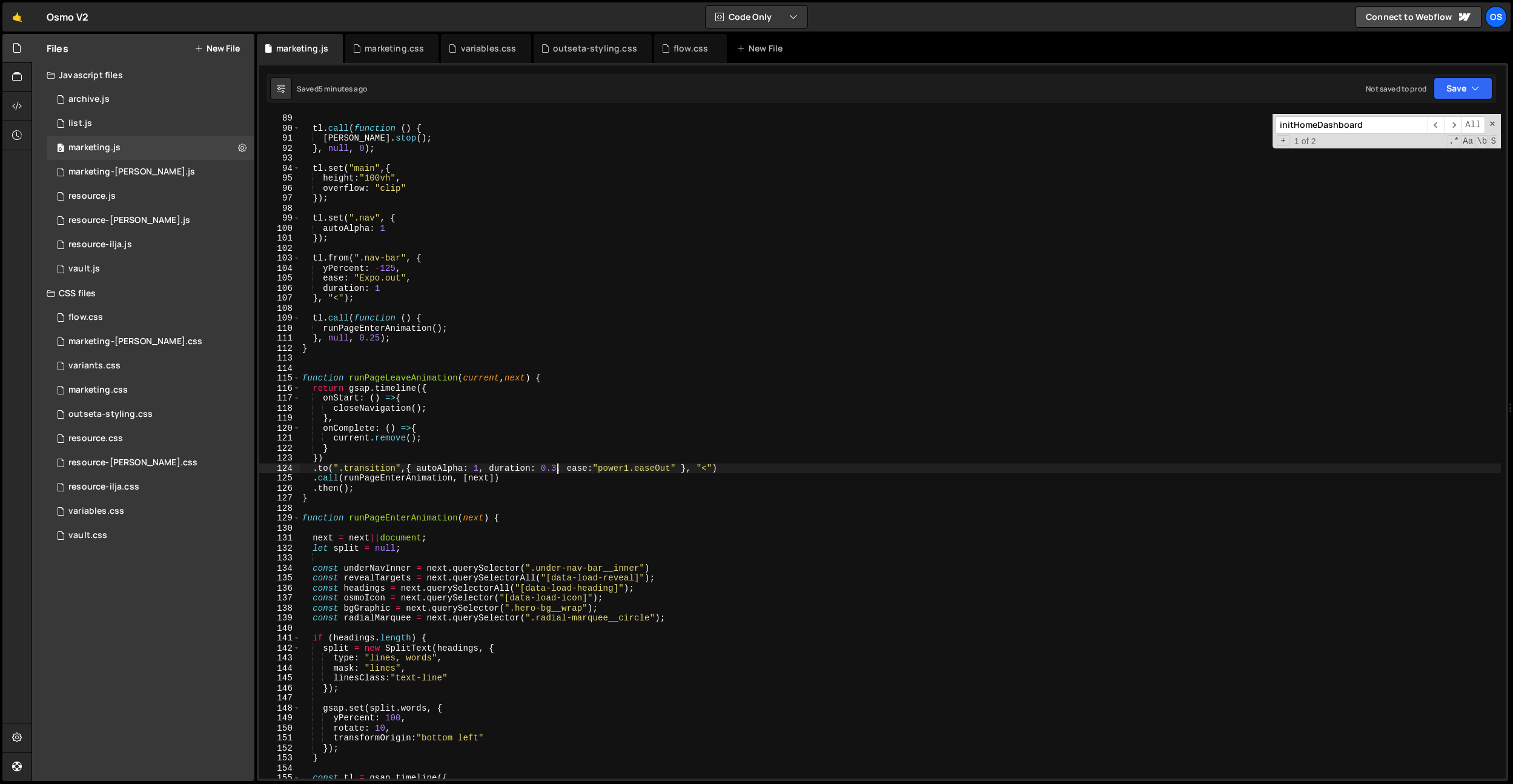
click at [558, 469] on div "tl . call ( function ( ) { [PERSON_NAME] . stop ( ) ; } , null , 0 ) ; tl . set…" at bounding box center [900, 455] width 1201 height 684
click at [634, 468] on div "tl . call ( function ( ) { [PERSON_NAME] . stop ( ) ; } , null , 0 ) ; tl . set…" at bounding box center [900, 455] width 1201 height 684
click at [637, 471] on div "tl . call ( function ( ) { [PERSON_NAME] . stop ( ) ; } , null , 0 ) ; tl . set…" at bounding box center [900, 455] width 1201 height 684
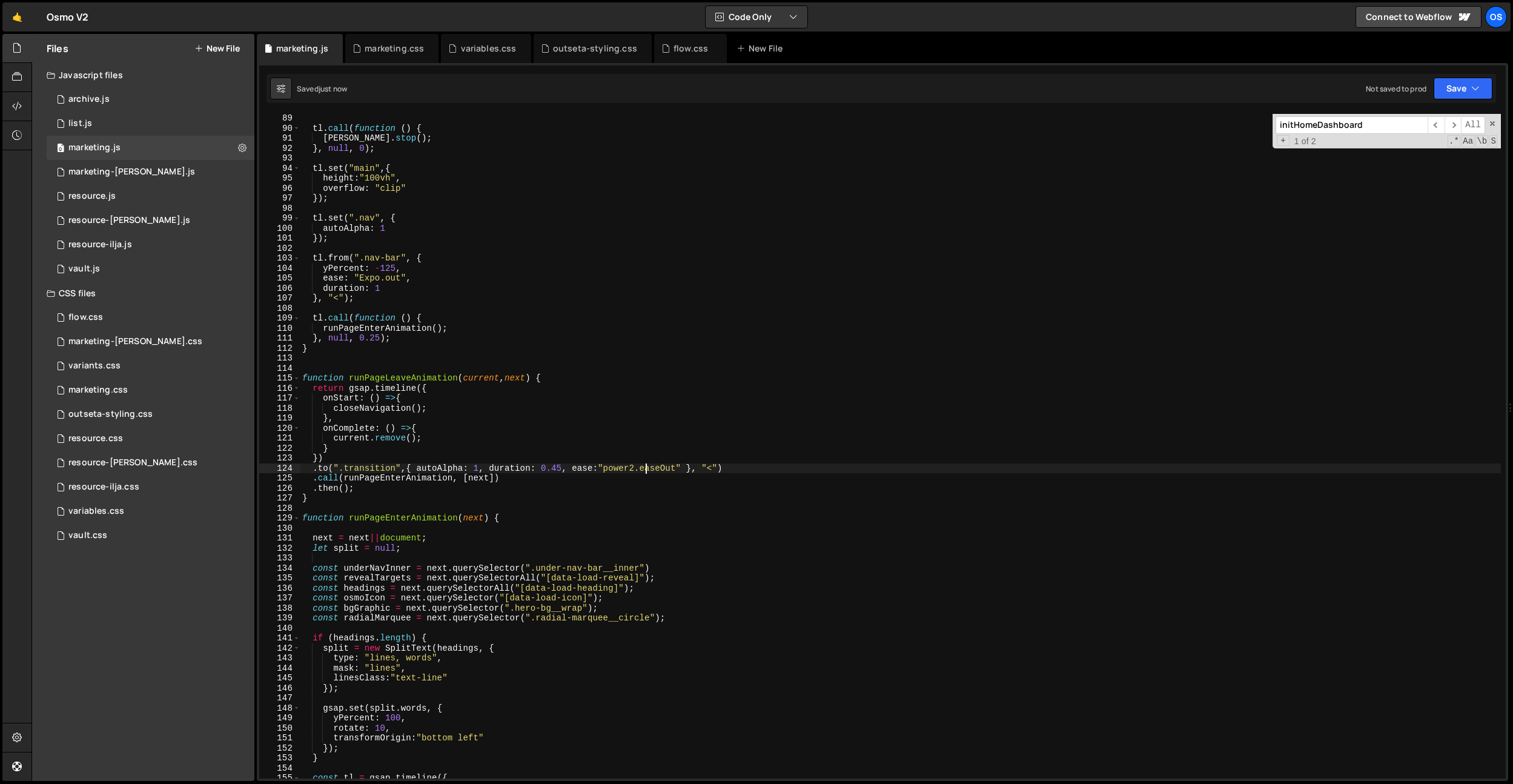
click at [663, 472] on div "tl . call ( function ( ) { [PERSON_NAME] . stop ( ) ; } , null , 0 ) ; tl . set…" at bounding box center [900, 455] width 1201 height 684
click at [560, 469] on div "tl . call ( function ( ) { [PERSON_NAME] . stop ( ) ; } , null , 0 ) ; tl . set…" at bounding box center [900, 455] width 1201 height 684
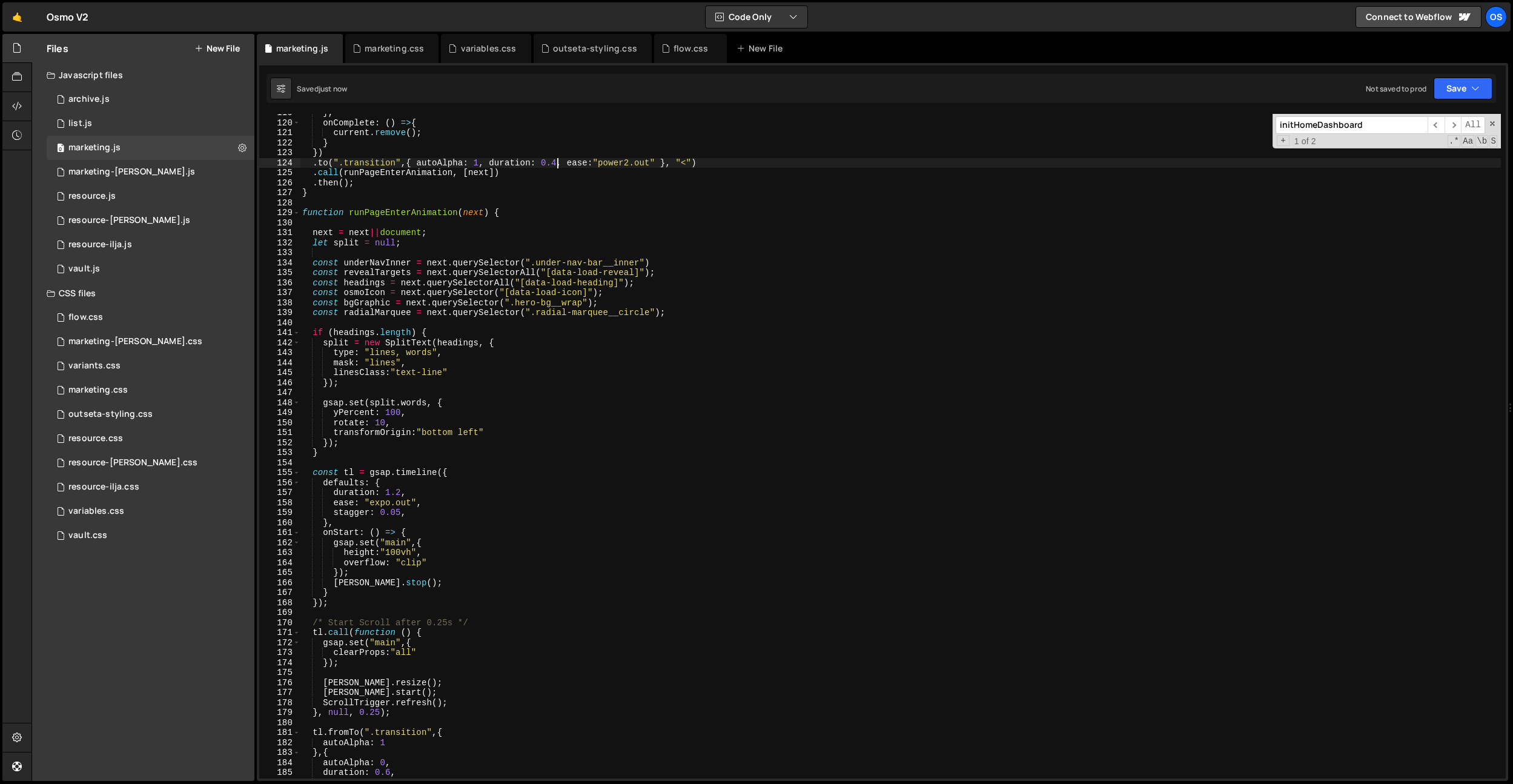
scroll to position [825, 0]
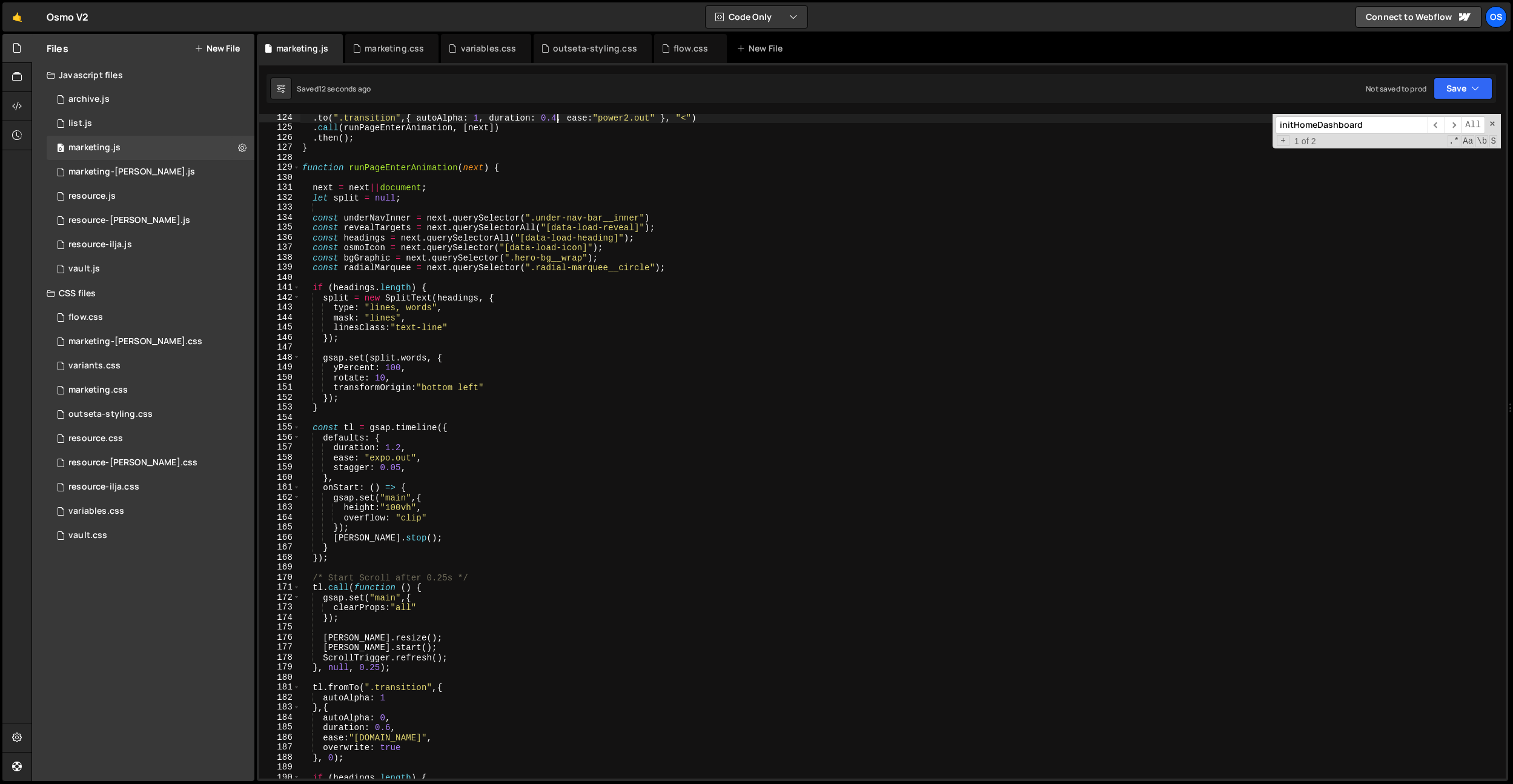
click at [390, 731] on div ". to ( ".transition" , { autoAlpha : 1 , duration : 0.4 , ease : "power2.out" }…" at bounding box center [900, 455] width 1201 height 684
click at [410, 411] on div ". to ( ".transition" , { autoAlpha : 1 , duration : 0.4 , ease : "power2.out" }…" at bounding box center [900, 455] width 1201 height 684
click at [396, 740] on div ". to ( ".transition" , { autoAlpha : 1 , duration : 0.4 , ease : "power2.out" }…" at bounding box center [900, 455] width 1201 height 684
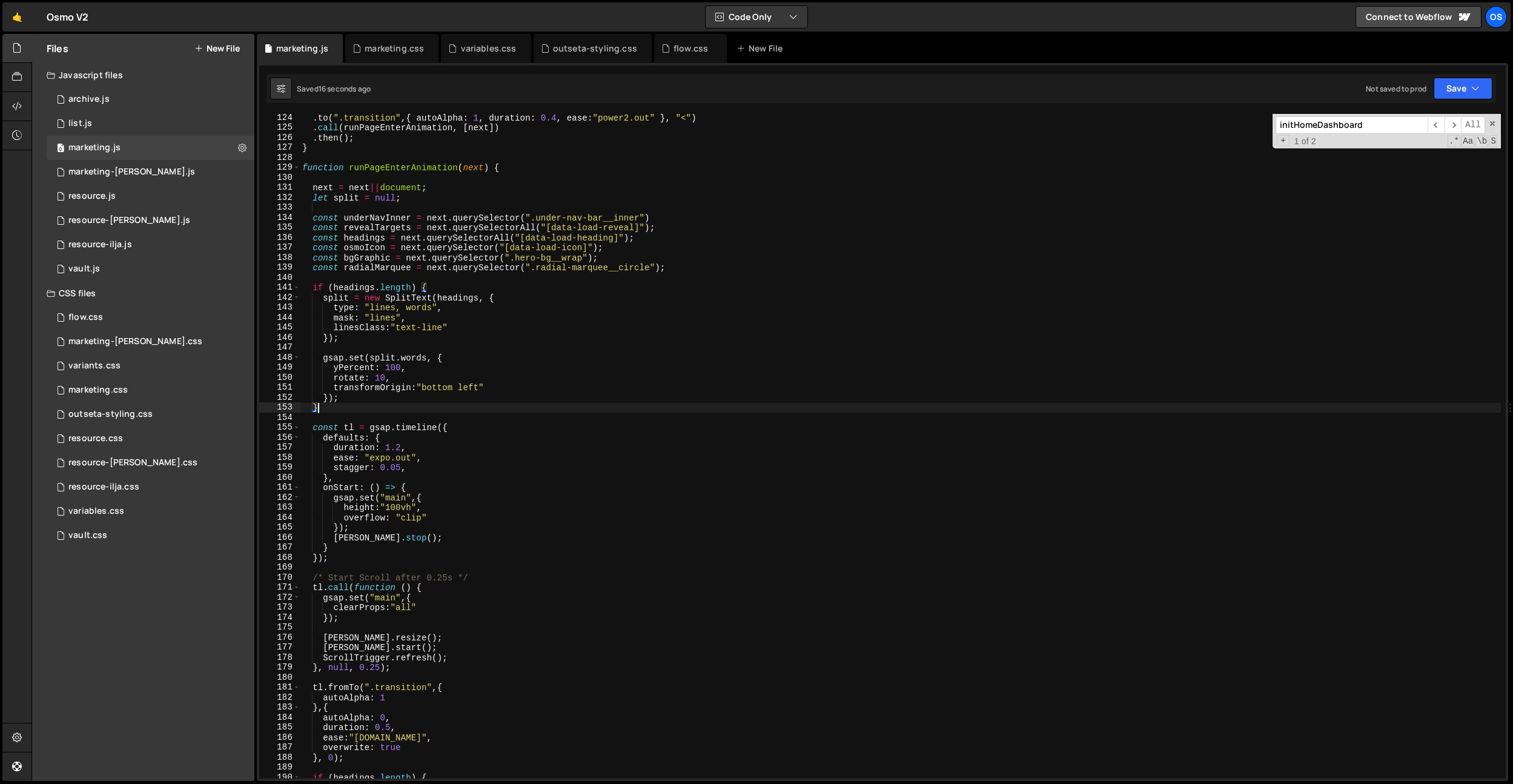
click at [396, 740] on div ". to ( ".transition" , { autoAlpha : 1 , duration : 0.4 , ease : "power2.out" }…" at bounding box center [900, 455] width 1201 height 684
click at [386, 741] on div ". to ( ".transition" , { autoAlpha : 1 , duration : 0.4 , ease : "power2.out" }…" at bounding box center [900, 455] width 1201 height 684
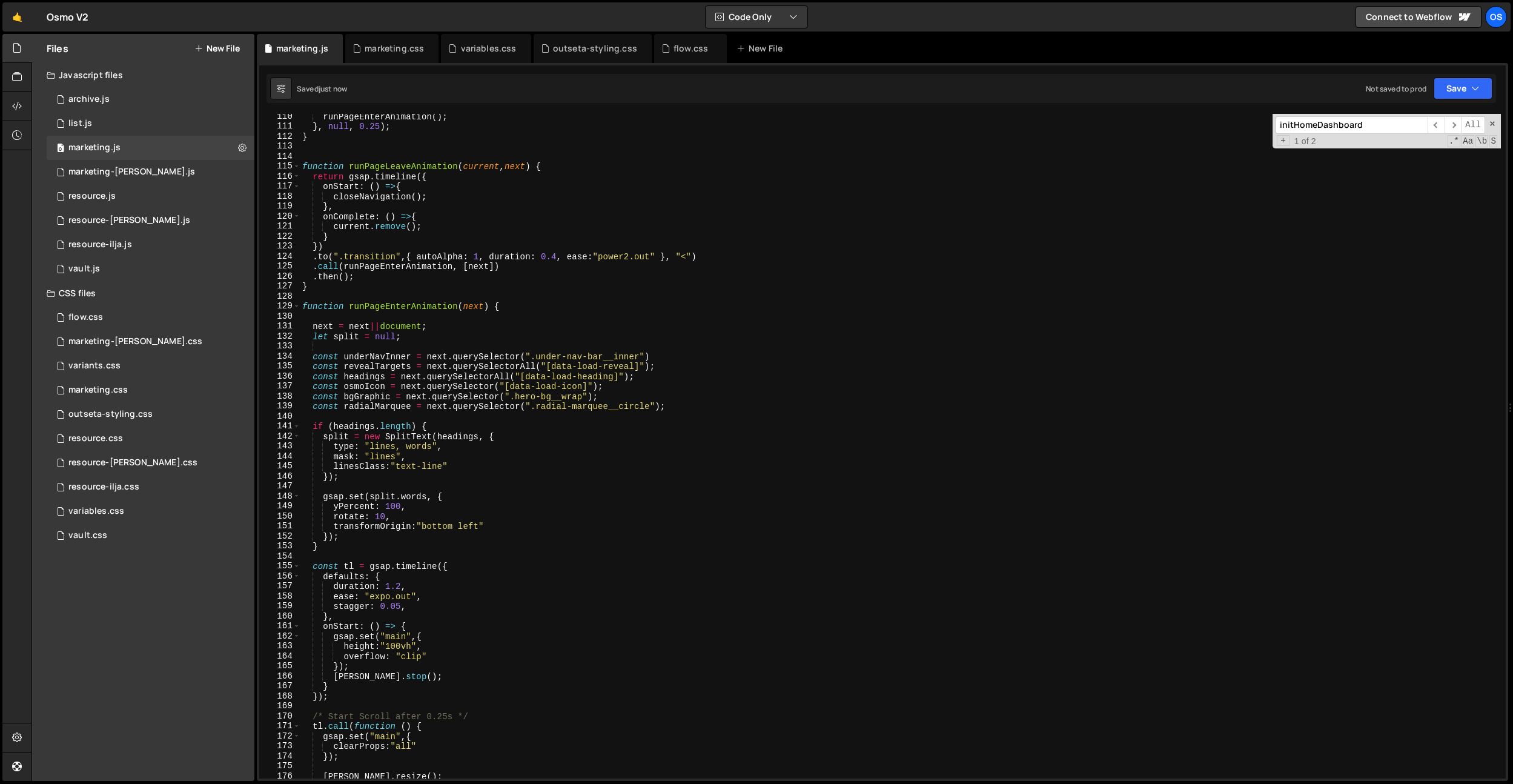
scroll to position [601, 0]
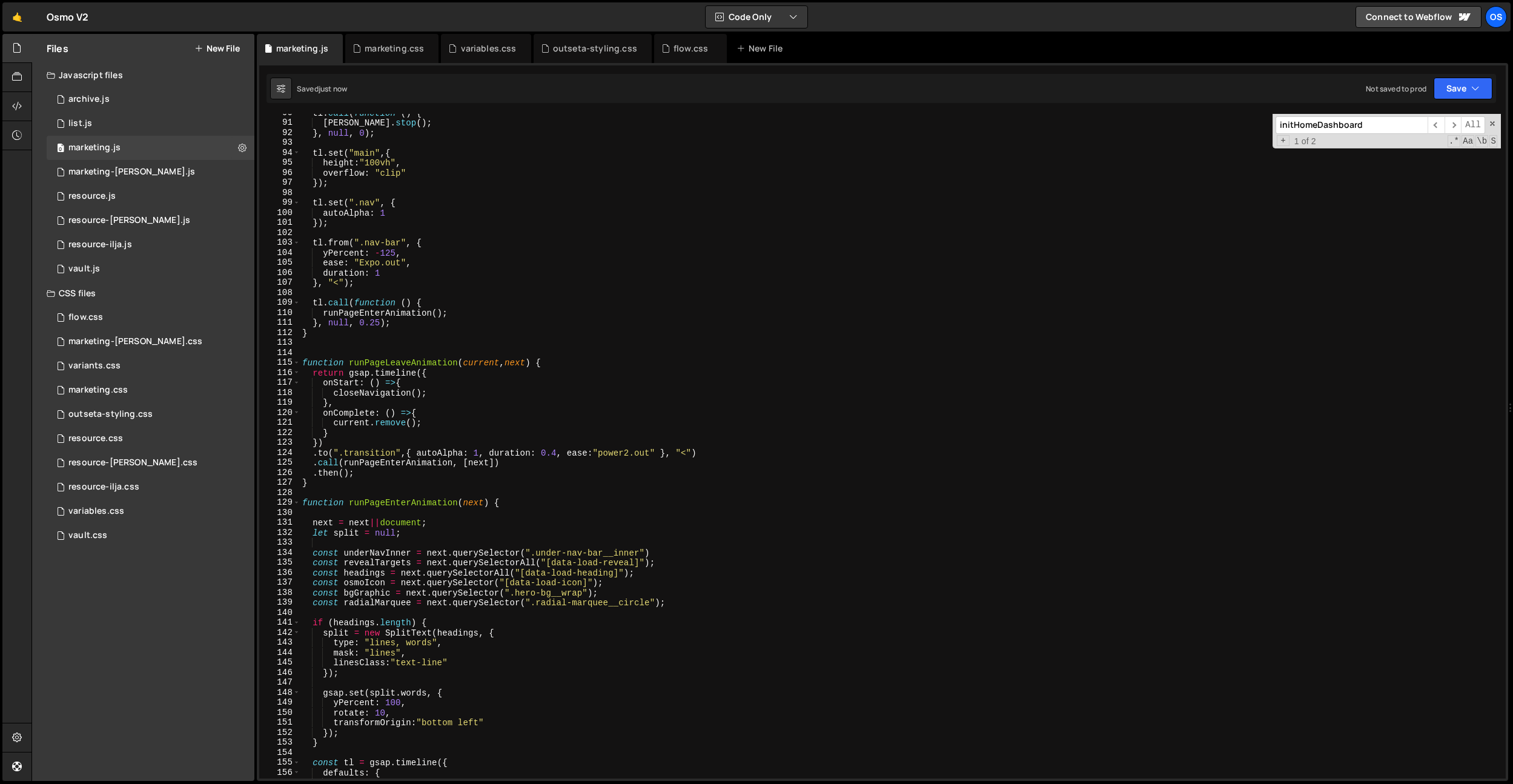
click at [558, 455] on div "tl . call ( function ( ) { [PERSON_NAME] . stop ( ) ; } , null , 0 ) ; tl . set…" at bounding box center [900, 450] width 1201 height 684
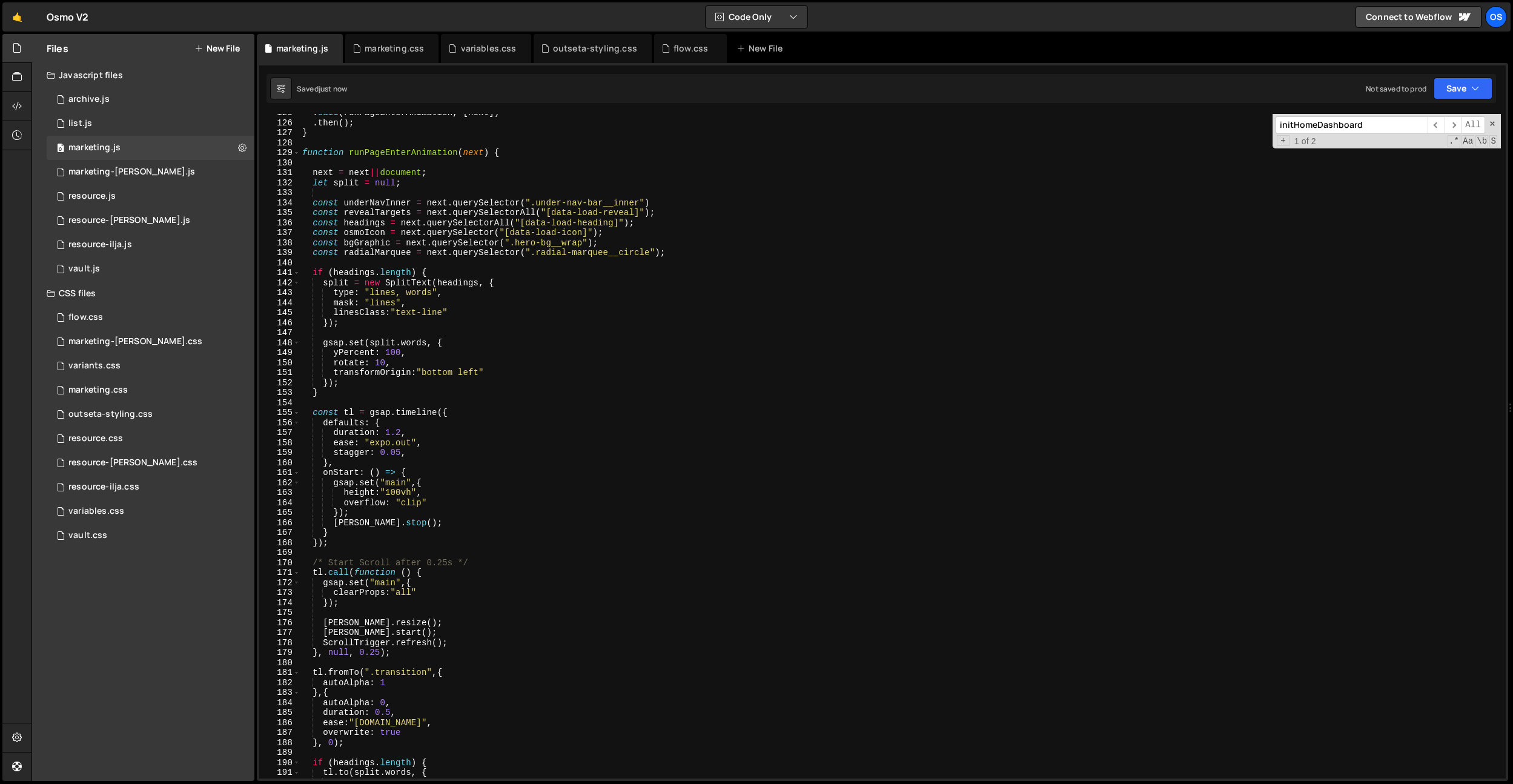
scroll to position [916, 0]
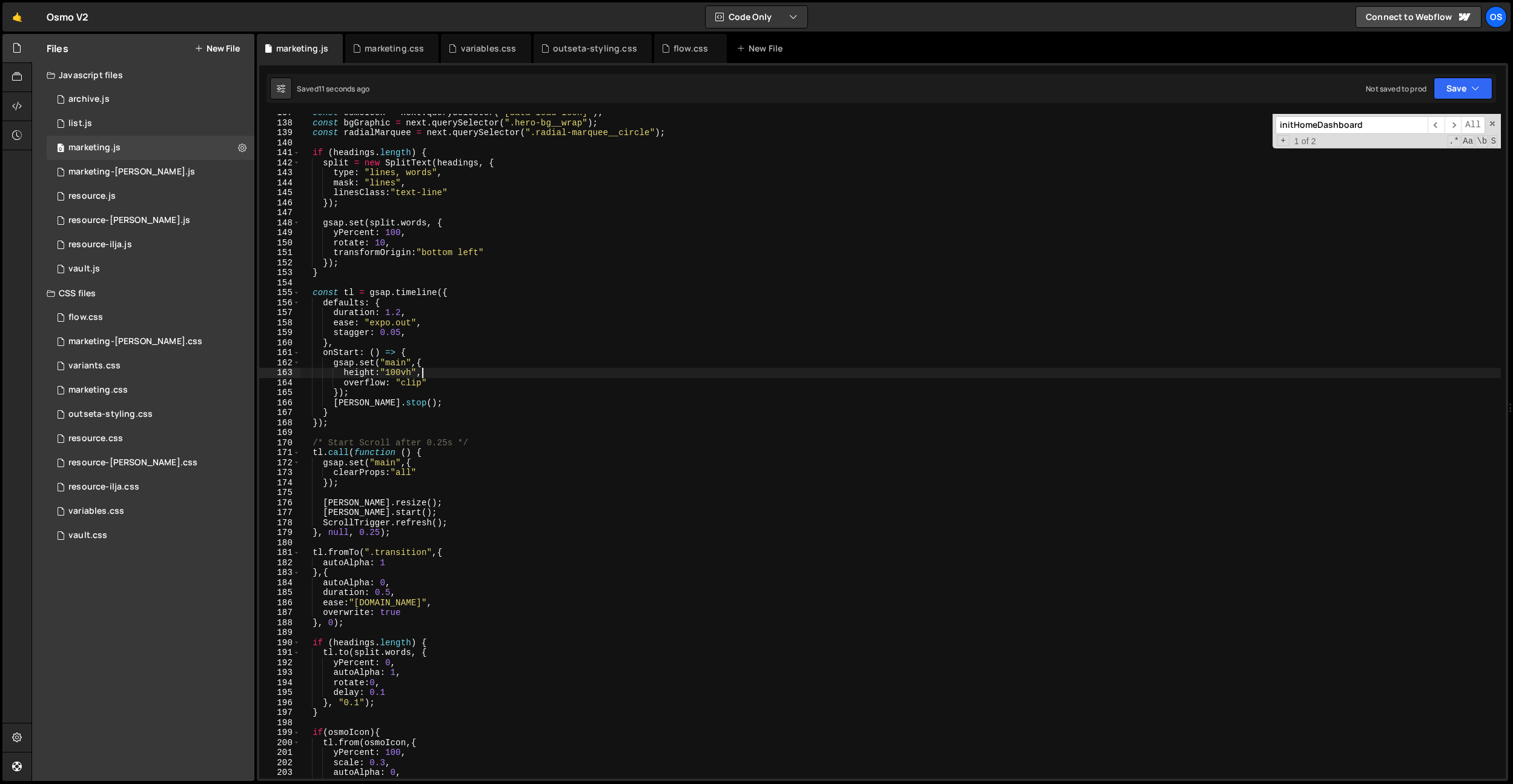
click at [476, 373] on div "const osmoIcon = next . querySelector ( "[data-load-icon]" ) ; const bgGraphic …" at bounding box center [900, 450] width 1201 height 684
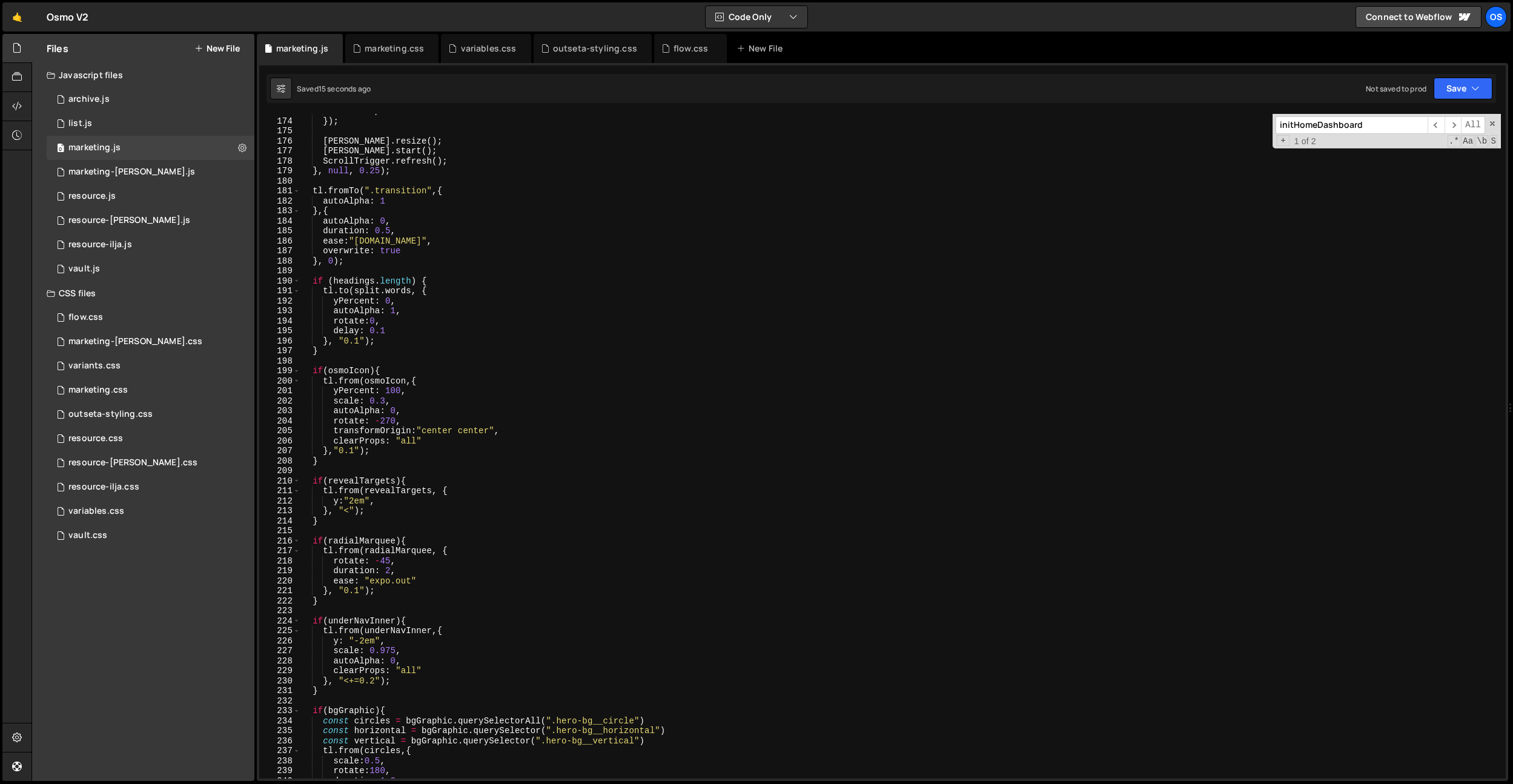
scroll to position [1158, 0]
click at [389, 233] on div "clearProps : "all" }) ; [PERSON_NAME] . resize ( ) ; [PERSON_NAME] . start ( ) …" at bounding box center [900, 449] width 1201 height 684
click at [401, 244] on div "clearProps : "all" }) ; [PERSON_NAME] . resize ( ) ; [PERSON_NAME] . start ( ) …" at bounding box center [900, 449] width 1201 height 684
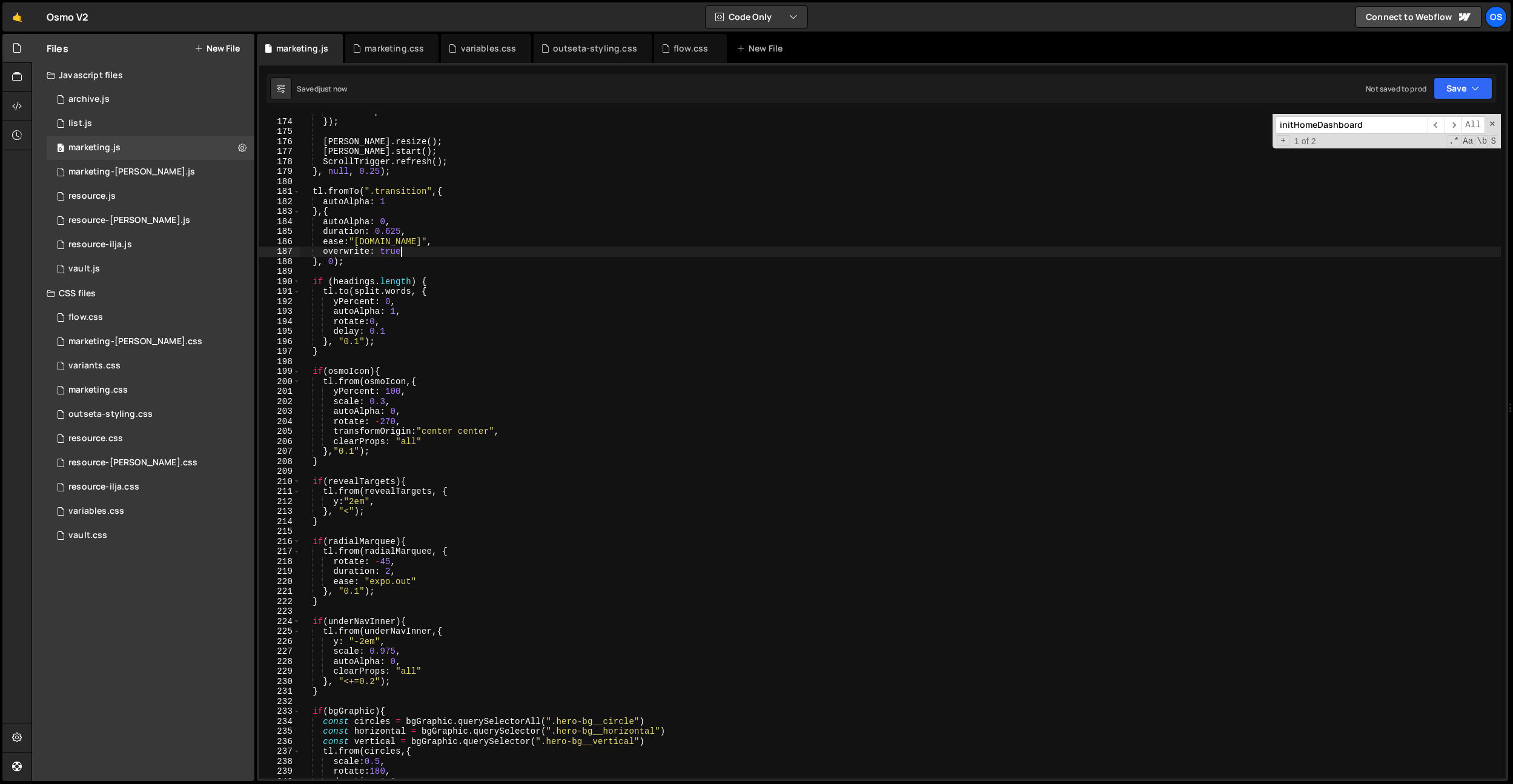
click at [384, 242] on div "clearProps : "all" }) ; [PERSON_NAME] . resize ( ) ; [PERSON_NAME] . start ( ) …" at bounding box center [900, 449] width 1201 height 684
type textarea "ease:"[DOMAIN_NAME]","
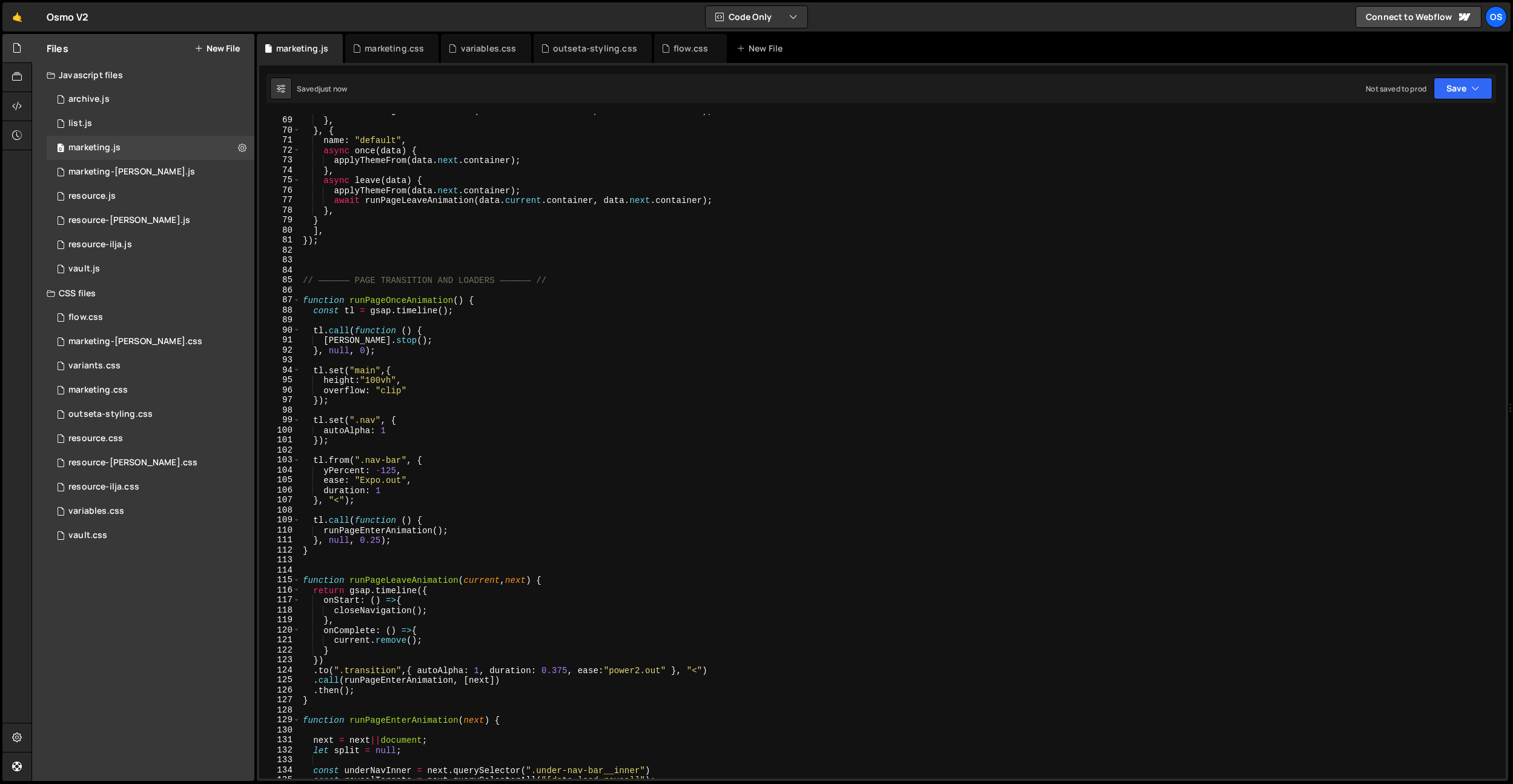
scroll to position [524, 0]
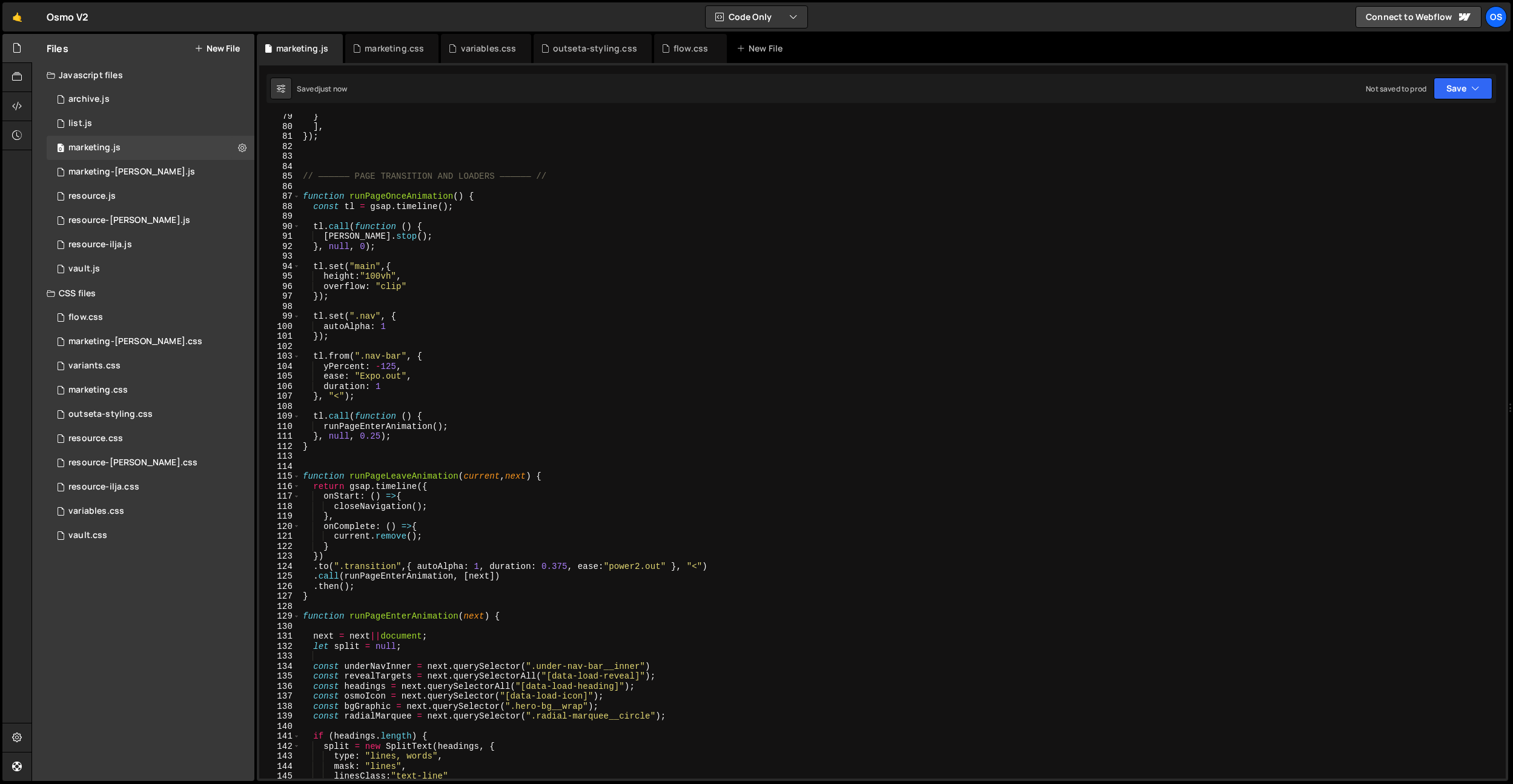
click at [376, 398] on div "} ] , }) ; // —————— PAGE TRANSITION AND LOADERS —————— // function runPageOnce…" at bounding box center [900, 453] width 1201 height 684
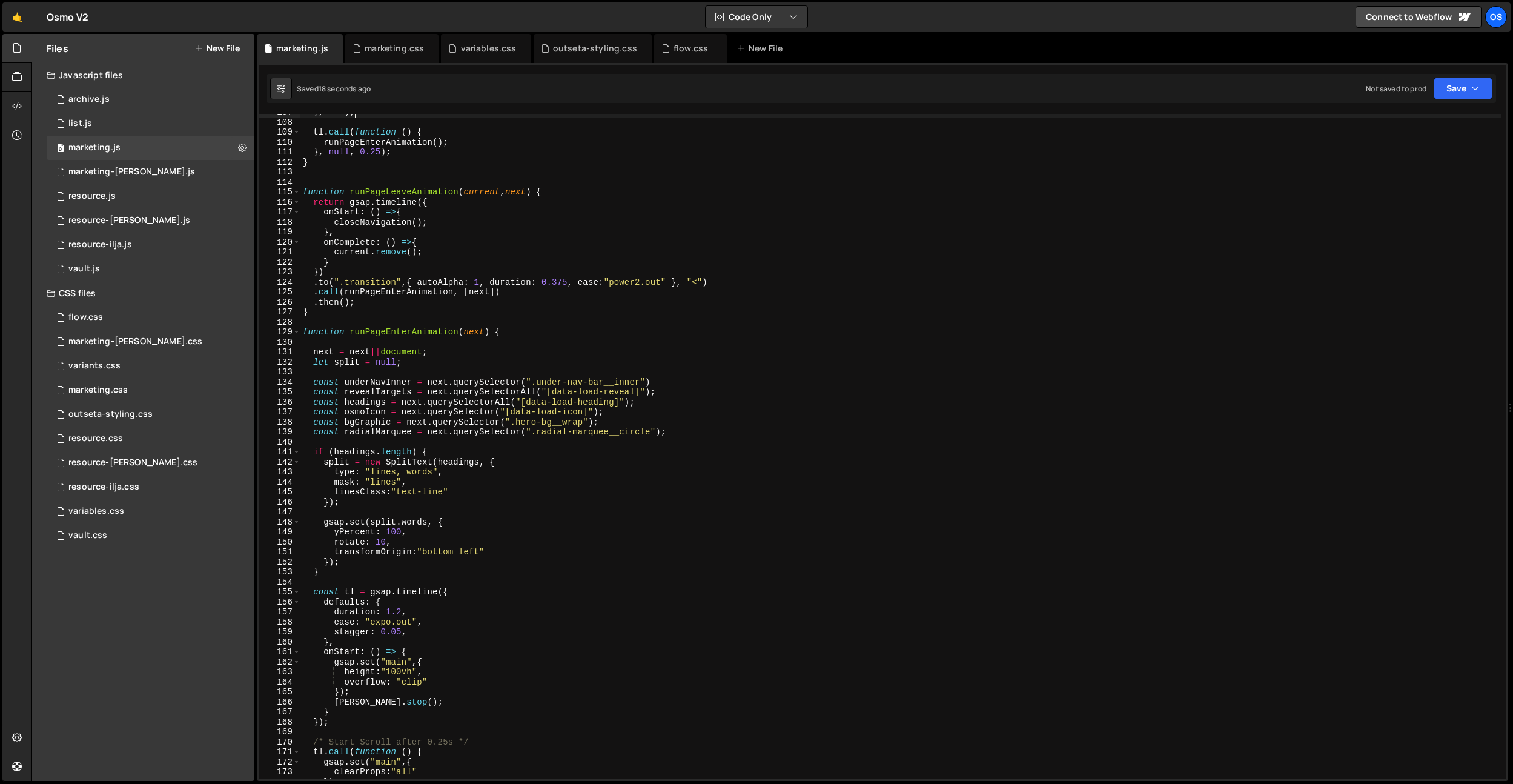
scroll to position [716, 0]
click at [648, 280] on div "} , "<" ) ; tl . call ( function ( ) { runPageEnterAnimation ( ) ; } , null , 0…" at bounding box center [900, 448] width 1201 height 684
click at [566, 280] on div "} , "<" ) ; tl . call ( function ( ) { runPageEnterAnimation ( ) ; } , null , 0…" at bounding box center [900, 448] width 1201 height 684
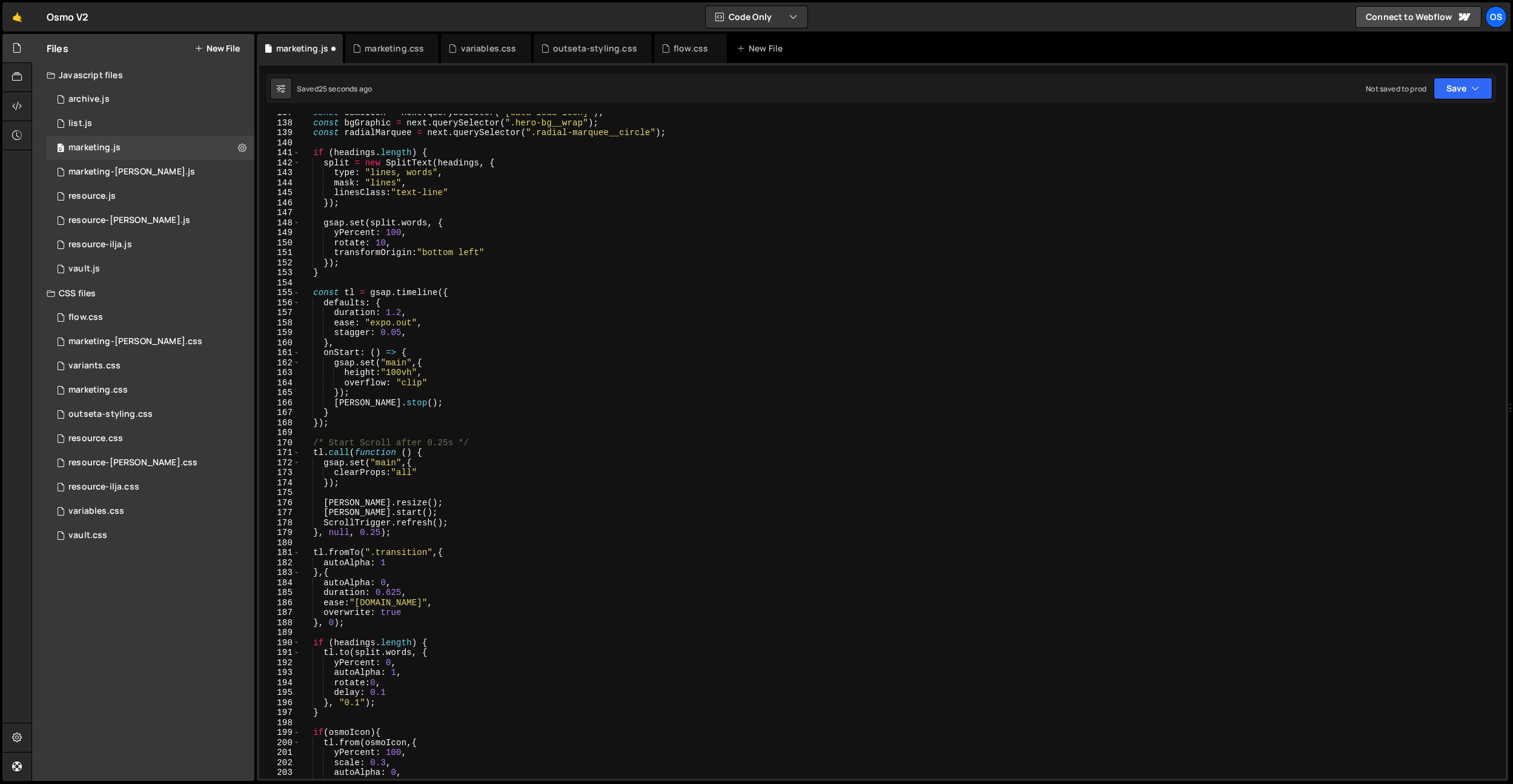
scroll to position [957, 0]
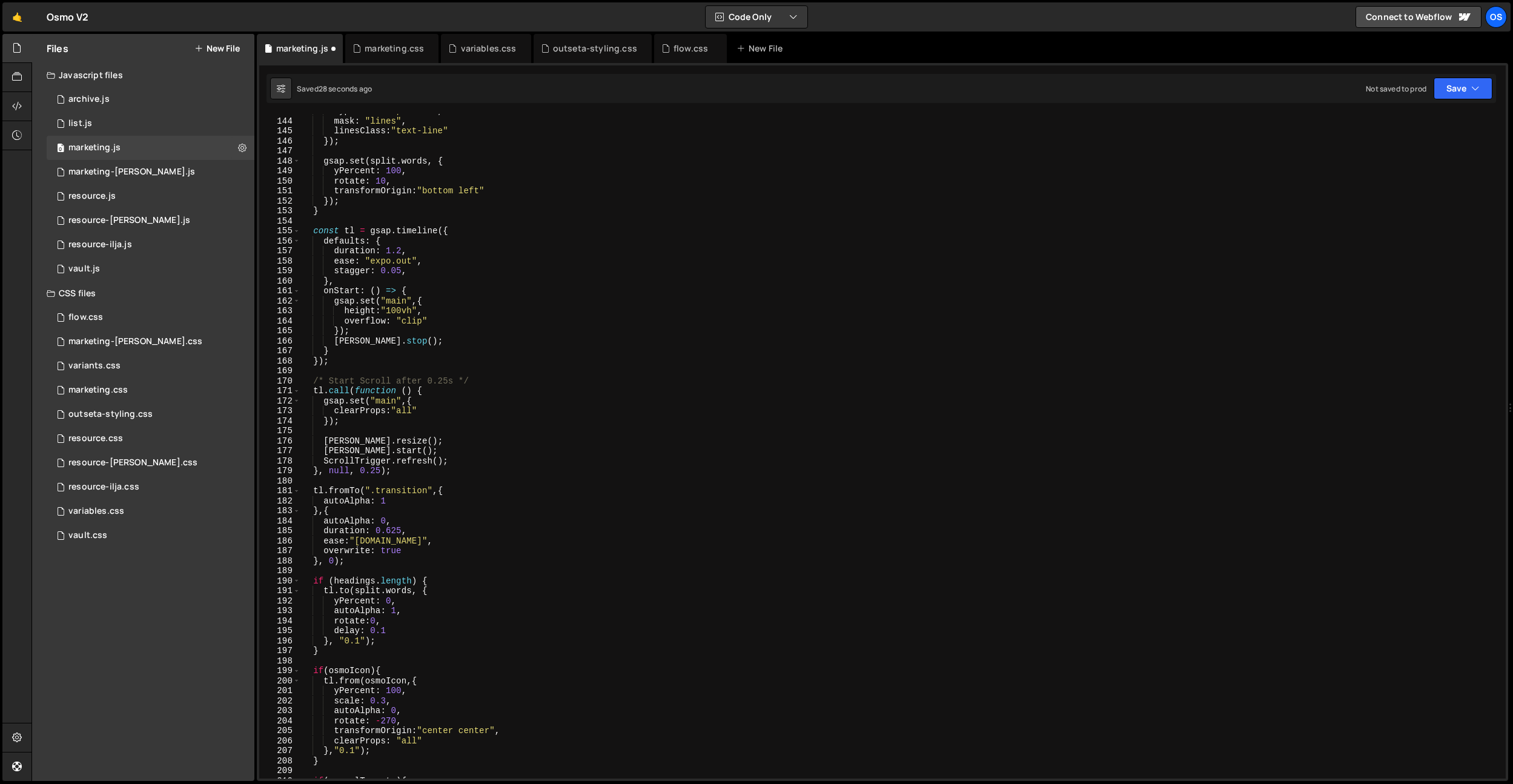
click at [393, 541] on div "type : "lines, words" , mask : "lines" , linesClass : "text-line" }) ; gsap . s…" at bounding box center [900, 448] width 1201 height 684
click at [398, 528] on div "type : "lines, words" , mask : "lines" , linesClass : "text-line" }) ; gsap . s…" at bounding box center [900, 448] width 1201 height 684
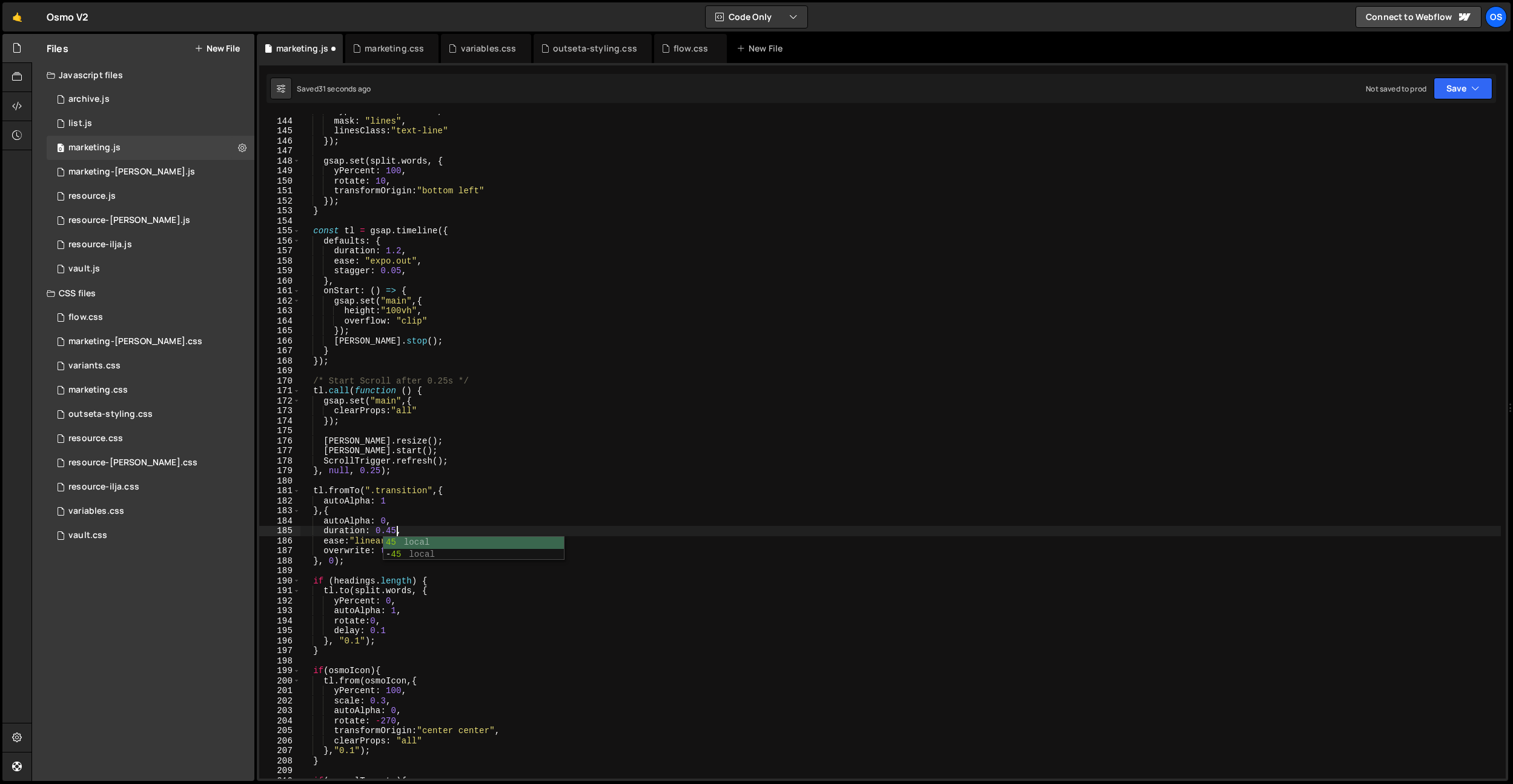
scroll to position [0, 6]
click at [375, 314] on div "type : "lines, words" , mask : "lines" , linesClass : "text-line" }) ; gsap . s…" at bounding box center [900, 448] width 1201 height 684
type textarea "height:"100vh","
click at [388, 566] on div "type : "lines, words" , mask : "lines" , linesClass : "text-line" }) ; gsap . s…" at bounding box center [900, 448] width 1201 height 684
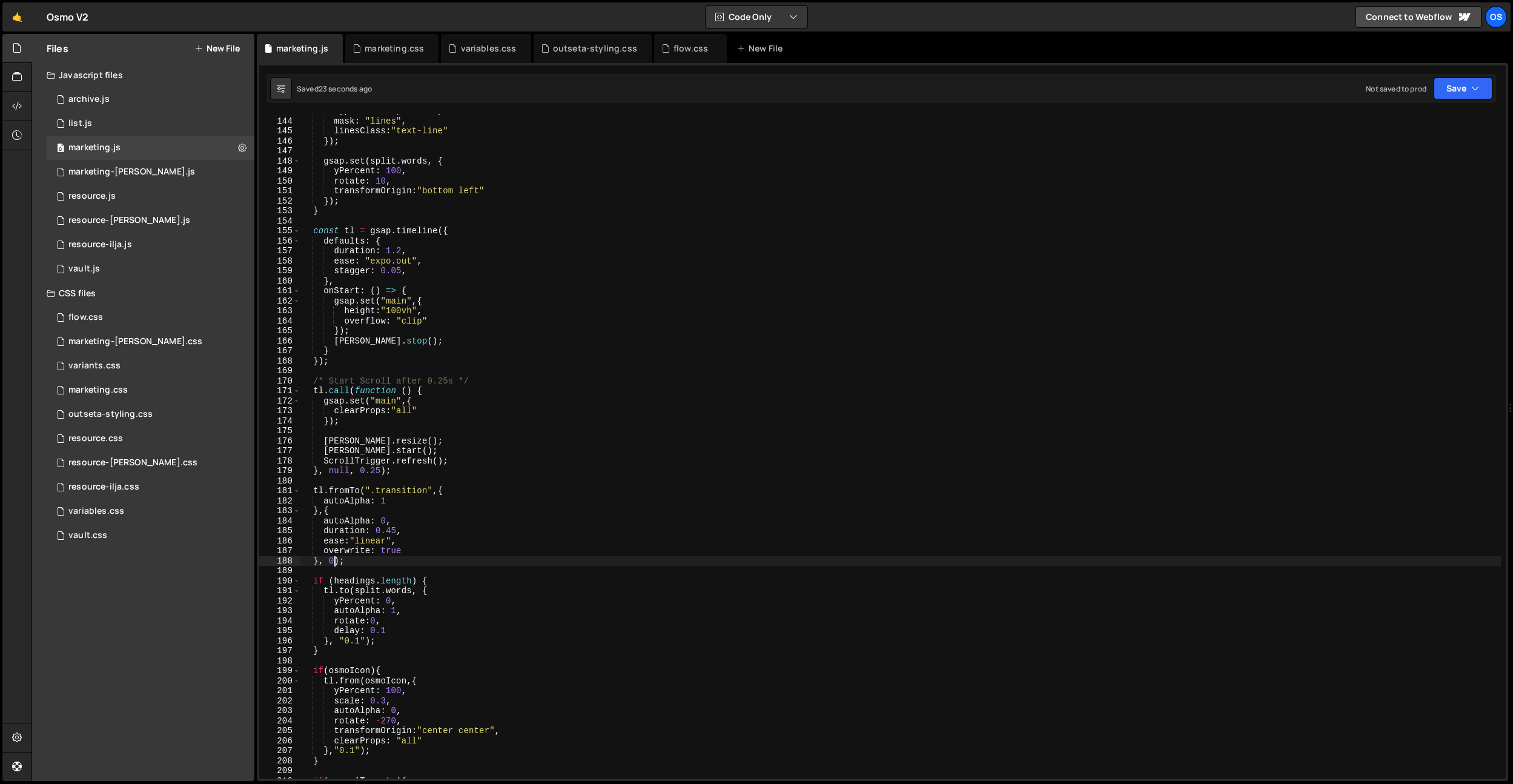
click at [334, 562] on div "type : "lines, words" , mask : "lines" , linesClass : "text-line" }) ; gsap . s…" at bounding box center [900, 448] width 1201 height 684
click at [438, 346] on div "type : "lines, words" , mask : "lines" , linesClass : "text-line" }) ; gsap . s…" at bounding box center [900, 448] width 1201 height 684
click at [467, 318] on div "type : "lines, words" , mask : "lines" , linesClass : "text-line" }) ; gsap . s…" at bounding box center [900, 448] width 1201 height 684
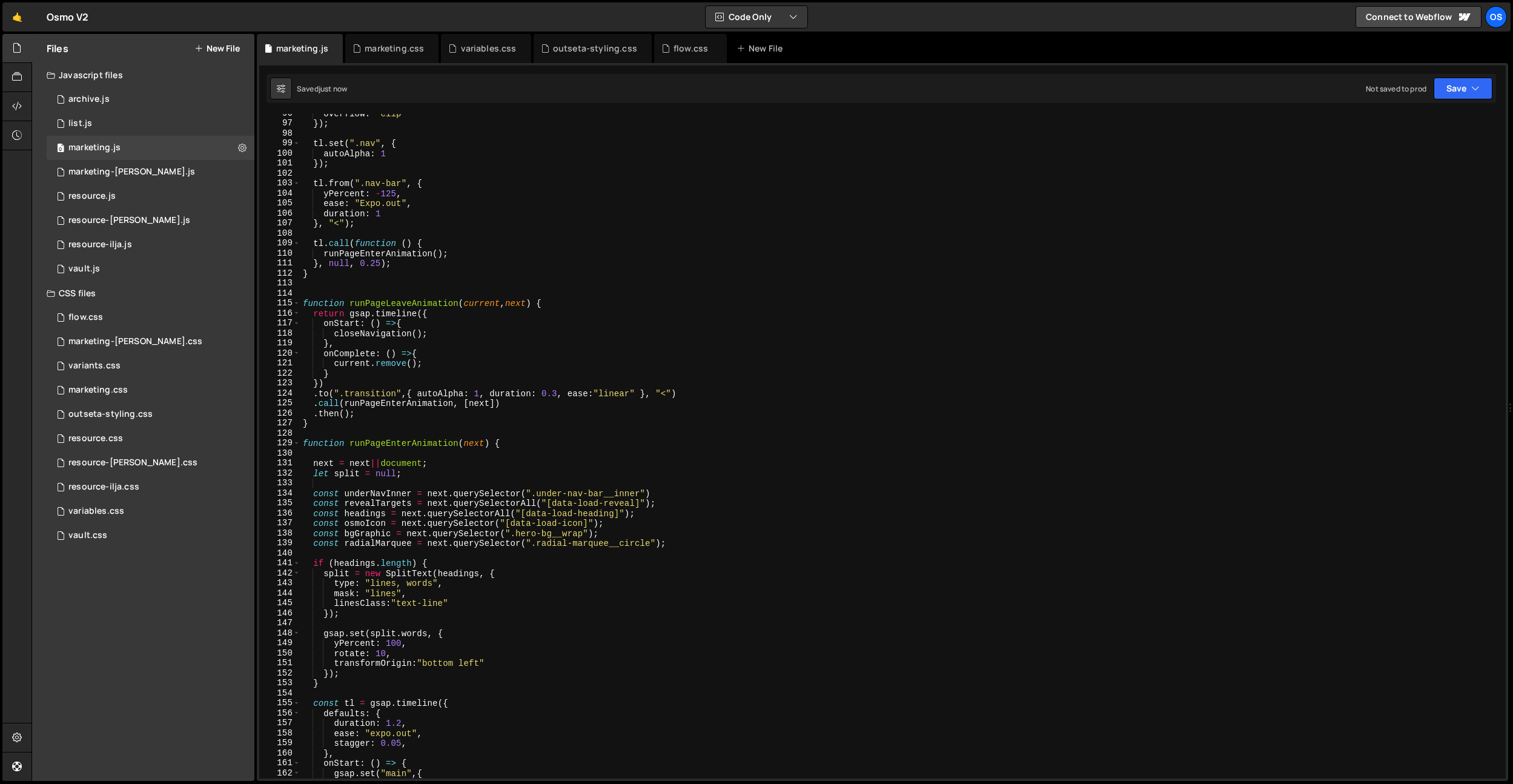
scroll to position [640, 0]
click at [557, 390] on div "overflow : "clip" }) ; tl . set ( ".nav" , { autoAlpha : 1 }) ; tl . from ( ".n…" at bounding box center [900, 451] width 1201 height 684
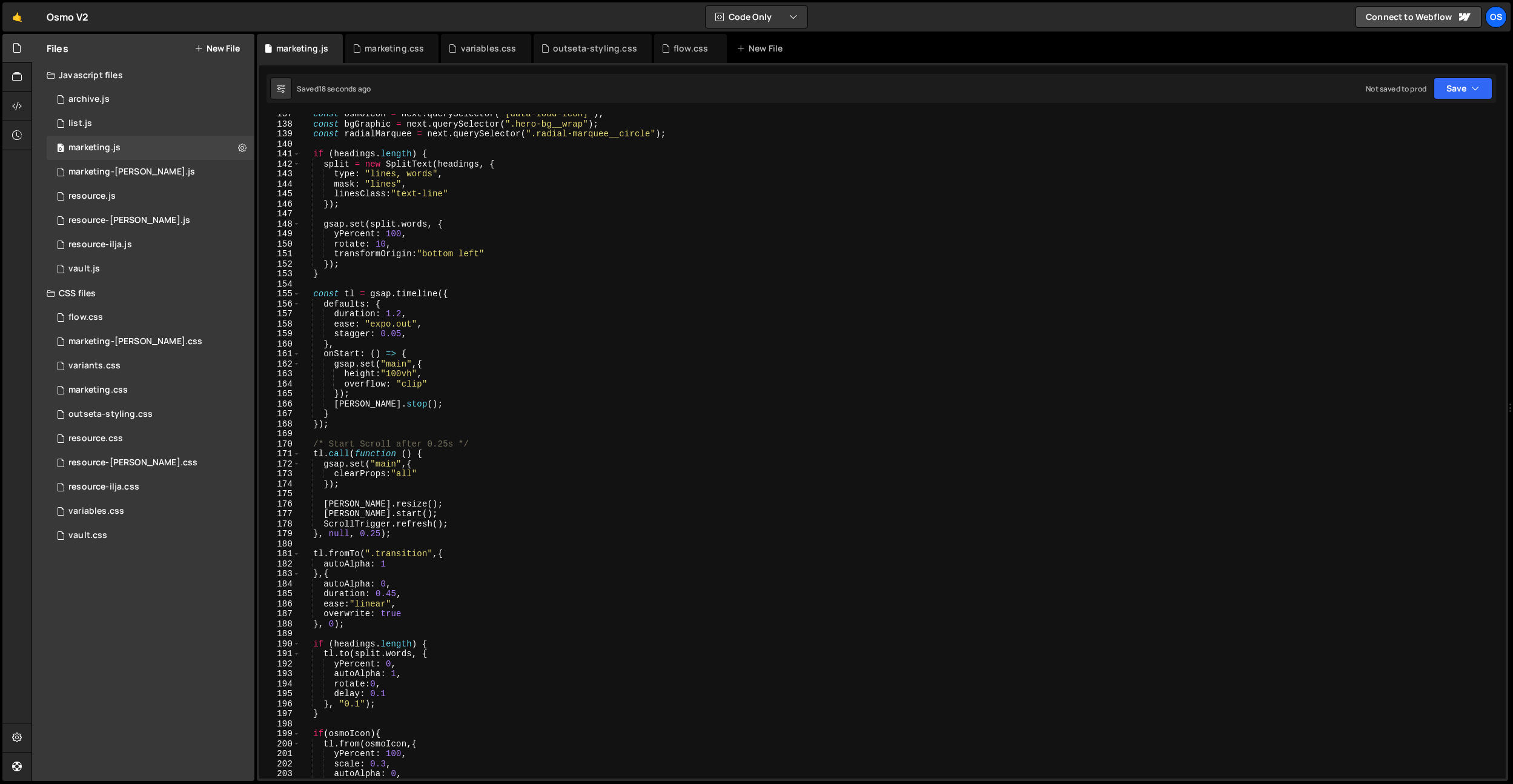
scroll to position [915, 0]
click at [450, 376] on div "const osmoIcon = next . querySelector ( "[data-load-icon]" ) ; const bgGraphic …" at bounding box center [900, 452] width 1201 height 684
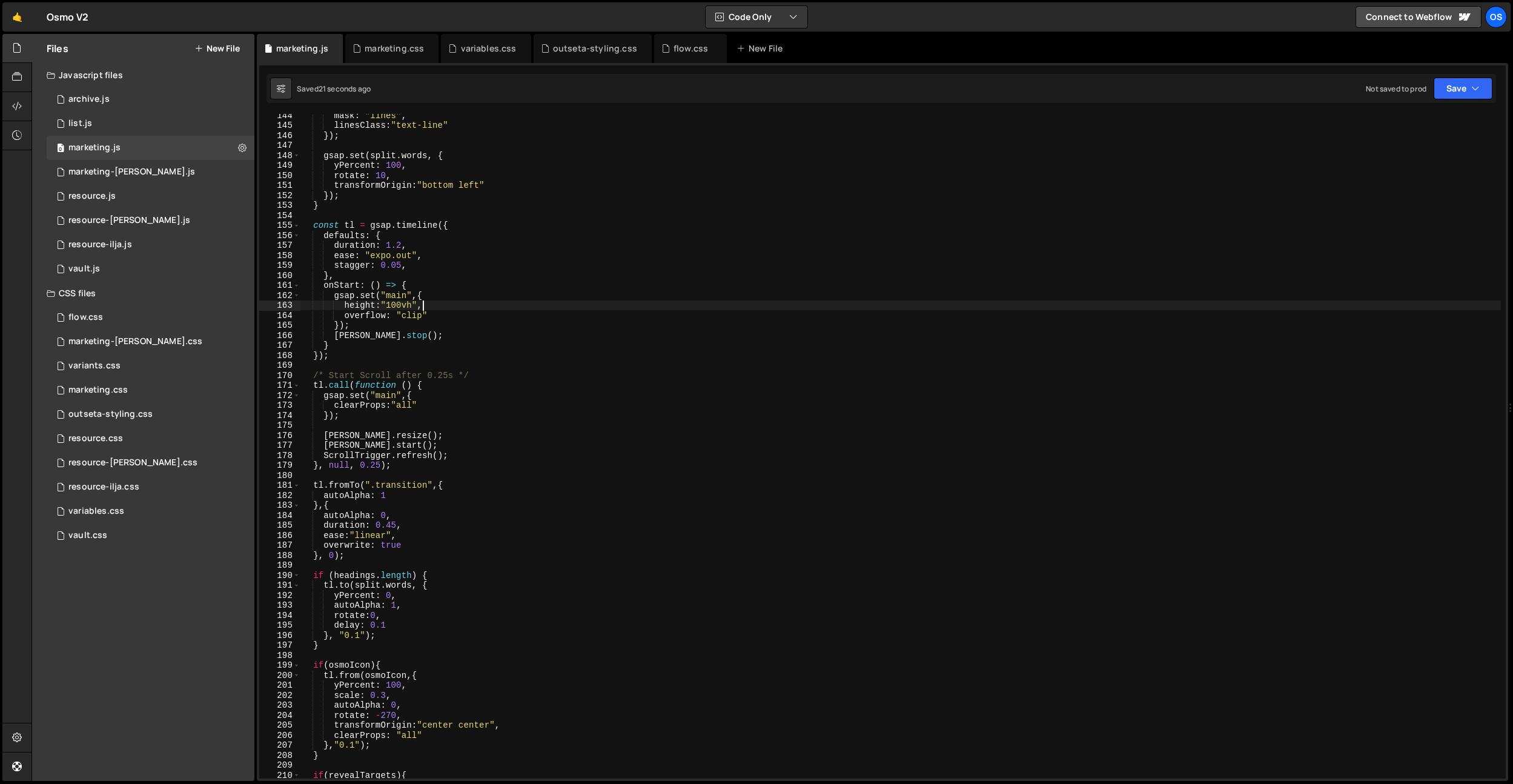
scroll to position [962, 0]
click at [433, 374] on div "mask : "lines" , linesClass : "text-line" }) ; gsap . set ( split . words , { y…" at bounding box center [900, 452] width 1201 height 684
click at [430, 462] on div "mask : "lines" , linesClass : "text-line" }) ; gsap . set ( split . words , { y…" at bounding box center [900, 452] width 1201 height 684
click at [332, 558] on div "mask : "lines" , linesClass : "text-line" }) ; gsap . set ( split . words , { y…" at bounding box center [900, 452] width 1201 height 684
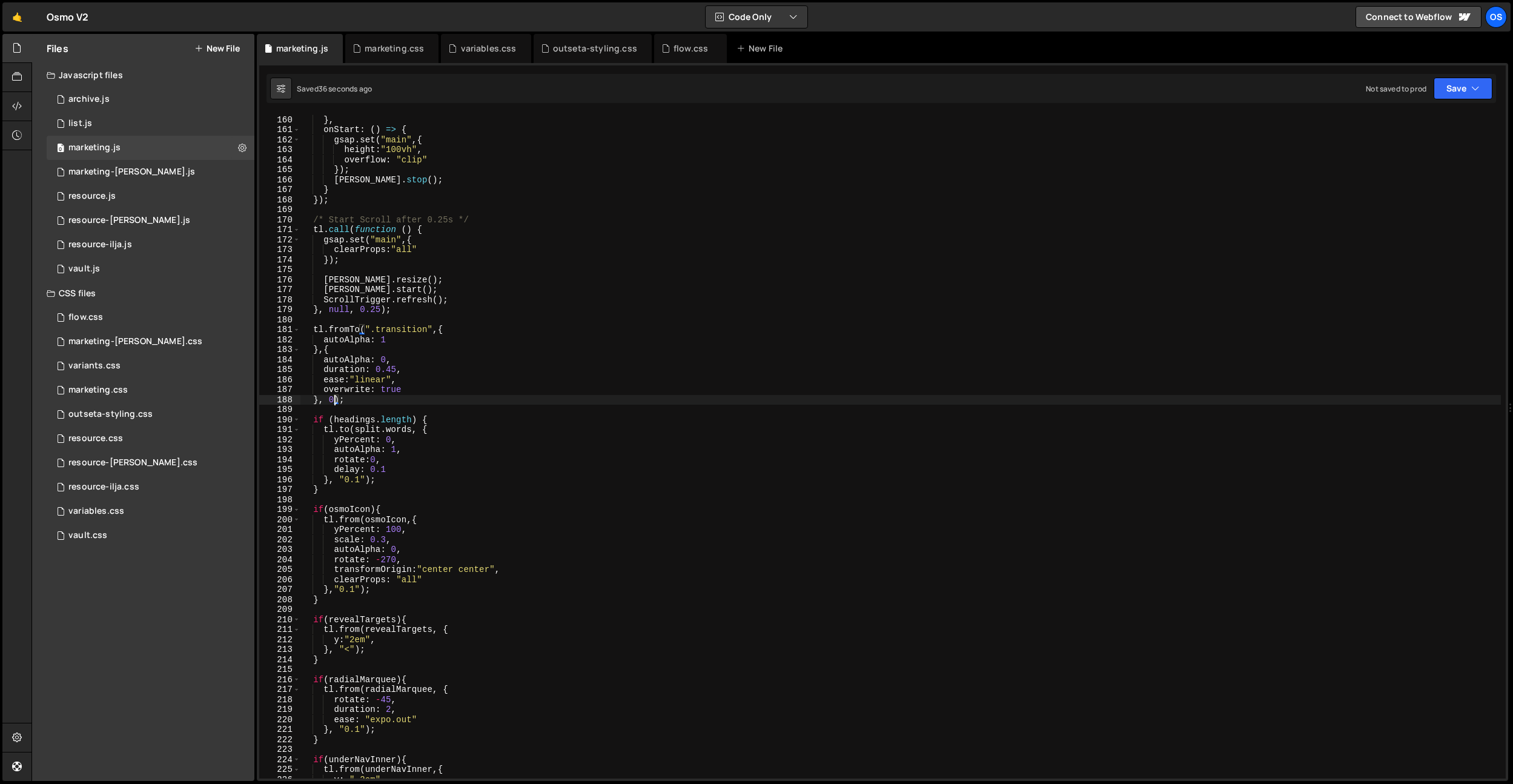
scroll to position [1093, 0]
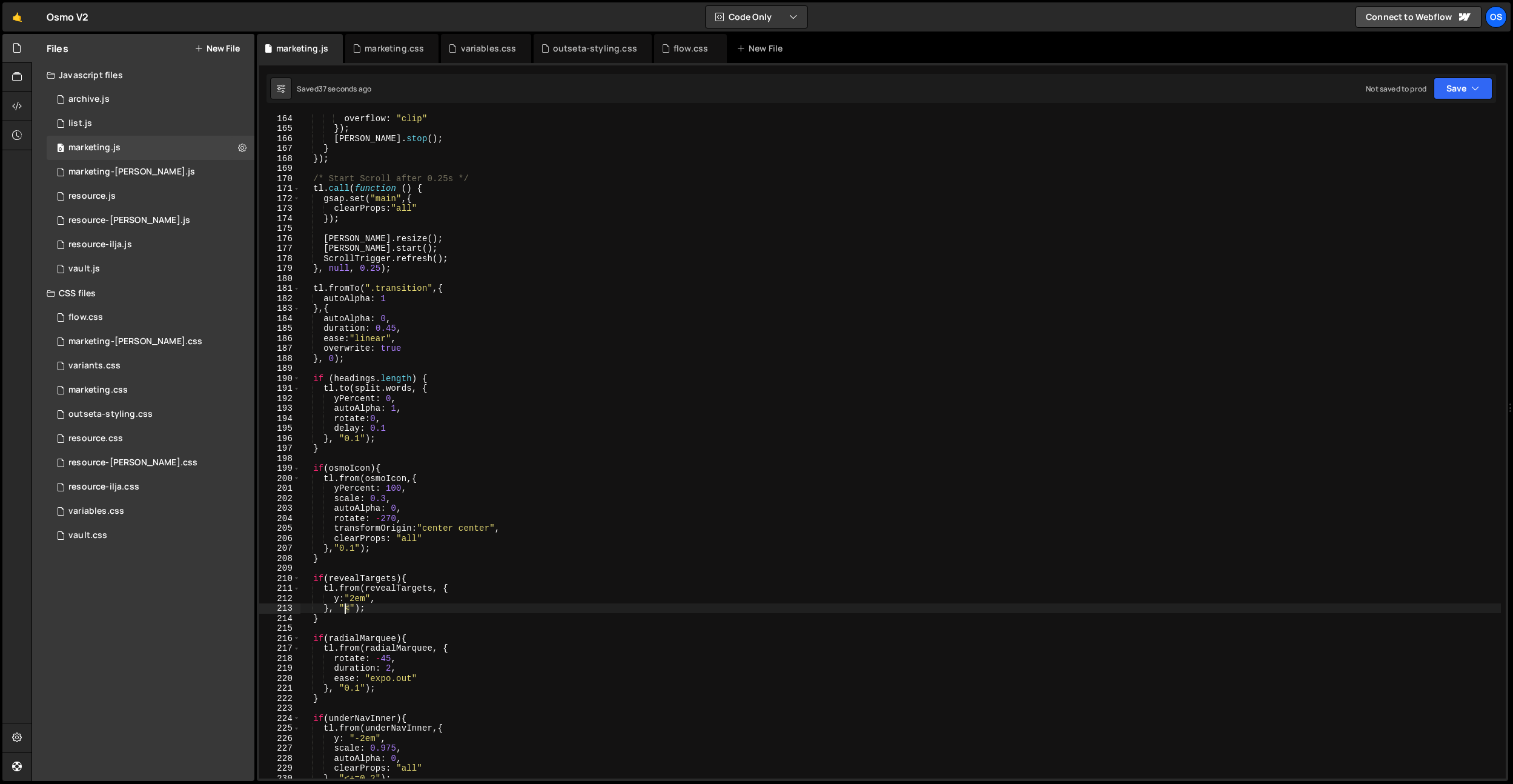
drag, startPoint x: 351, startPoint y: 607, endPoint x: 344, endPoint y: 609, distance: 7.3
click at [344, 609] on div "overflow : "clip" }) ; lenis . stop ( ) ; } }) ; /* Start Scroll after 0.25s */…" at bounding box center [900, 455] width 1201 height 684
drag, startPoint x: 354, startPoint y: 546, endPoint x: 340, endPoint y: 548, distance: 14.1
click at [340, 548] on div "overflow : "clip" }) ; lenis . stop ( ) ; } }) ; /* Start Scroll after 0.25s */…" at bounding box center [900, 455] width 1201 height 684
paste textarea "<"
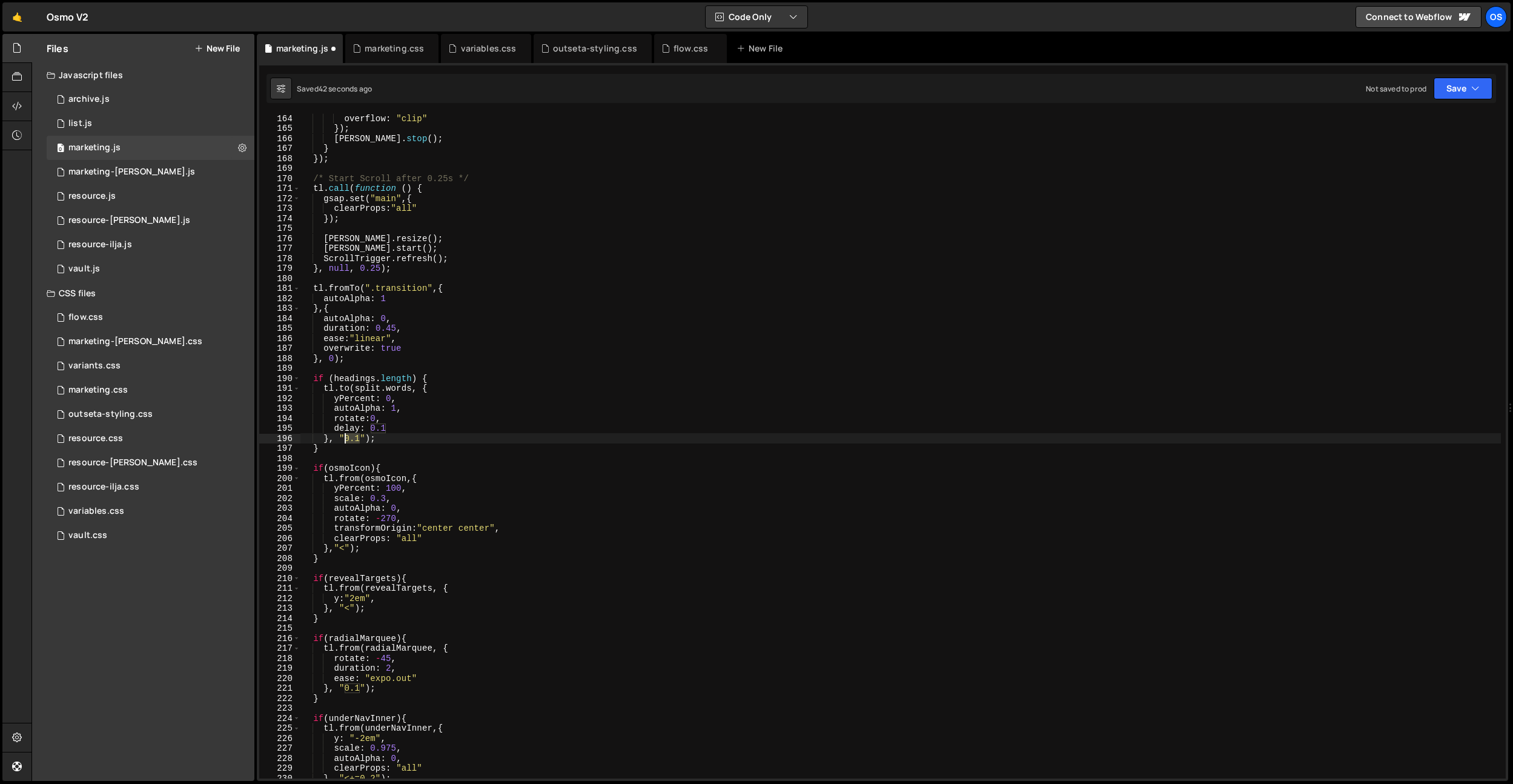
drag, startPoint x: 359, startPoint y: 438, endPoint x: 346, endPoint y: 438, distance: 13.0
click at [346, 438] on div "overflow : "clip" }) ; lenis . stop ( ) ; } }) ; /* Start Scroll after 0.25s */…" at bounding box center [900, 455] width 1201 height 684
paste textarea "<"
click at [380, 323] on div "overflow : "clip" }) ; lenis . stop ( ) ; } }) ; /* Start Scroll after 0.25s */…" at bounding box center [900, 455] width 1201 height 684
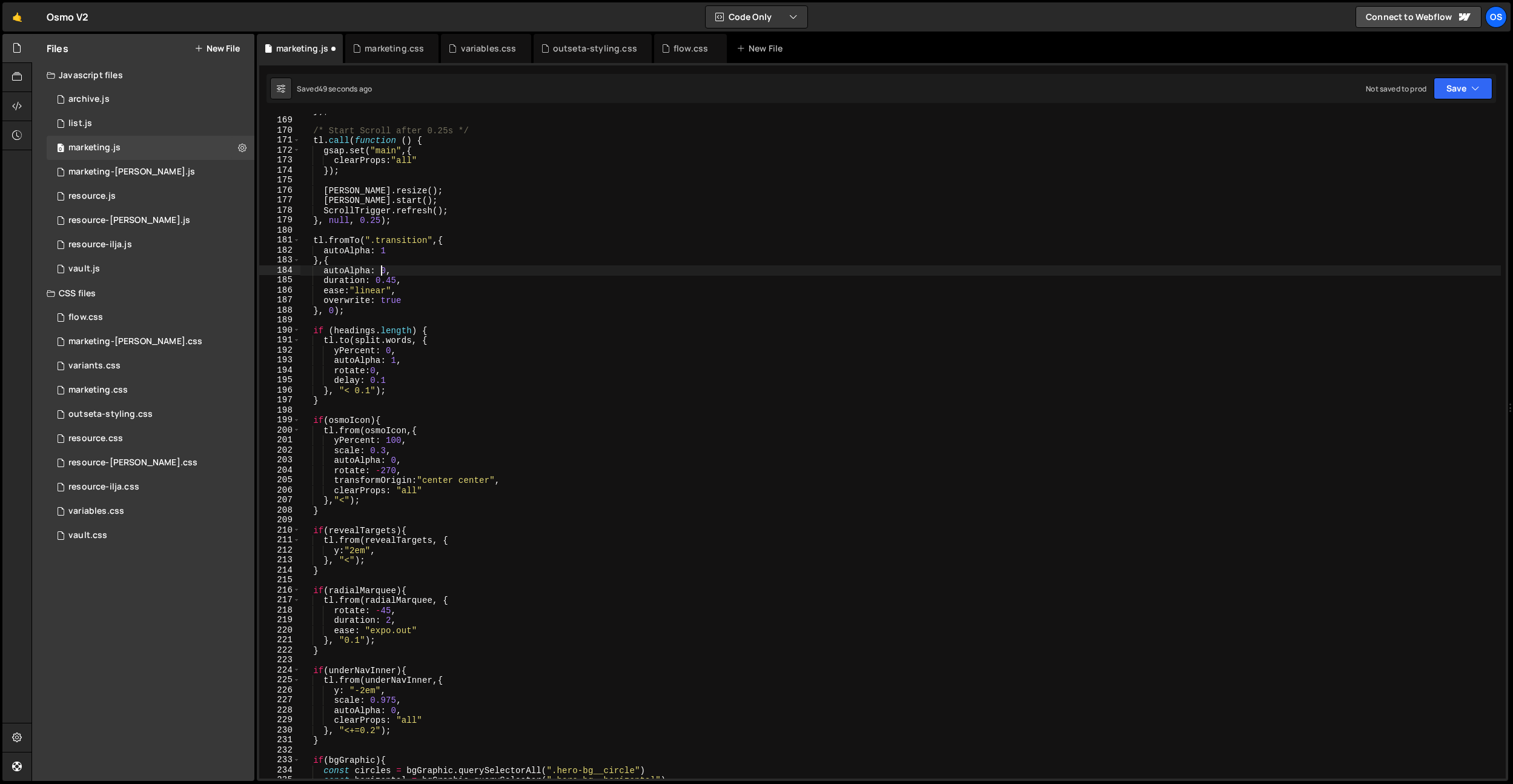
scroll to position [1126, 0]
drag, startPoint x: 359, startPoint y: 729, endPoint x: 352, endPoint y: 730, distance: 7.1
click at [352, 730] on div "}) ; /* Start Scroll after 0.25s */ tl . call ( function ( ) { gsap . set ( "ma…" at bounding box center [900, 447] width 1201 height 684
drag, startPoint x: 365, startPoint y: 574, endPoint x: 366, endPoint y: 615, distance: 41.0
click at [365, 574] on div "}) ; /* Start Scroll after 0.25s */ tl . call ( function ( ) { gsap . set ( "ma…" at bounding box center [900, 447] width 1201 height 684
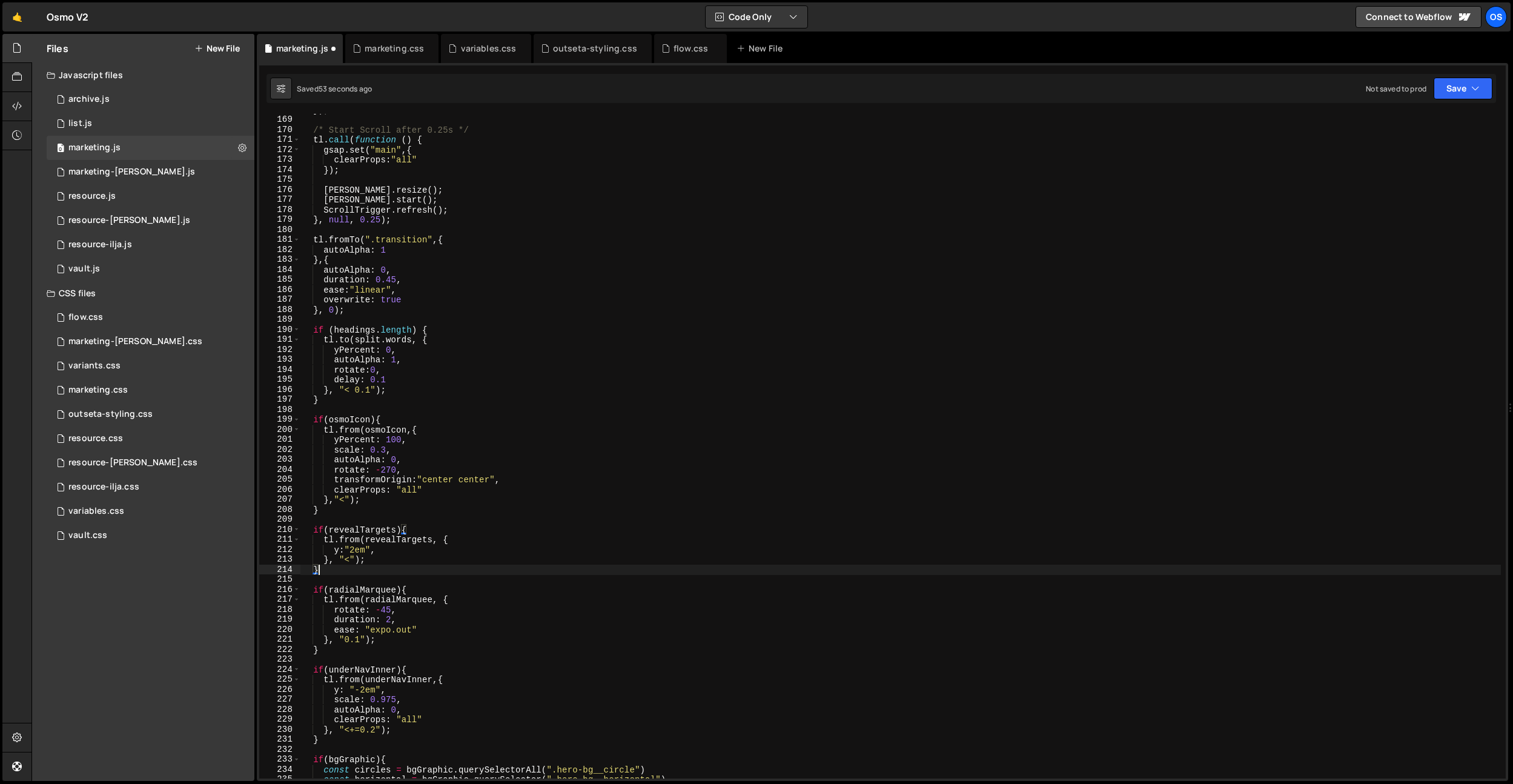
scroll to position [0, 1]
click at [361, 640] on div "}) ; /* Start Scroll after 0.25s */ tl . call ( function ( ) { gsap . set ( "ma…" at bounding box center [900, 447] width 1201 height 684
click at [388, 587] on div "}) ; /* Start Scroll after 0.25s */ tl . call ( function ( ) { gsap . set ( "ma…" at bounding box center [900, 447] width 1201 height 684
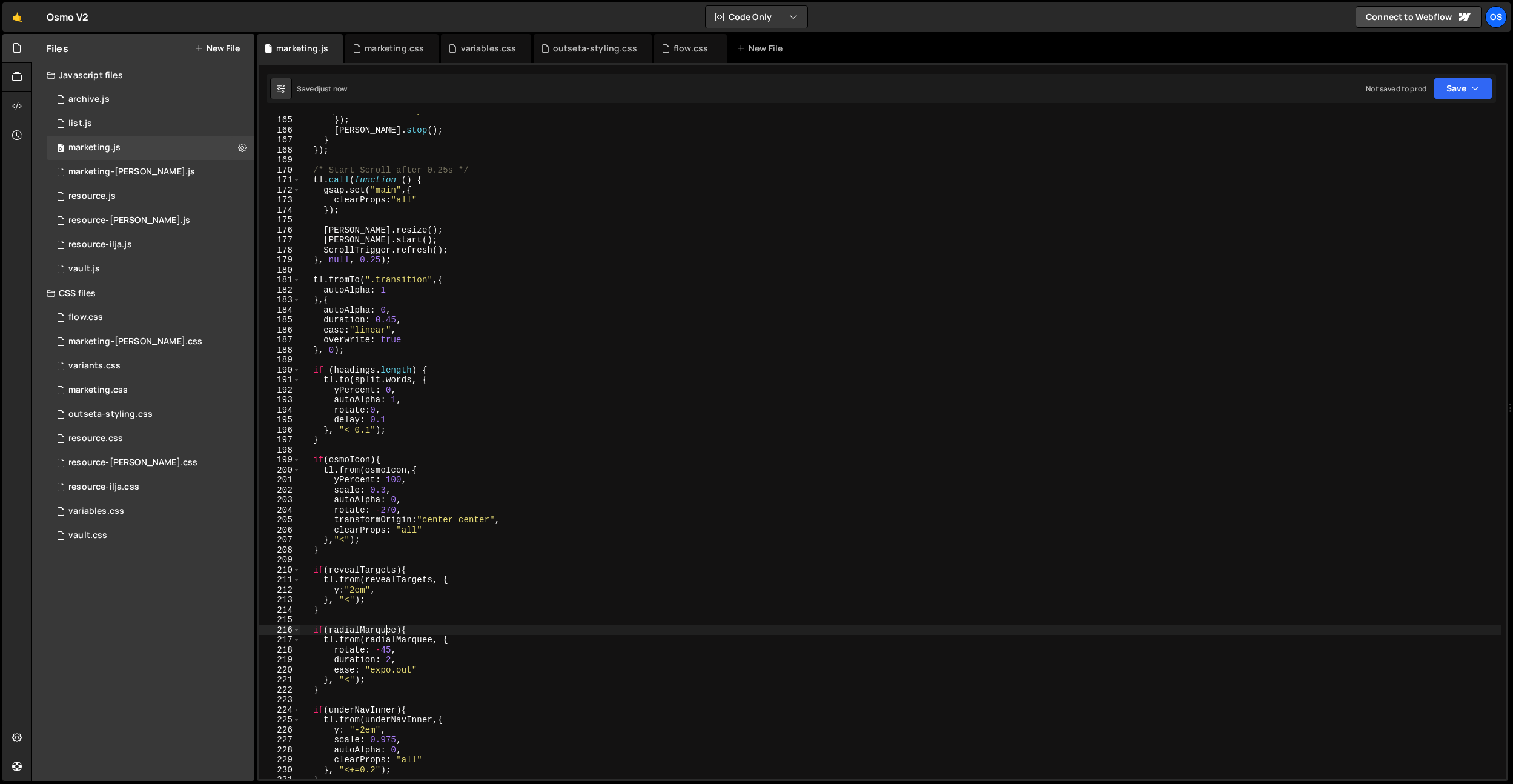
scroll to position [1099, 0]
click at [332, 351] on div "overflow : "clip" }) ; lenis . stop ( ) ; } }) ; /* Start Scroll after 0.25s */…" at bounding box center [900, 447] width 1201 height 684
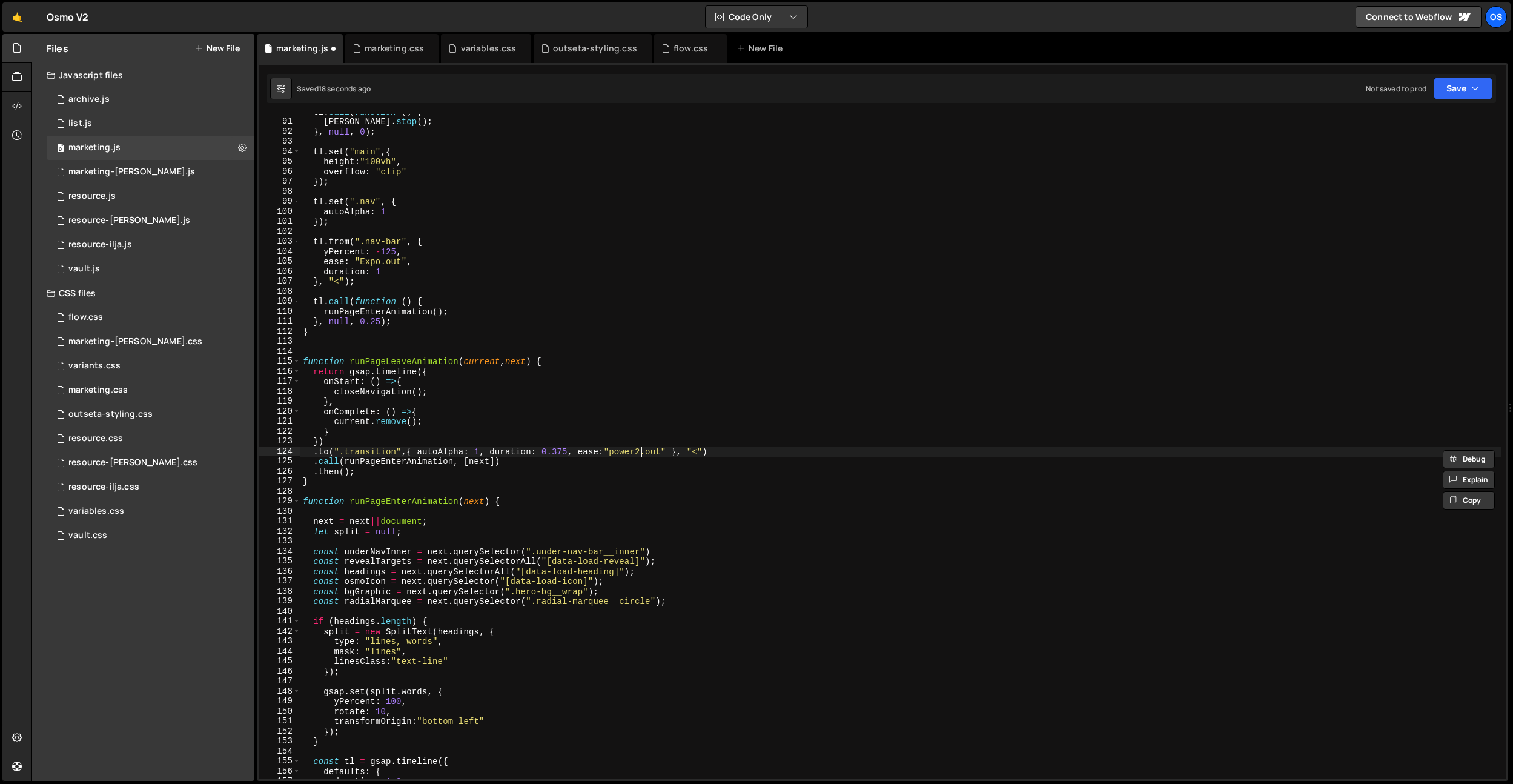
scroll to position [0, 23]
click at [566, 452] on div "tl . call ( function ( ) { lenis . stop ( ) ; } , null , 0 ) ; tl . set ( "main…" at bounding box center [900, 449] width 1201 height 684
click at [634, 448] on div "tl . call ( function ( ) { lenis . stop ( ) ; } , null , 0 ) ; tl . set ( "main…" at bounding box center [900, 449] width 1201 height 684
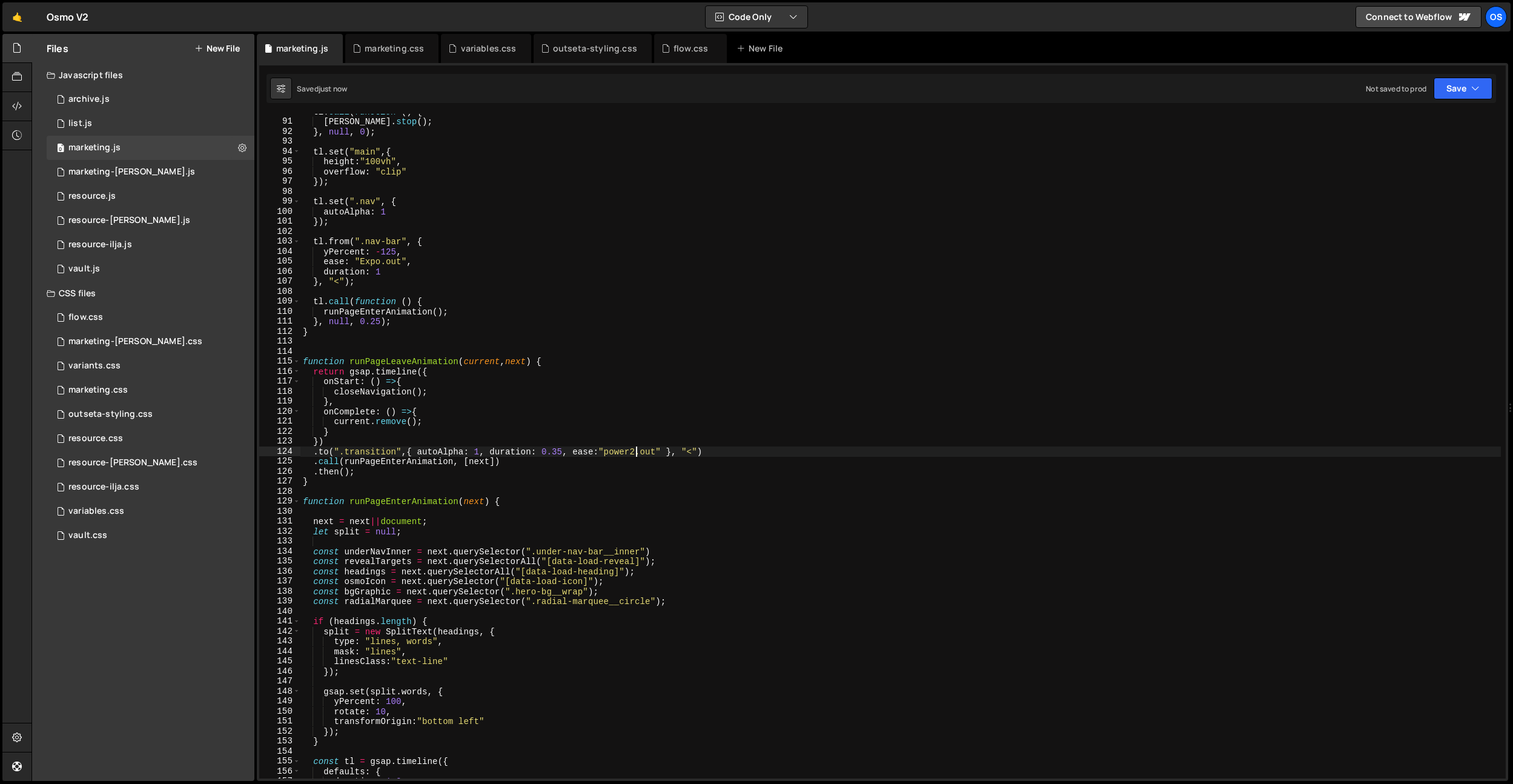
type textarea ".to(".transition",{ autoAlpha: 1, duration: 0.35, ease:"power2.out" }, "<")"
click at [558, 235] on div "tl . call ( function ( ) { lenis . stop ( ) ; } , null , 0 ) ; tl . set ( "main…" at bounding box center [900, 449] width 1201 height 684
click at [587, 369] on div "tl . call ( function ( ) { lenis . stop ( ) ; } , null , 0 ) ; tl . set ( "main…" at bounding box center [900, 449] width 1201 height 684
type textarea "return gsap.timeline({"
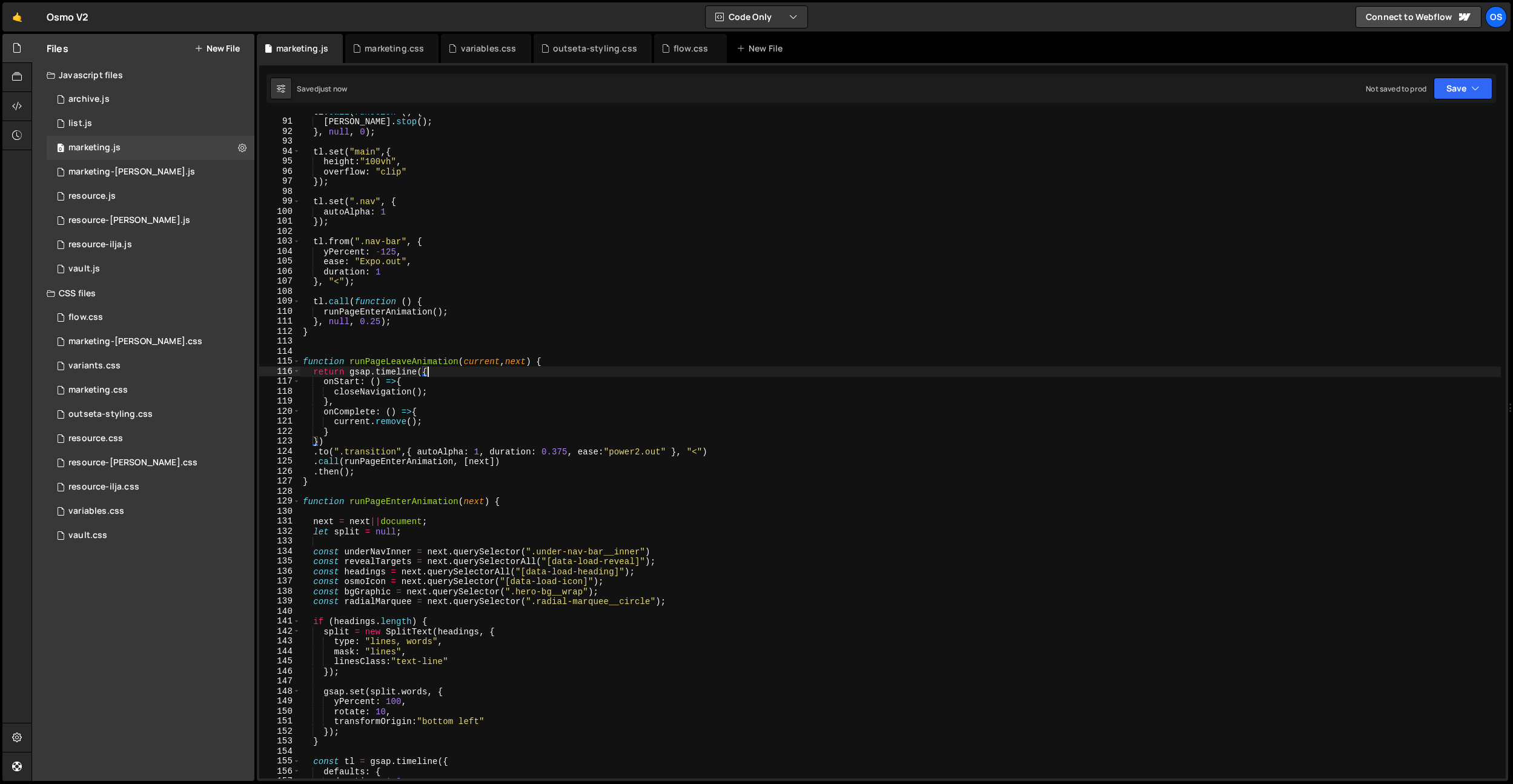
click at [587, 291] on div "tl . call ( function ( ) { lenis . stop ( ) ; } , null , 0 ) ; tl . set ( "main…" at bounding box center [900, 449] width 1201 height 684
